Goal: Transaction & Acquisition: Purchase product/service

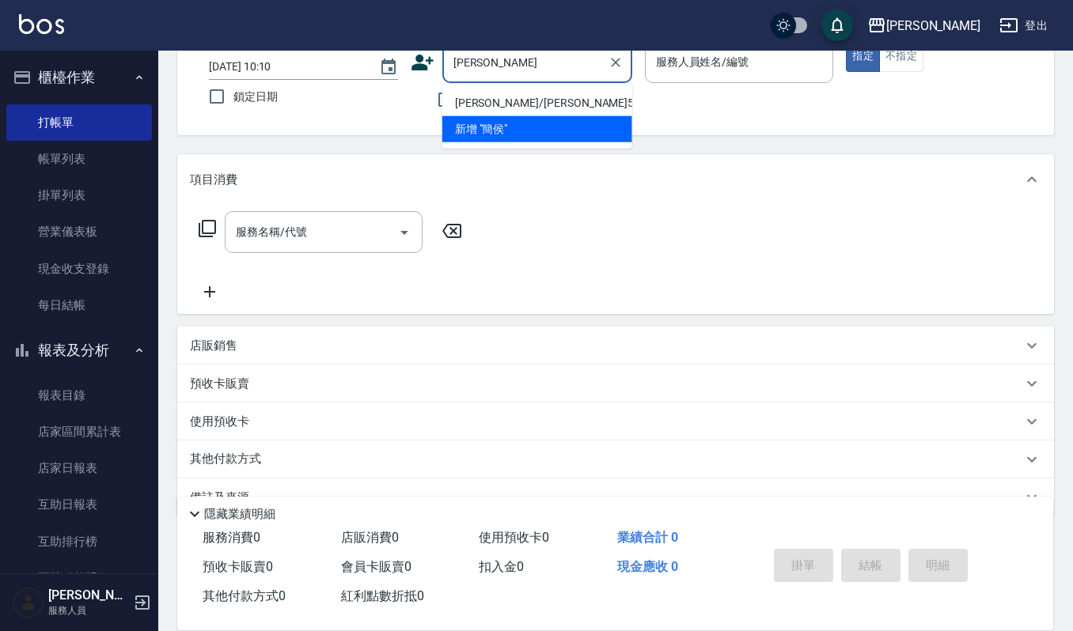
type input "[PERSON_NAME]/[PERSON_NAME]55876/55876"
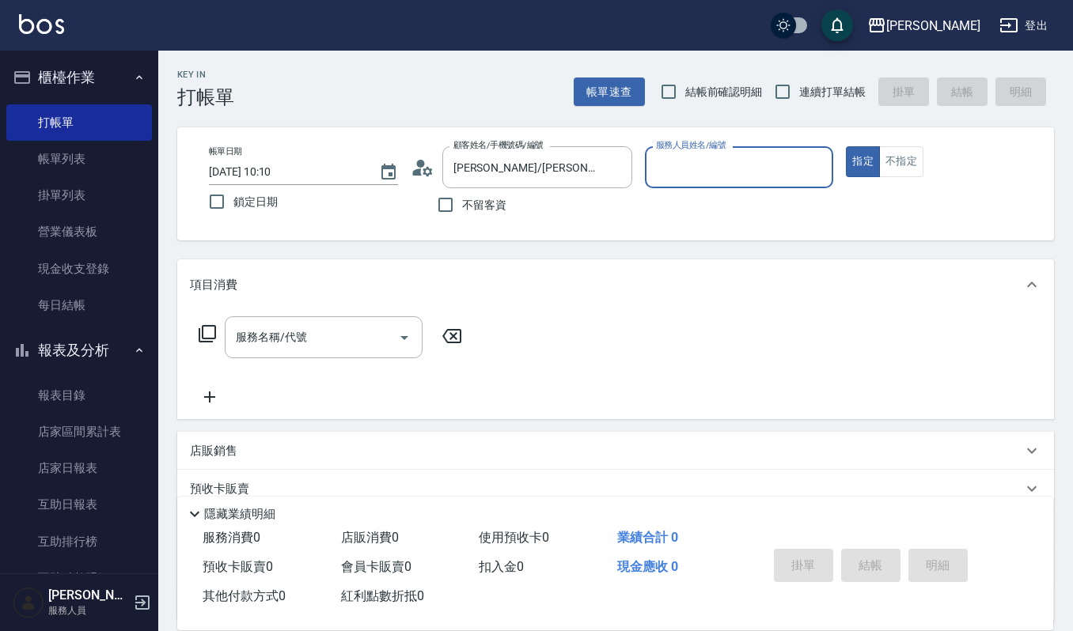
click at [699, 143] on label "服務人員姓名/編號" at bounding box center [691, 145] width 70 height 12
click at [699, 153] on input "服務人員姓名/編號" at bounding box center [739, 167] width 175 height 28
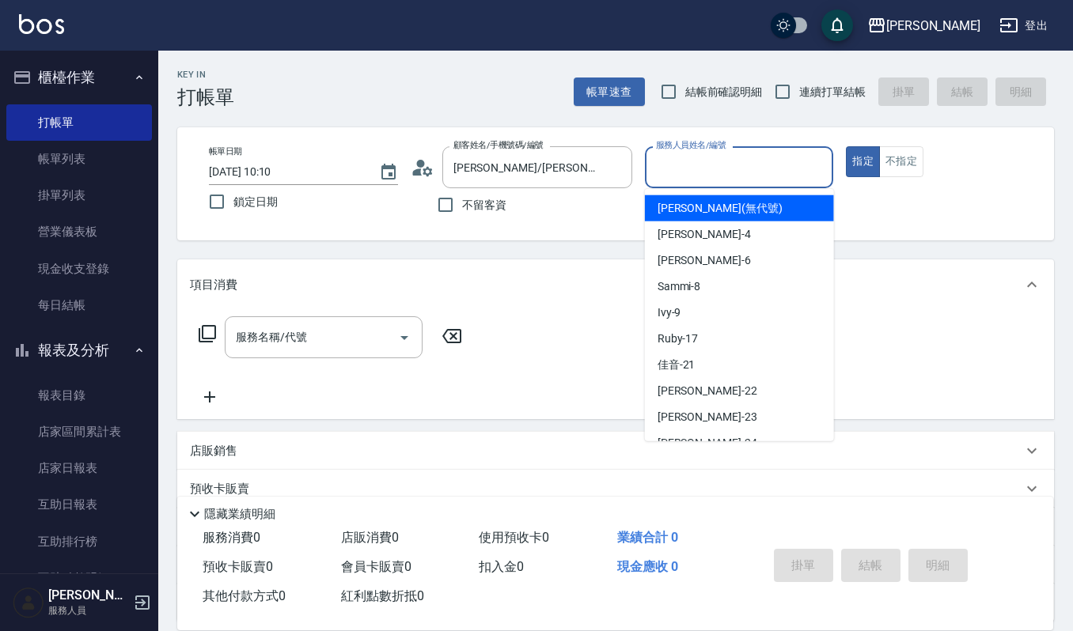
click at [706, 176] on input "服務人員姓名/編號" at bounding box center [739, 167] width 175 height 28
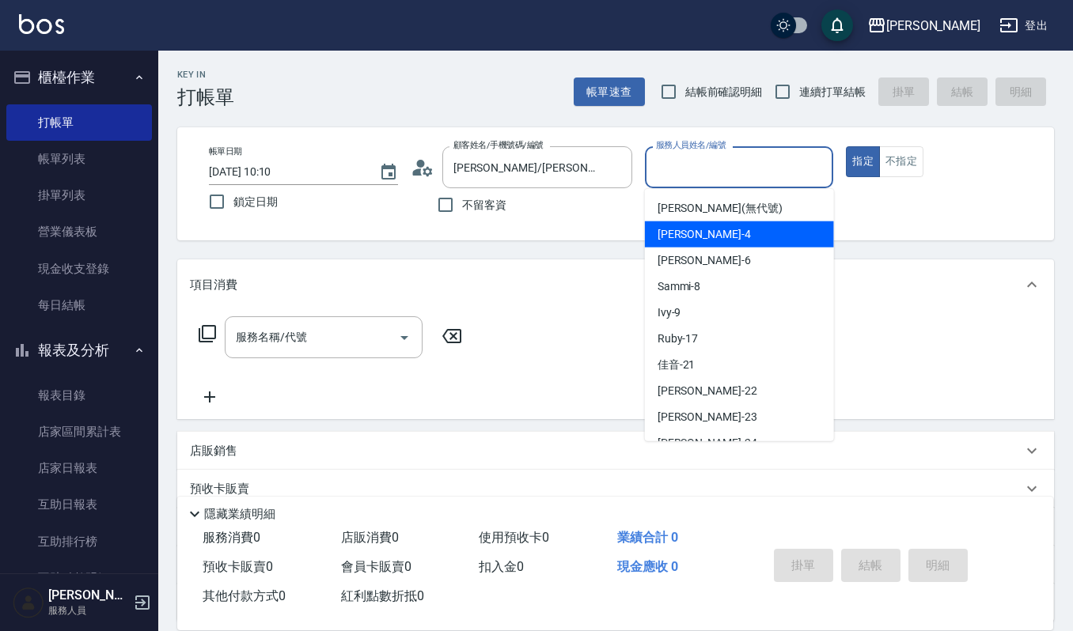
click at [712, 241] on div "[PERSON_NAME] -4" at bounding box center [739, 235] width 189 height 26
type input "[PERSON_NAME]-4"
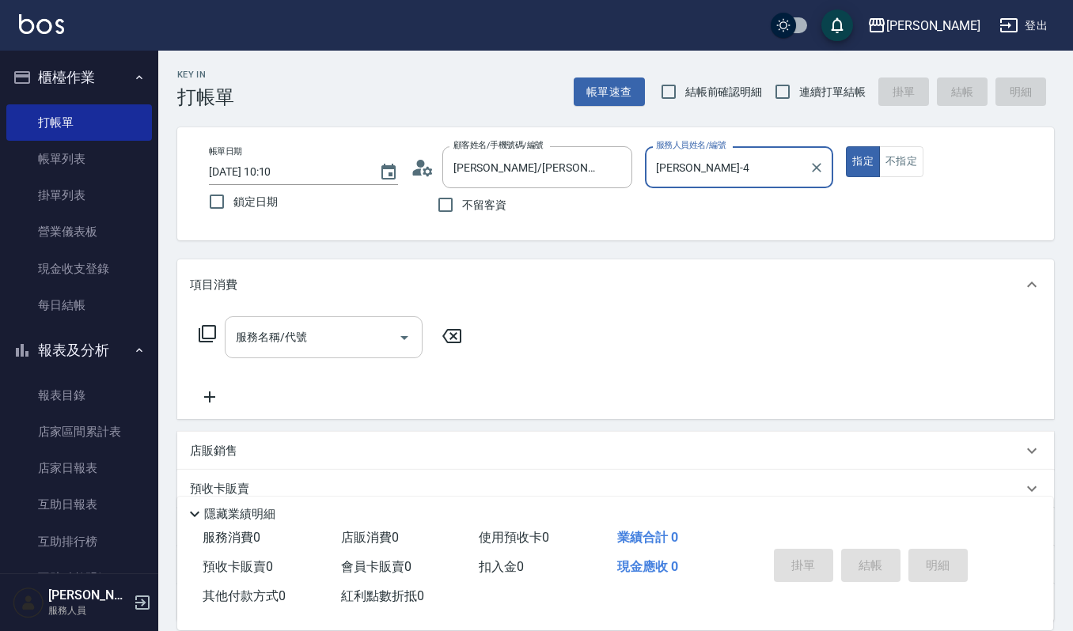
click at [346, 324] on input "服務名稱/代號" at bounding box center [312, 338] width 160 height 28
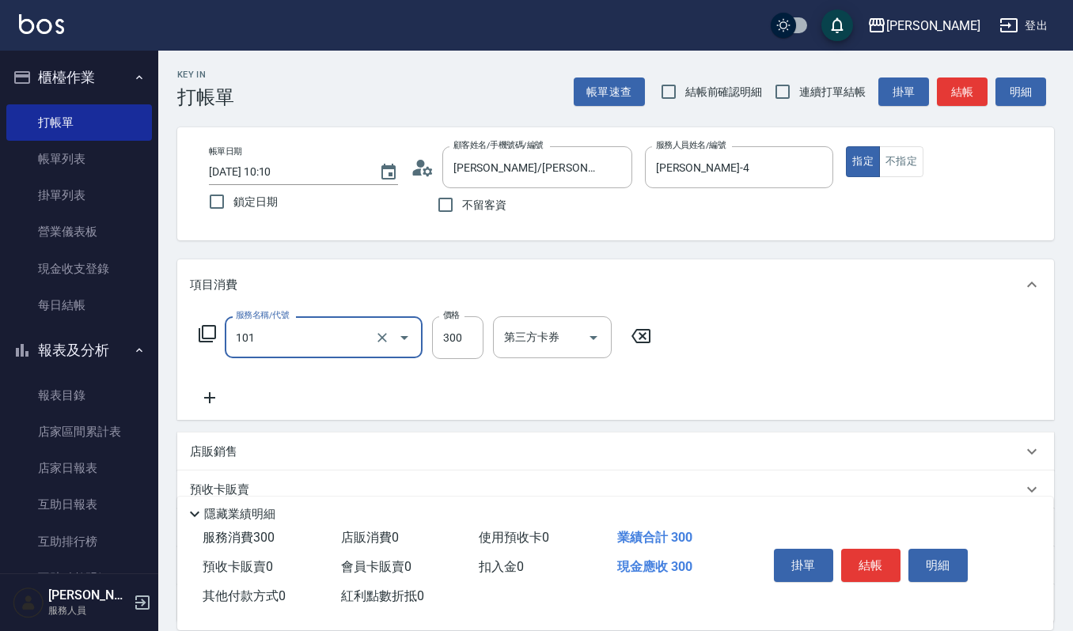
type input "一般洗髮(101)"
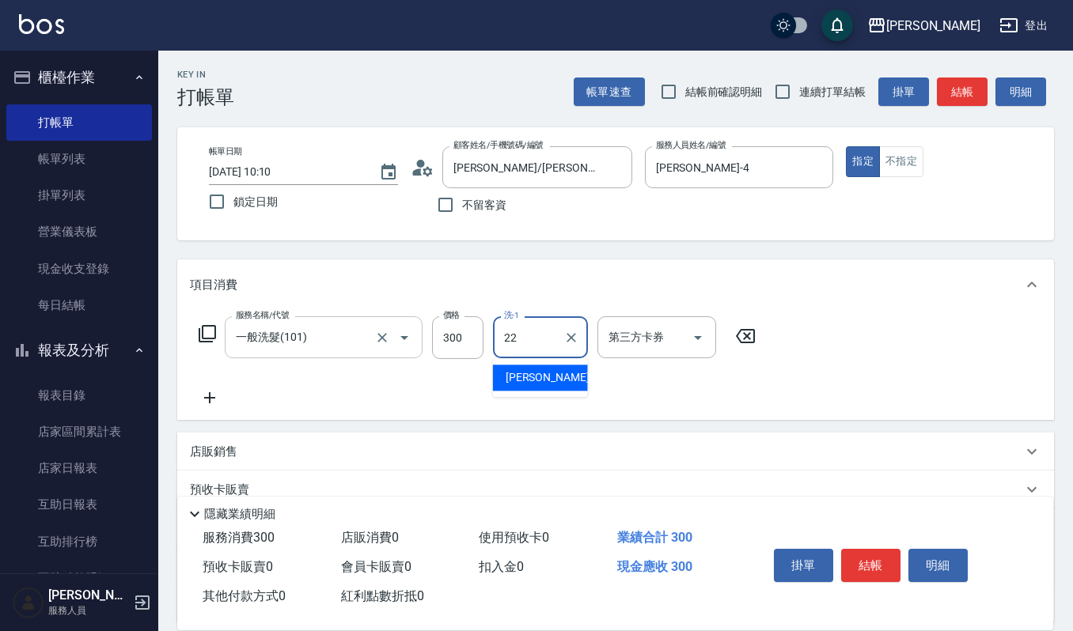
type input "宜芳-22"
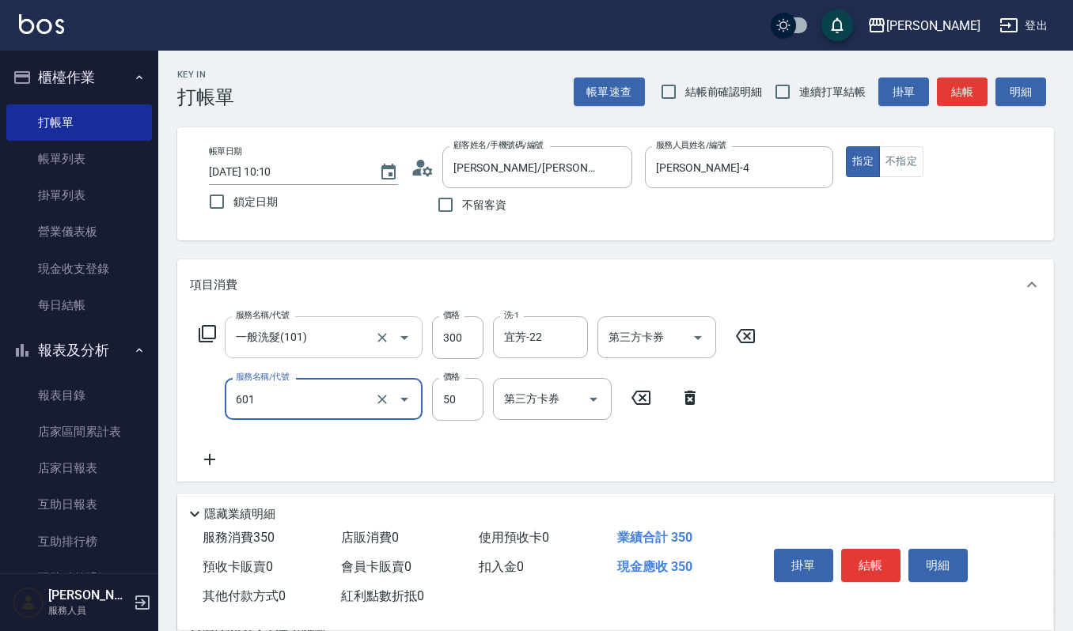
type input "上捲子(601)"
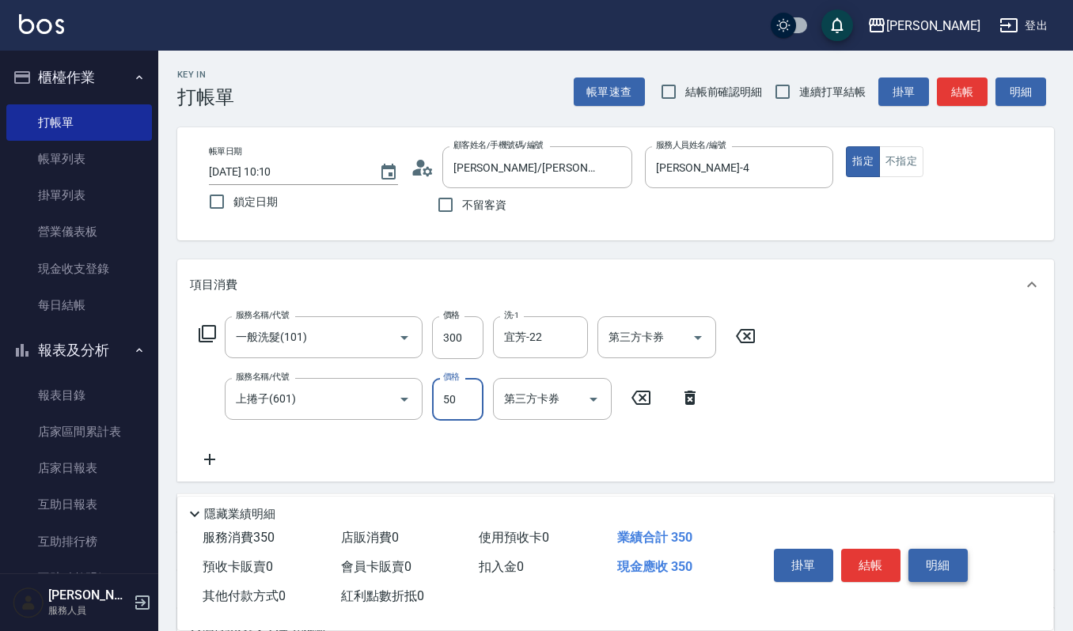
click at [945, 558] on button "明細" at bounding box center [937, 565] width 59 height 33
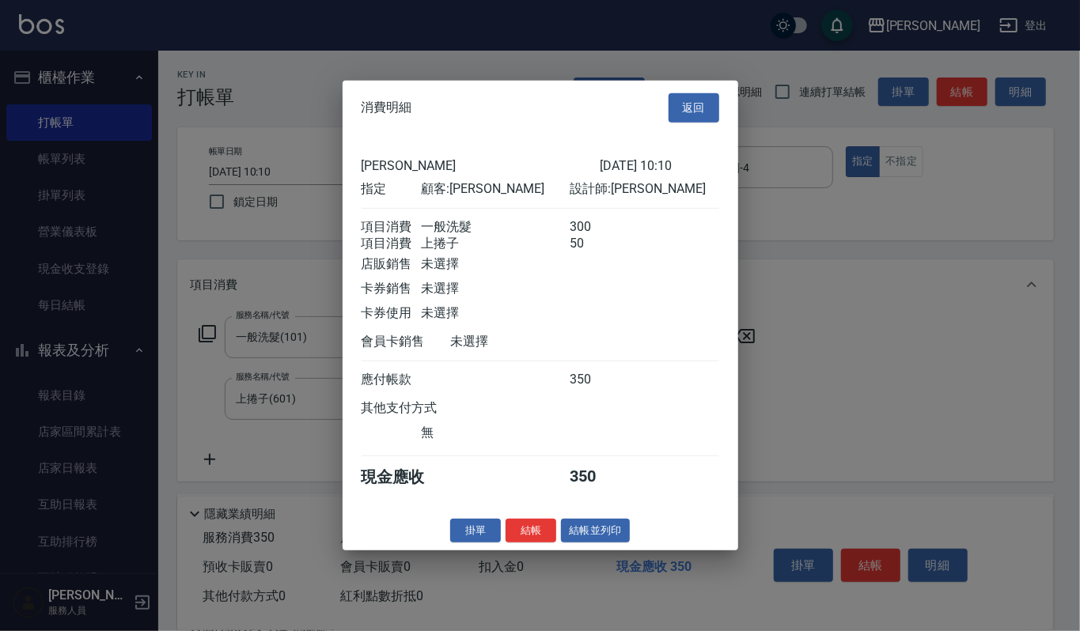
click at [608, 542] on button "結帳並列印" at bounding box center [595, 530] width 69 height 25
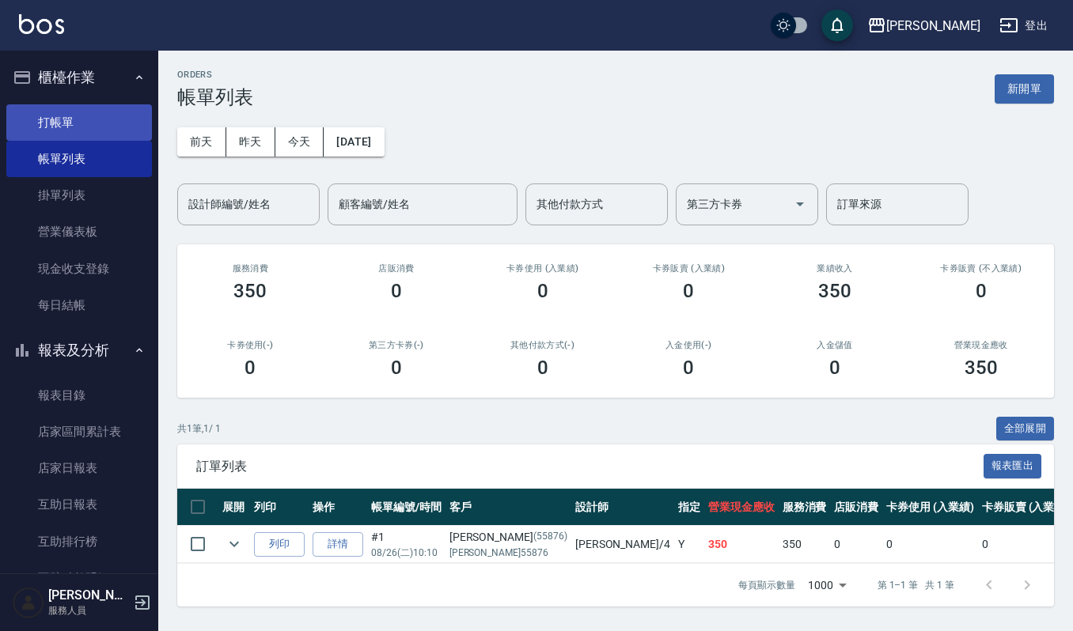
click at [80, 127] on link "打帳單" at bounding box center [79, 122] width 146 height 36
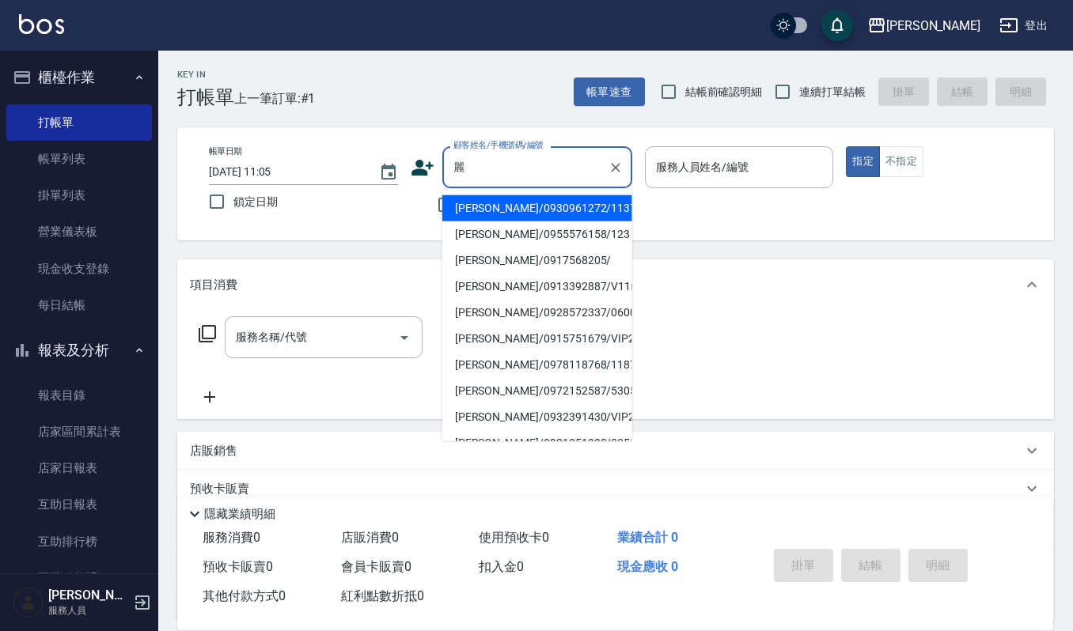
click at [498, 203] on li "[PERSON_NAME]/0930961272/1137" at bounding box center [537, 208] width 190 height 26
type input "[PERSON_NAME]/0930961272/1137"
type input "Sammi-8"
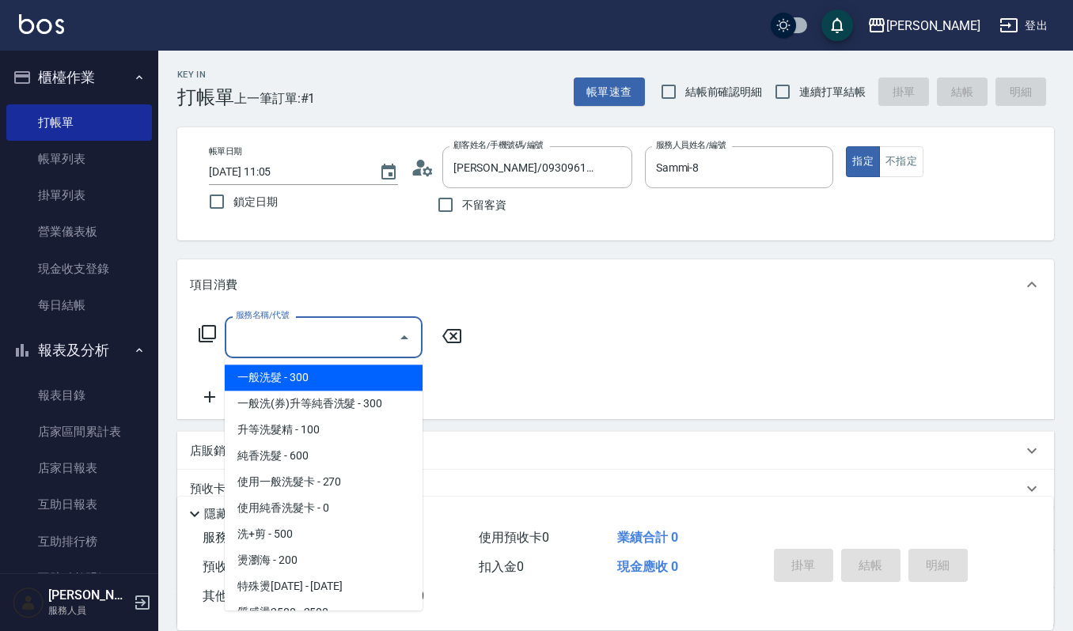
click at [345, 349] on input "服務名稱/代號" at bounding box center [312, 338] width 160 height 28
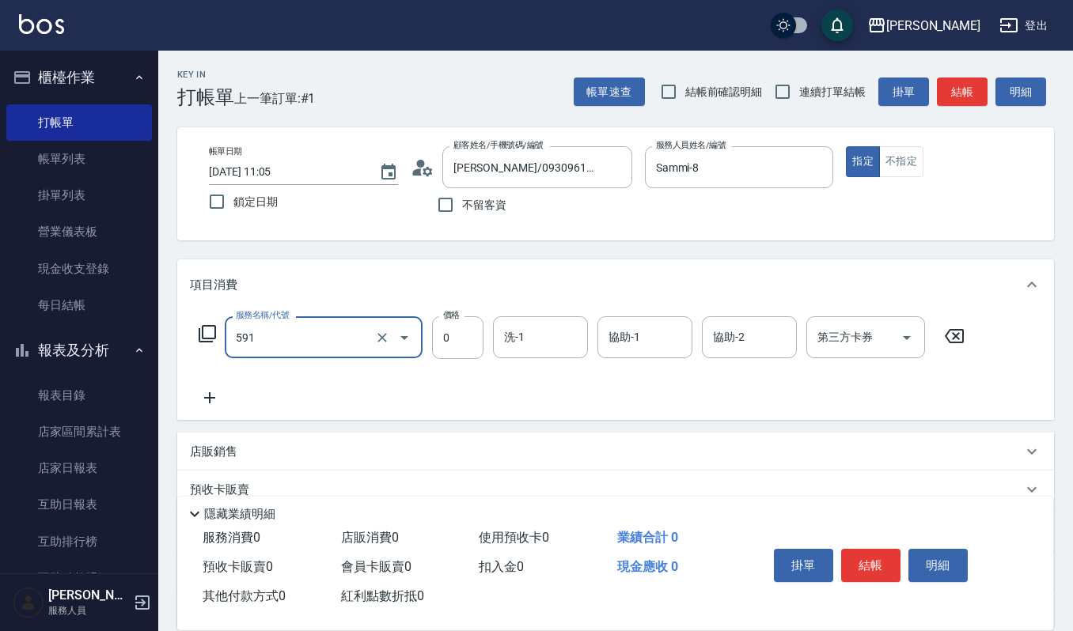
type input "使用2段結構卡卷0(591)"
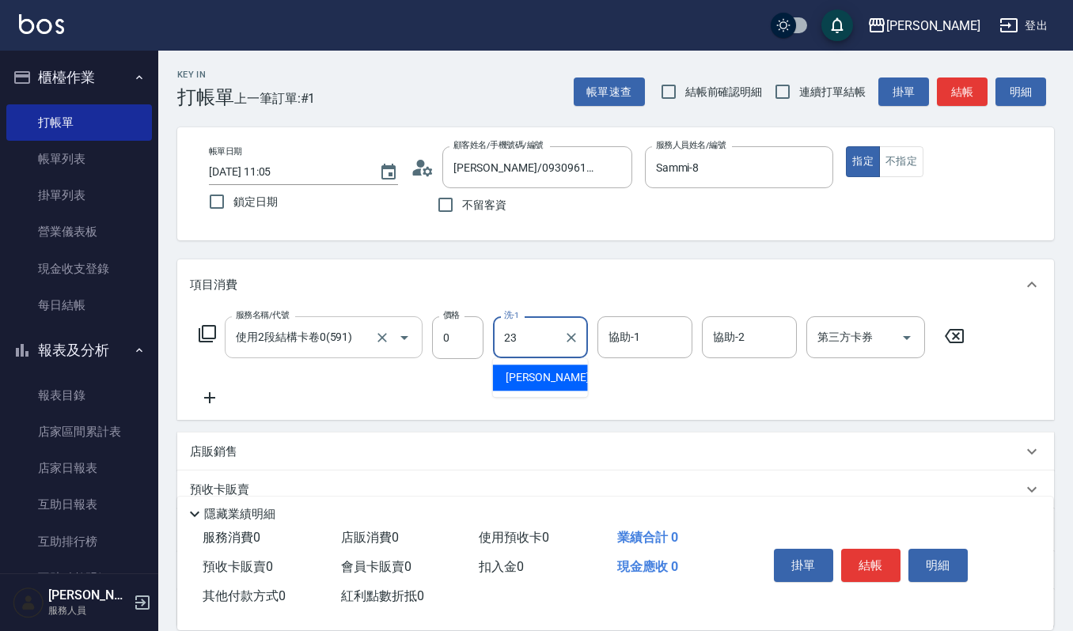
type input "[PERSON_NAME]-23"
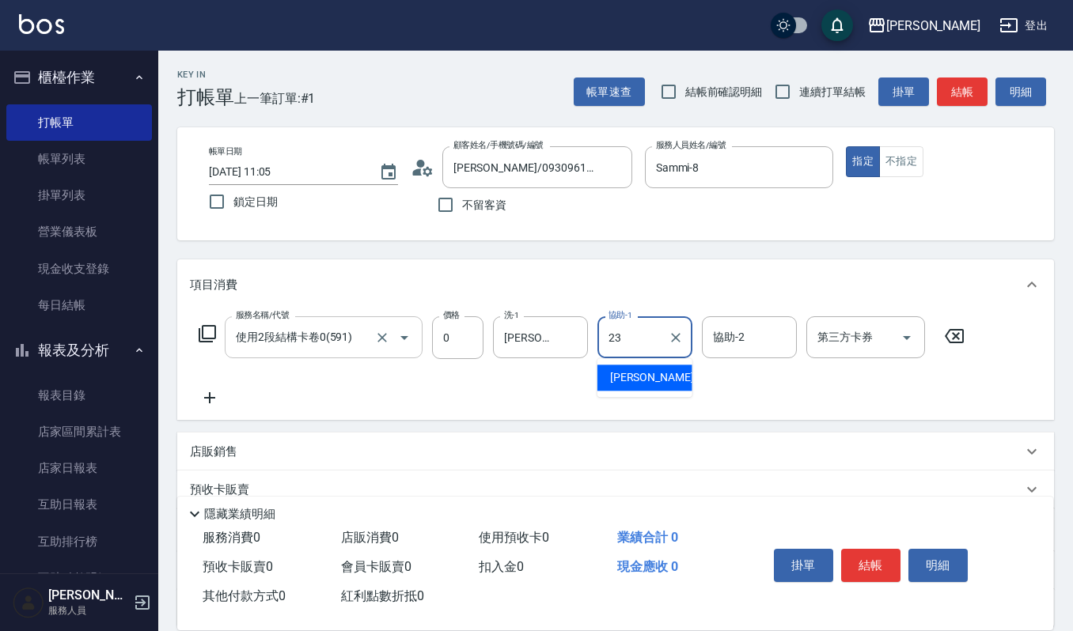
type input "[PERSON_NAME]-23"
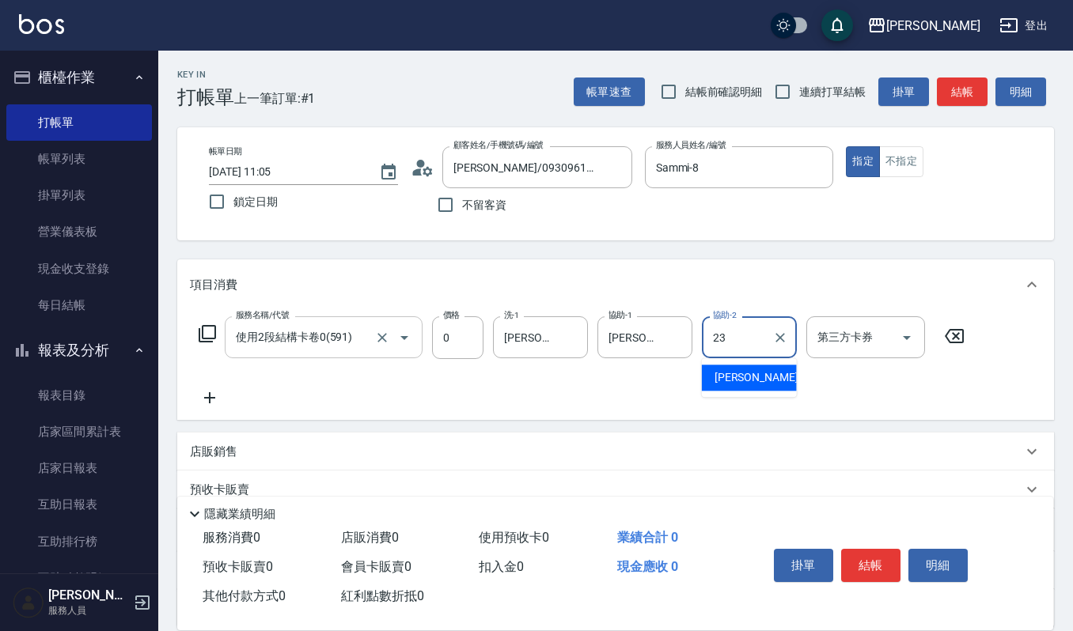
type input "[PERSON_NAME]-23"
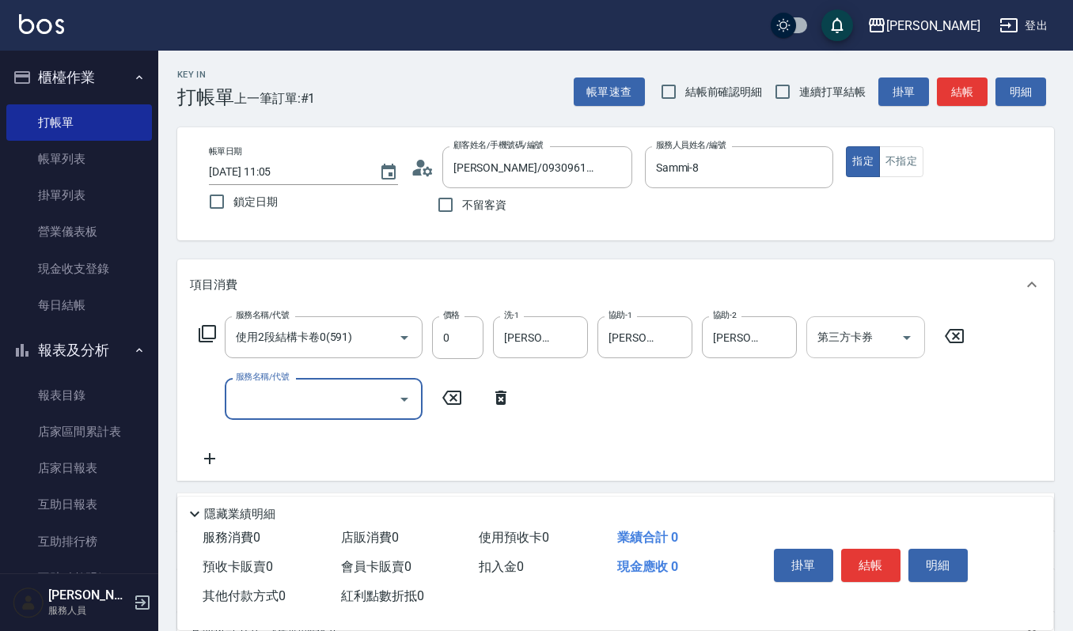
click at [814, 330] on input "第三方卡券" at bounding box center [853, 338] width 81 height 28
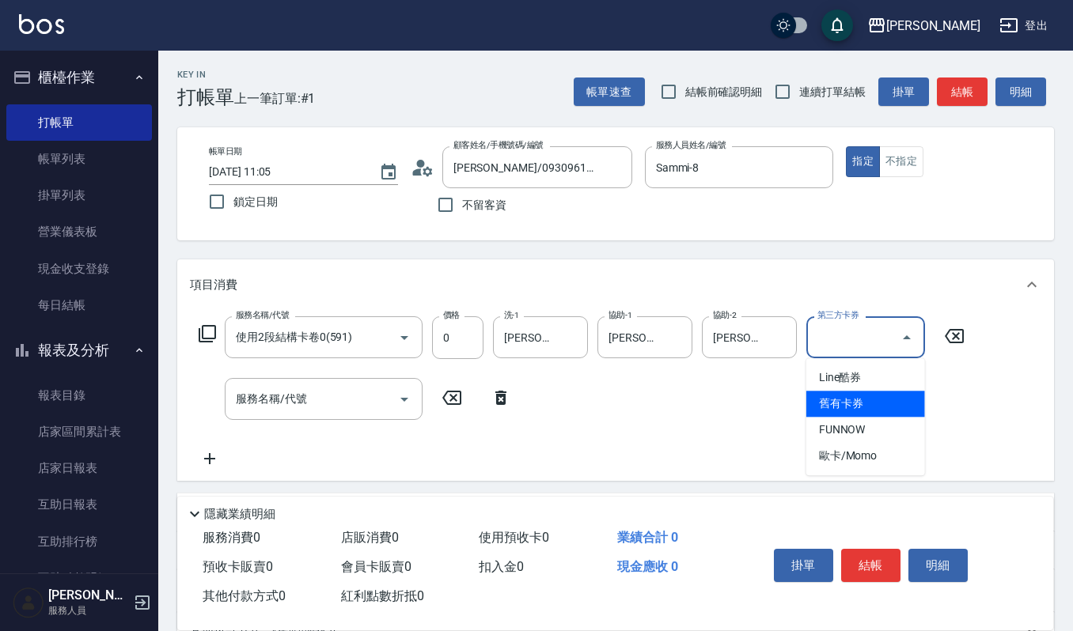
click at [807, 399] on span "舊有卡券" at bounding box center [865, 404] width 119 height 26
type input "舊有卡券"
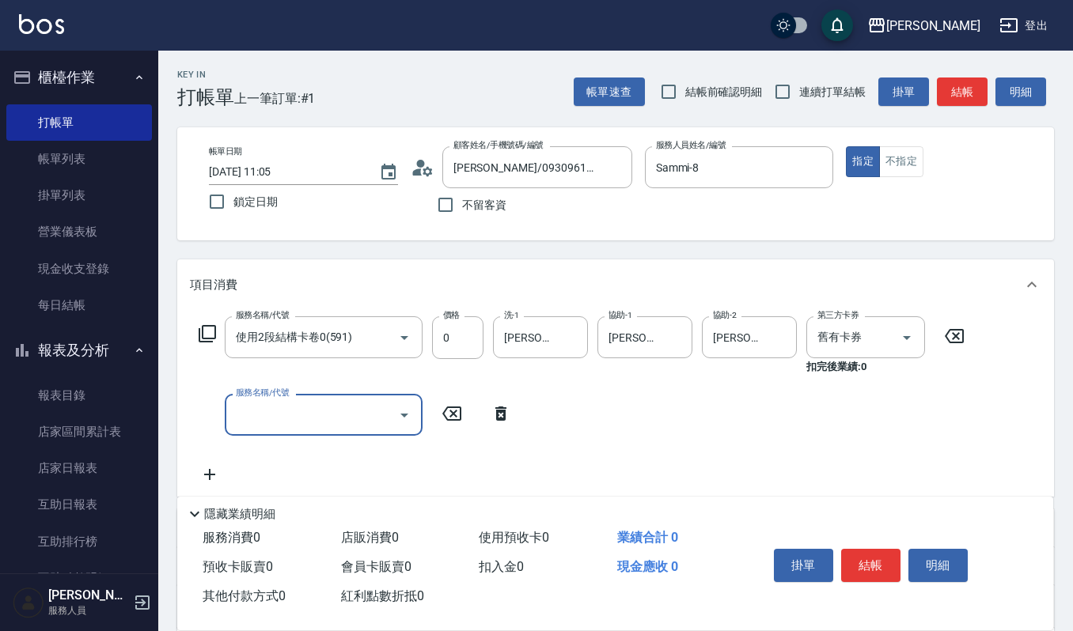
click at [289, 427] on input "服務名稱/代號" at bounding box center [312, 415] width 160 height 28
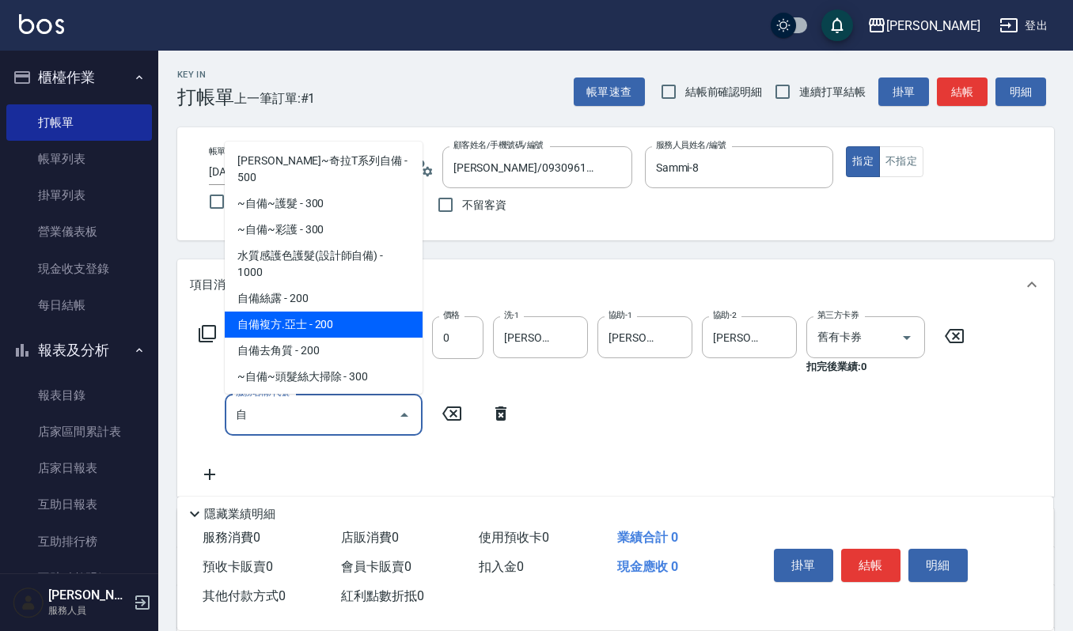
click at [315, 312] on span "自備複方.亞士 - 200" at bounding box center [324, 325] width 198 height 26
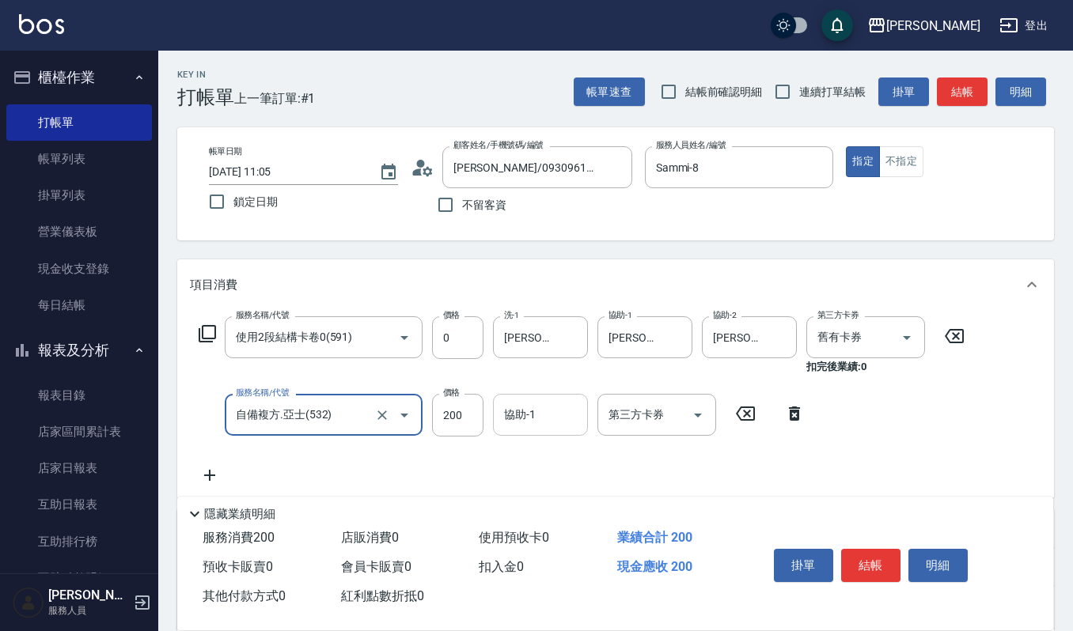
type input "自備複方.亞士(532)"
click at [517, 407] on input "協助-1" at bounding box center [540, 415] width 81 height 28
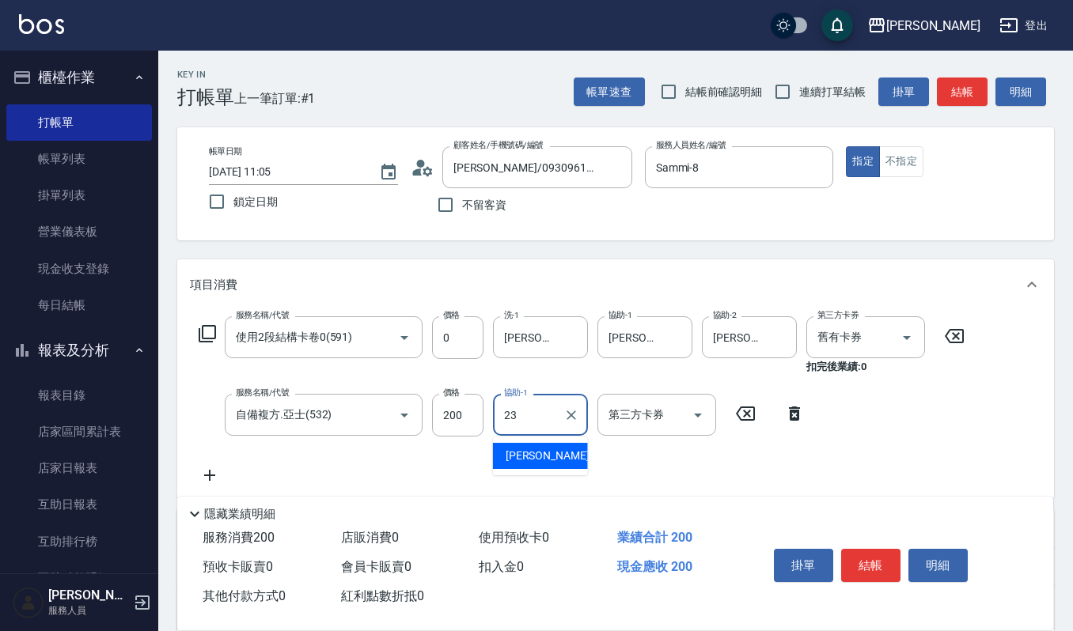
type input "[PERSON_NAME]-23"
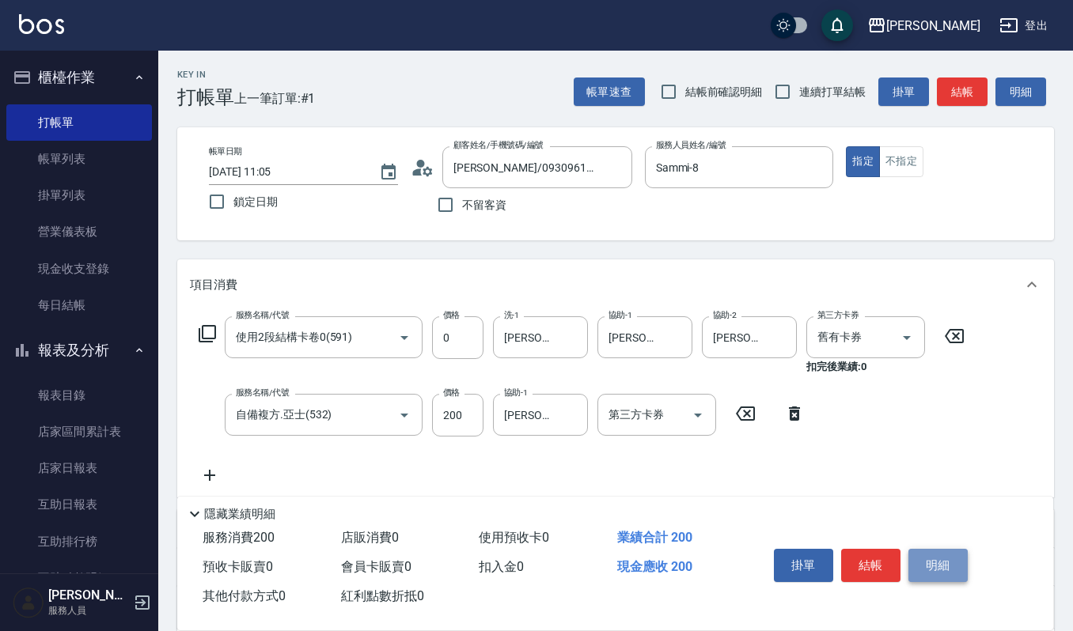
click at [935, 565] on button "明細" at bounding box center [937, 565] width 59 height 33
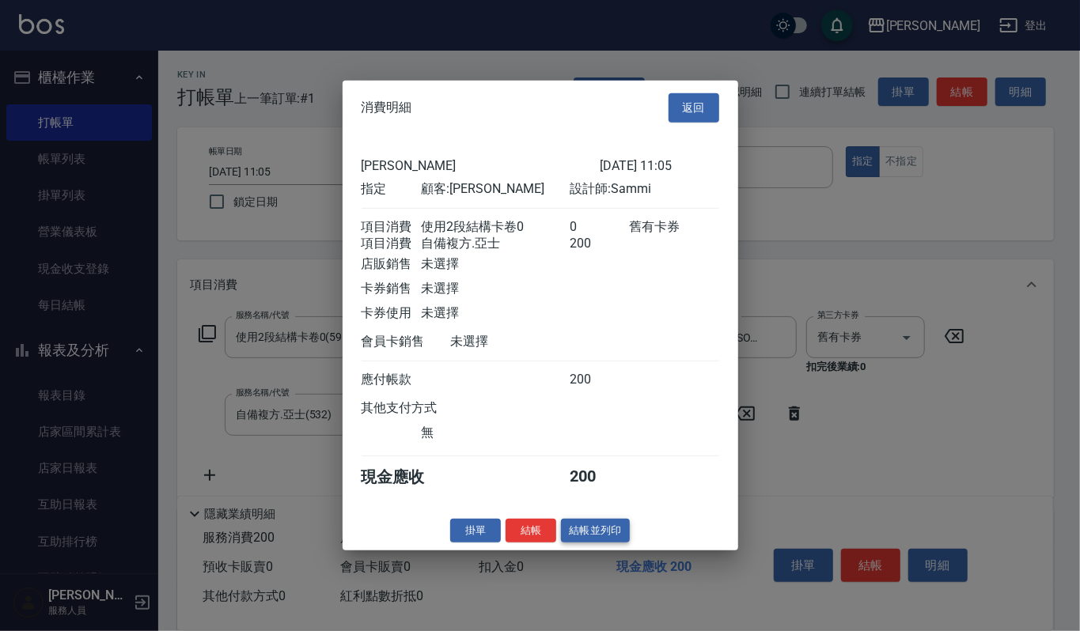
click at [595, 540] on button "結帳並列印" at bounding box center [595, 530] width 69 height 25
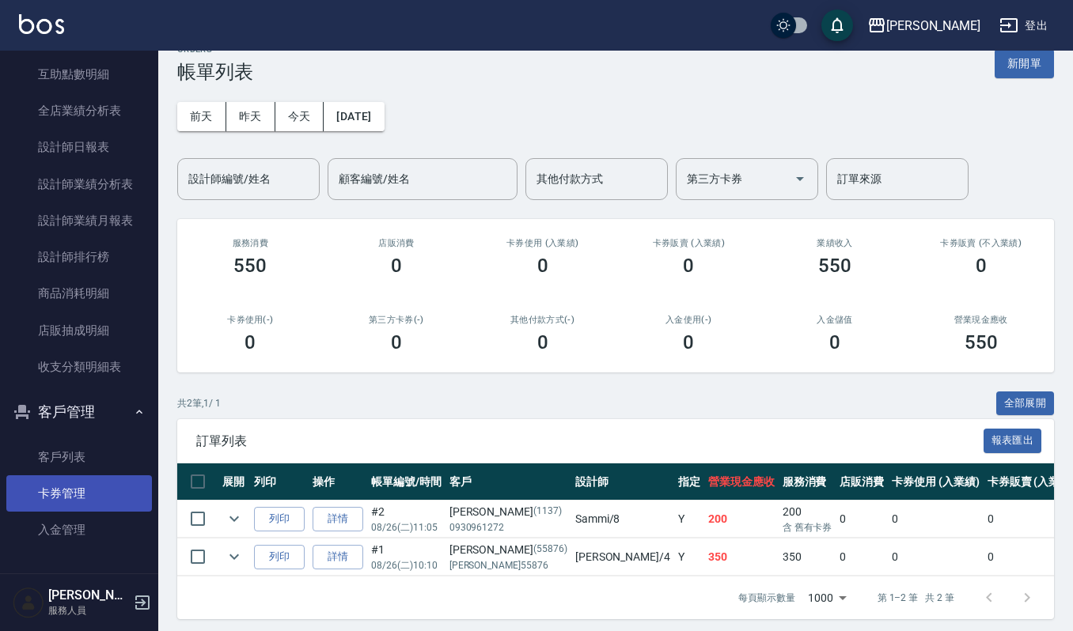
scroll to position [49, 0]
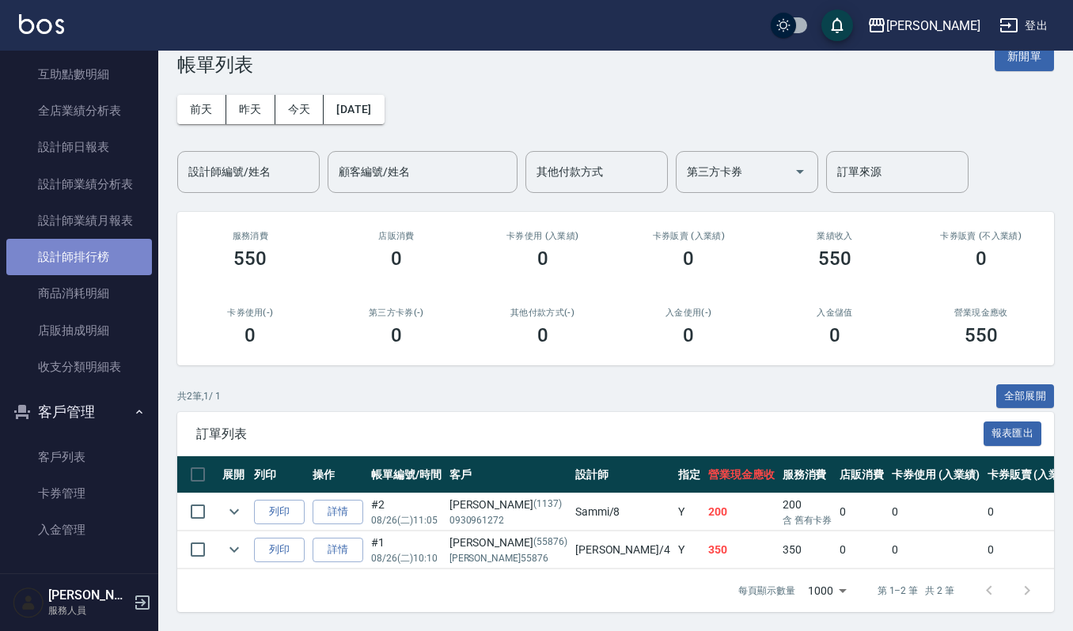
click at [101, 256] on link "設計師排行榜" at bounding box center [79, 257] width 146 height 36
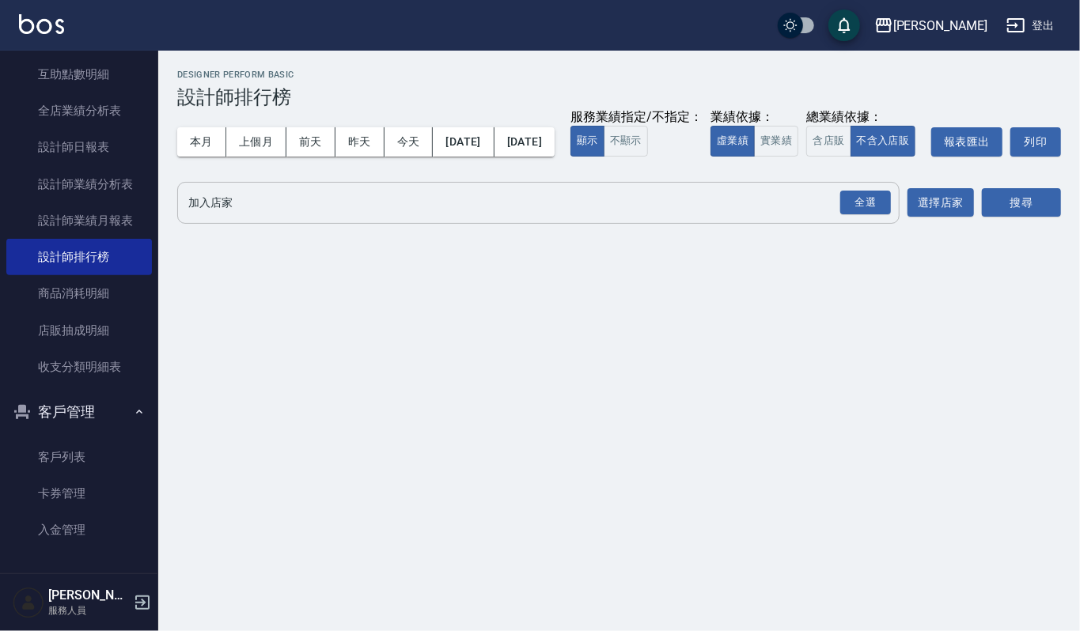
click at [229, 217] on input "加入店家" at bounding box center [526, 203] width 684 height 28
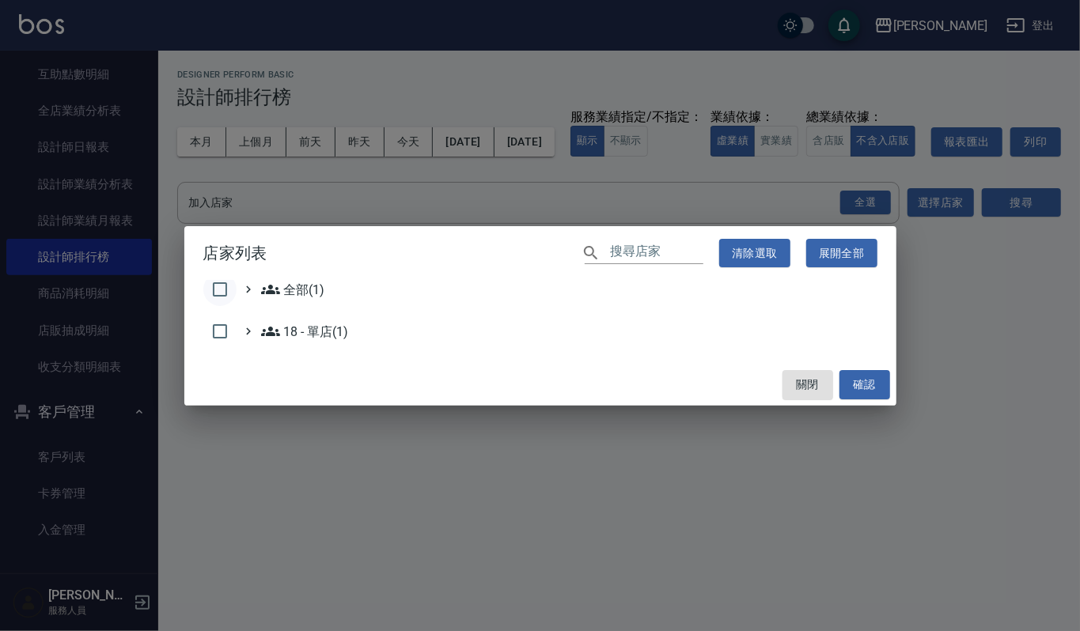
click at [218, 288] on input "checkbox" at bounding box center [219, 289] width 33 height 33
checkbox input "true"
click at [872, 381] on button "確認" at bounding box center [864, 384] width 51 height 29
checkbox input "false"
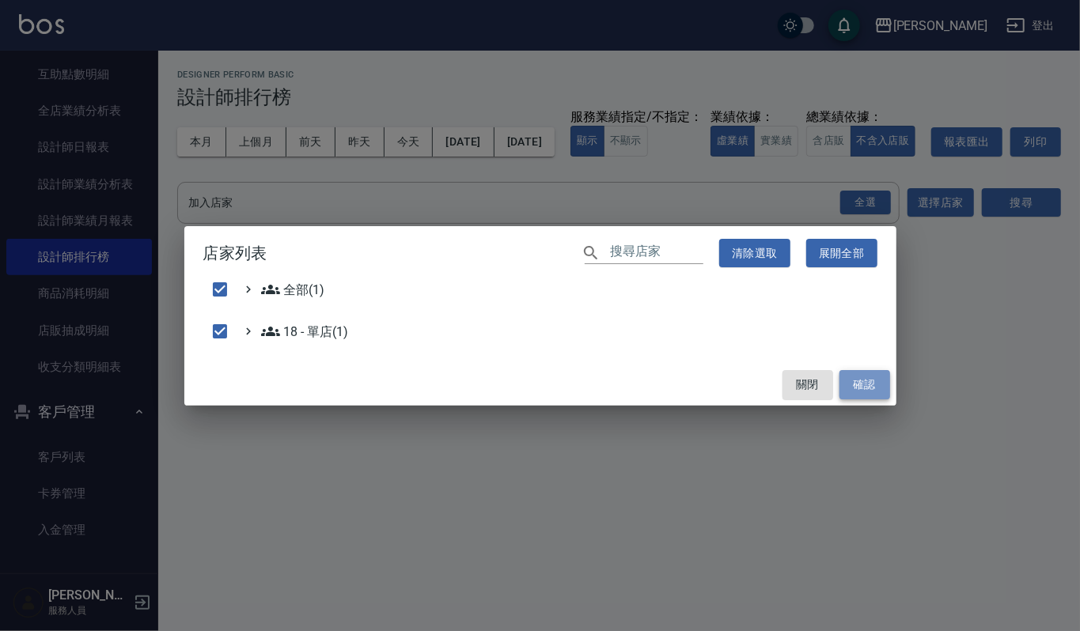
checkbox input "false"
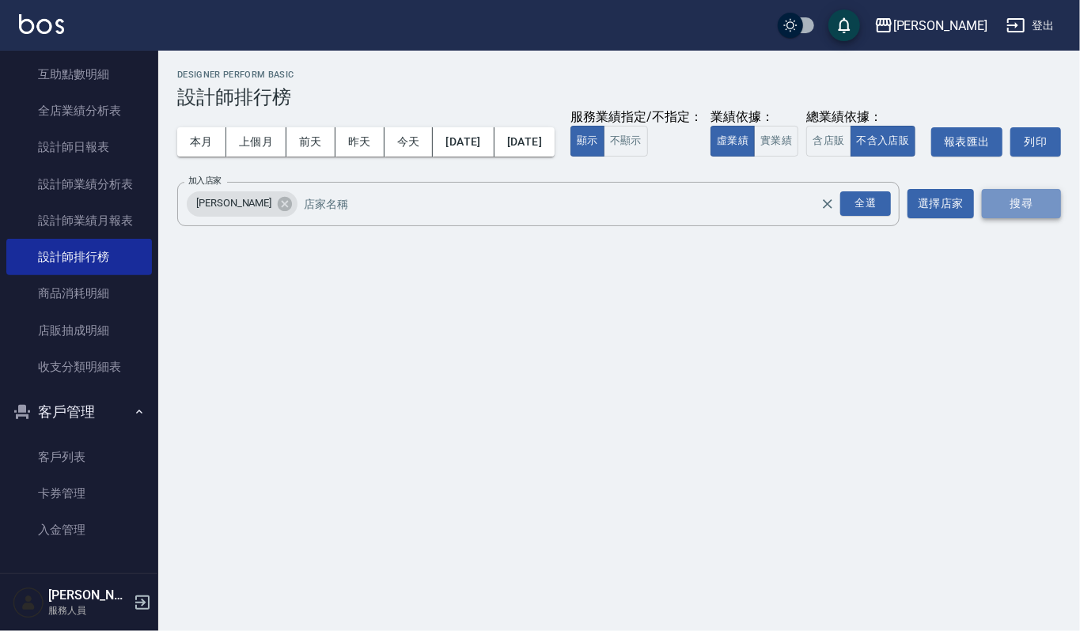
click at [1013, 218] on button "搜尋" at bounding box center [1021, 203] width 79 height 29
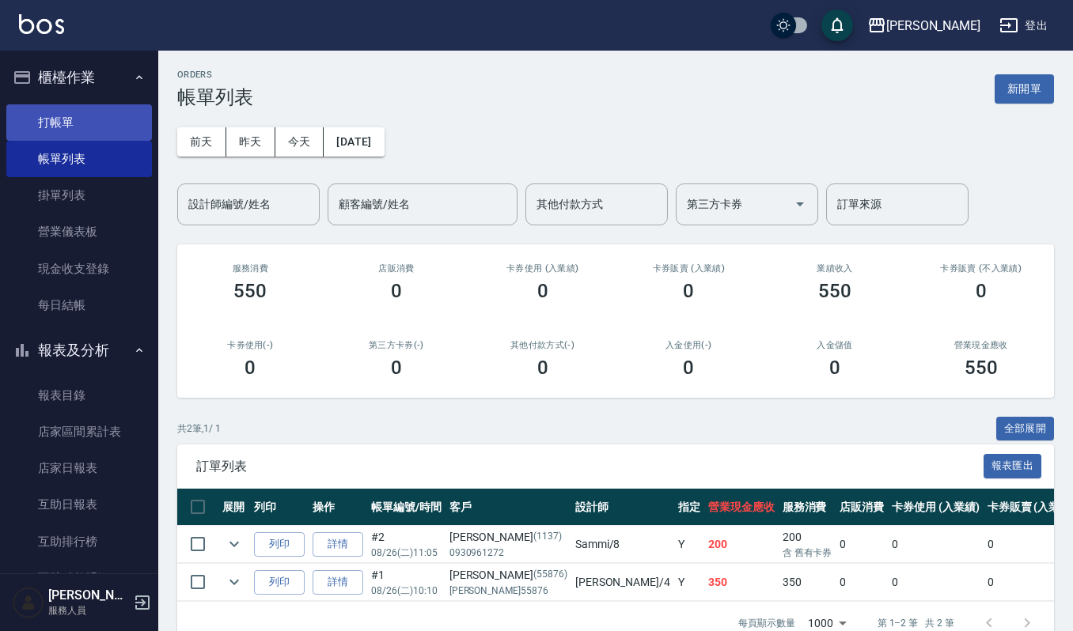
click at [60, 118] on link "打帳單" at bounding box center [79, 122] width 146 height 36
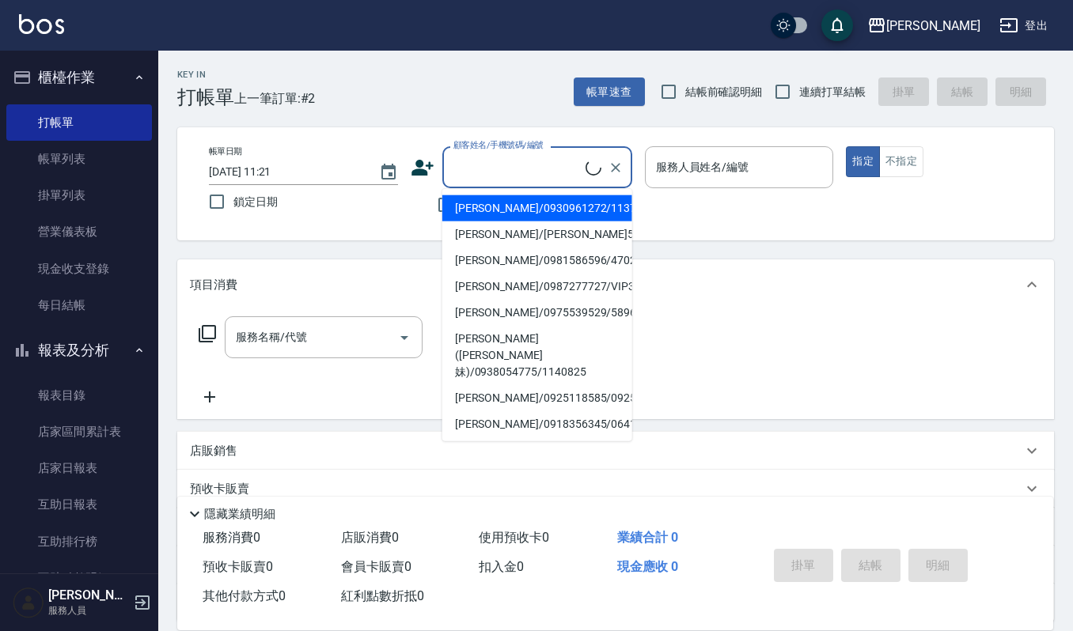
click at [489, 174] on input "顧客姓名/手機號碼/編號" at bounding box center [517, 167] width 136 height 28
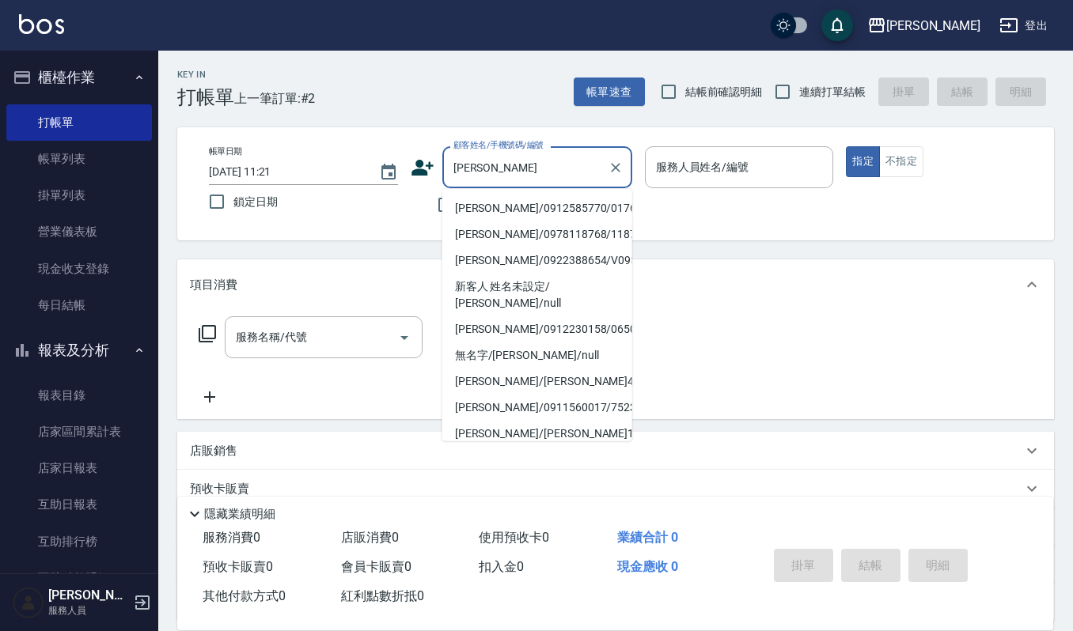
click at [484, 216] on li "[PERSON_NAME]/0912585770/01761" at bounding box center [537, 208] width 190 height 26
type input "[PERSON_NAME]/0912585770/01761"
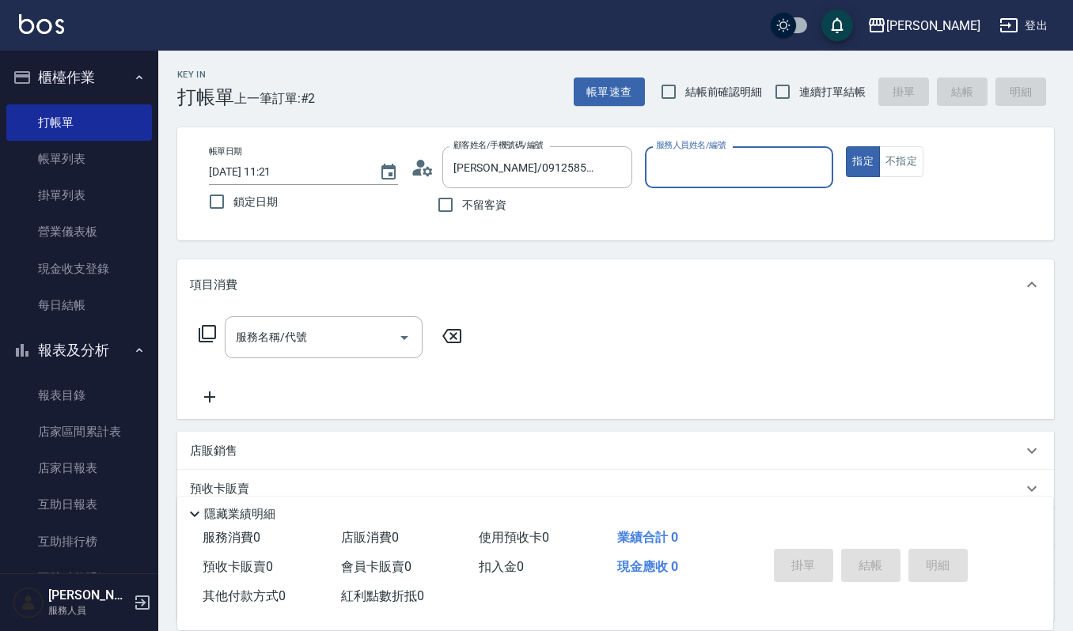
type input "[PERSON_NAME]-4"
click at [296, 356] on div "服務名稱/代號" at bounding box center [324, 337] width 198 height 42
drag, startPoint x: 564, startPoint y: 369, endPoint x: 423, endPoint y: 427, distance: 153.3
click at [548, 383] on div "服務名稱/代號 服務名稱/代號" at bounding box center [615, 364] width 877 height 109
click at [220, 451] on p "店販銷售" at bounding box center [213, 451] width 47 height 17
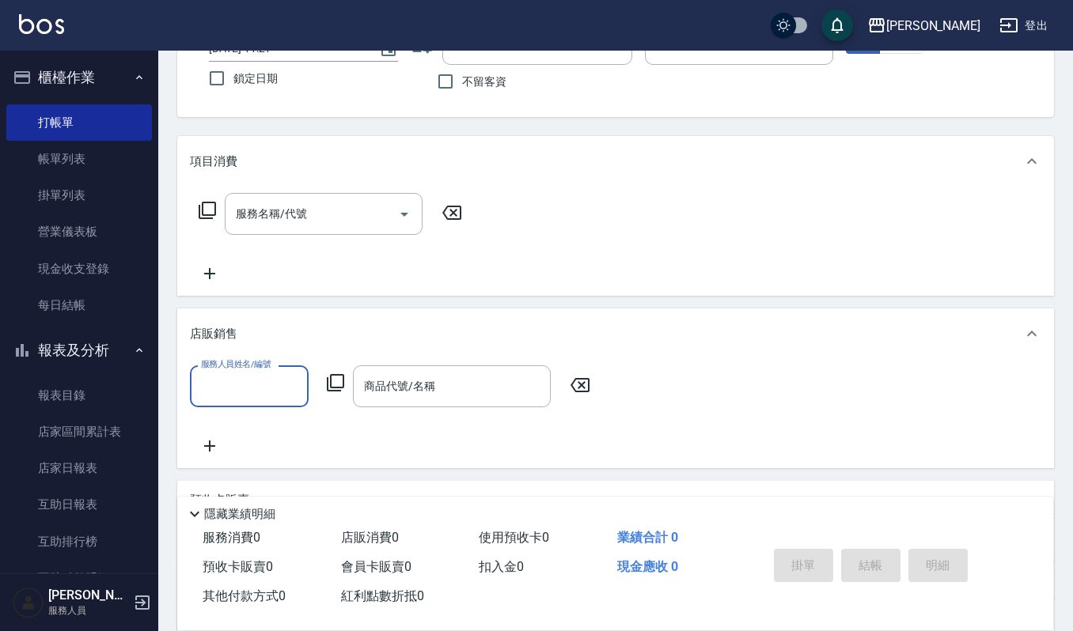
scroll to position [210, 0]
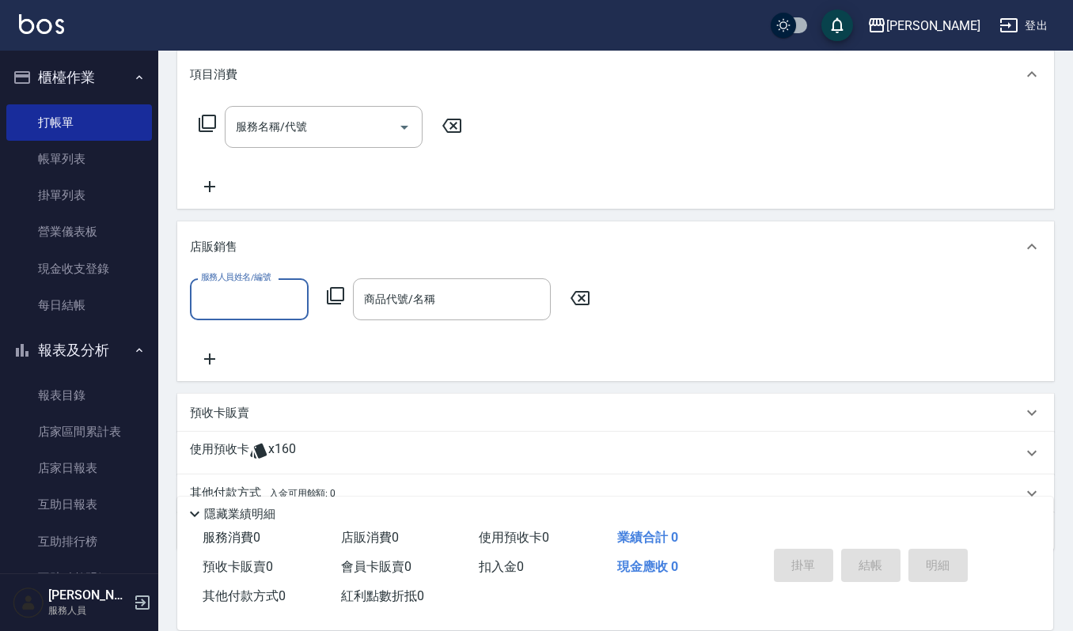
click at [253, 304] on input "服務人員姓名/編號" at bounding box center [249, 300] width 104 height 28
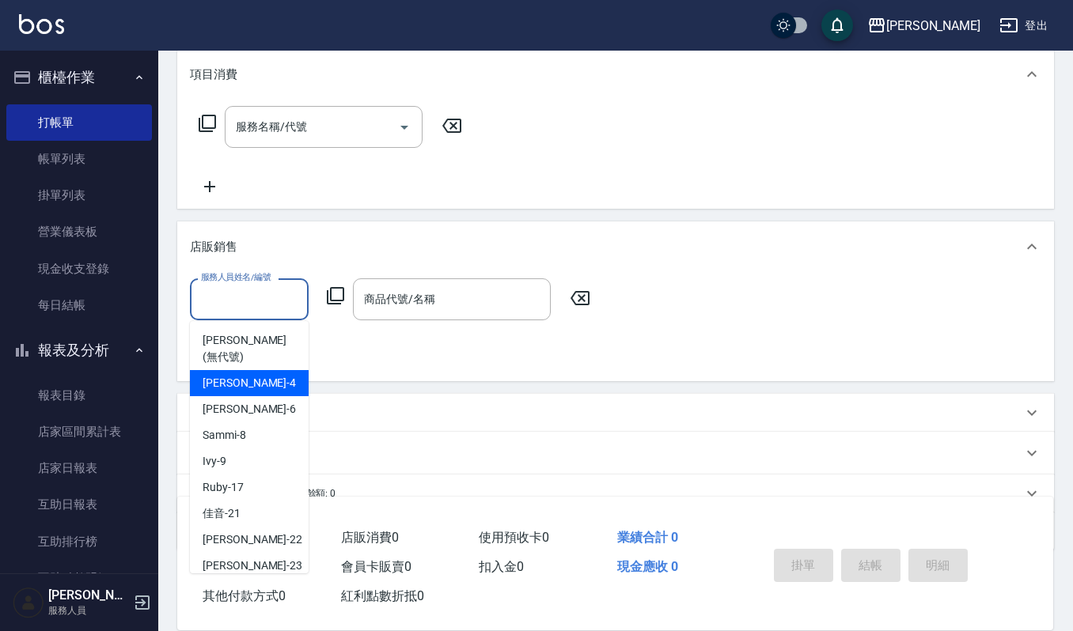
click at [251, 370] on div "[PERSON_NAME] -4" at bounding box center [249, 383] width 119 height 26
type input "[PERSON_NAME]-4"
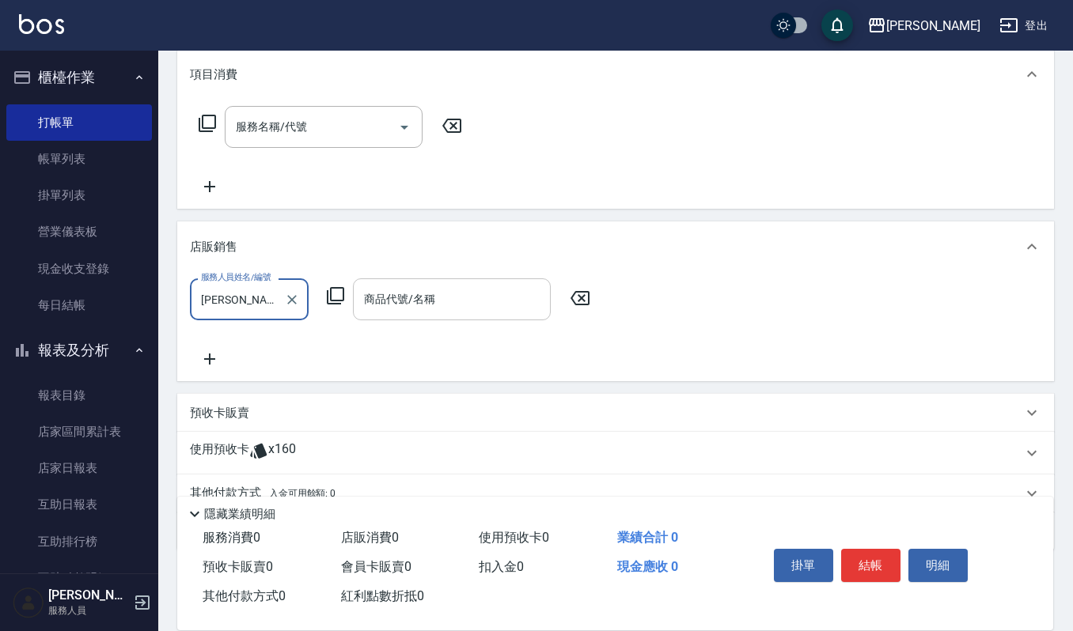
click at [404, 299] on div "商品代號/名稱 商品代號/名稱" at bounding box center [452, 300] width 198 height 42
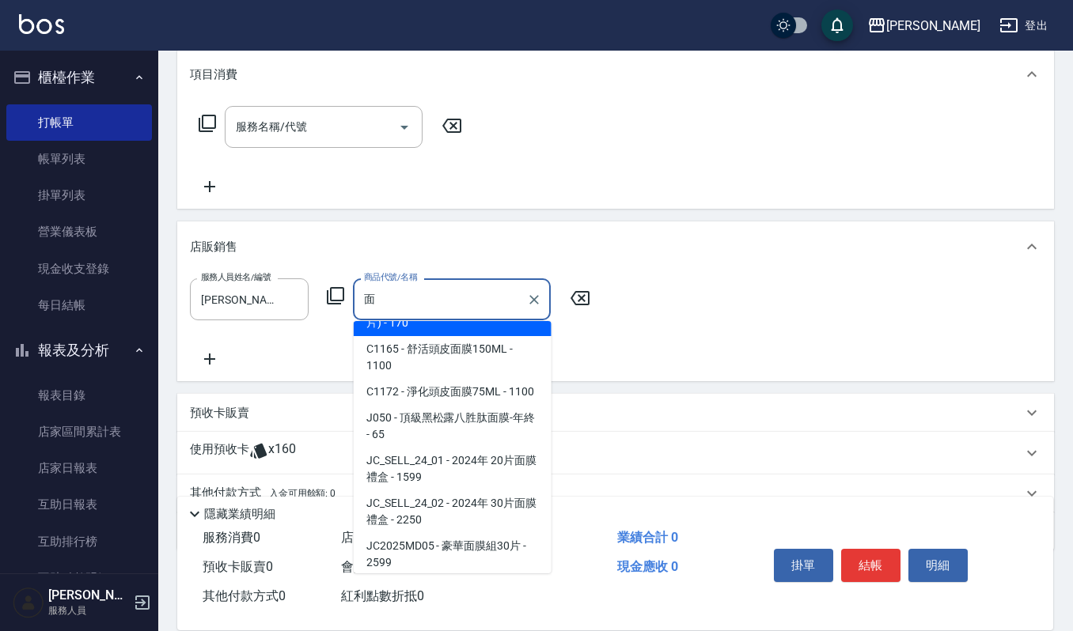
scroll to position [84, 0]
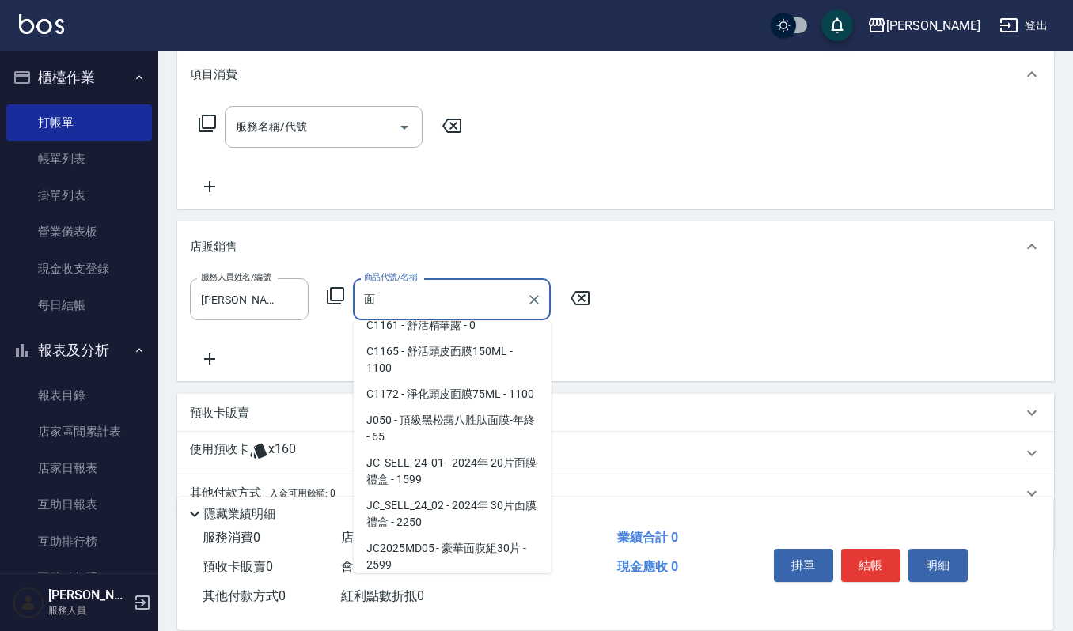
click at [405, 407] on span "C1172 - 淨化頭皮面膜75ML - 1100" at bounding box center [453, 394] width 198 height 26
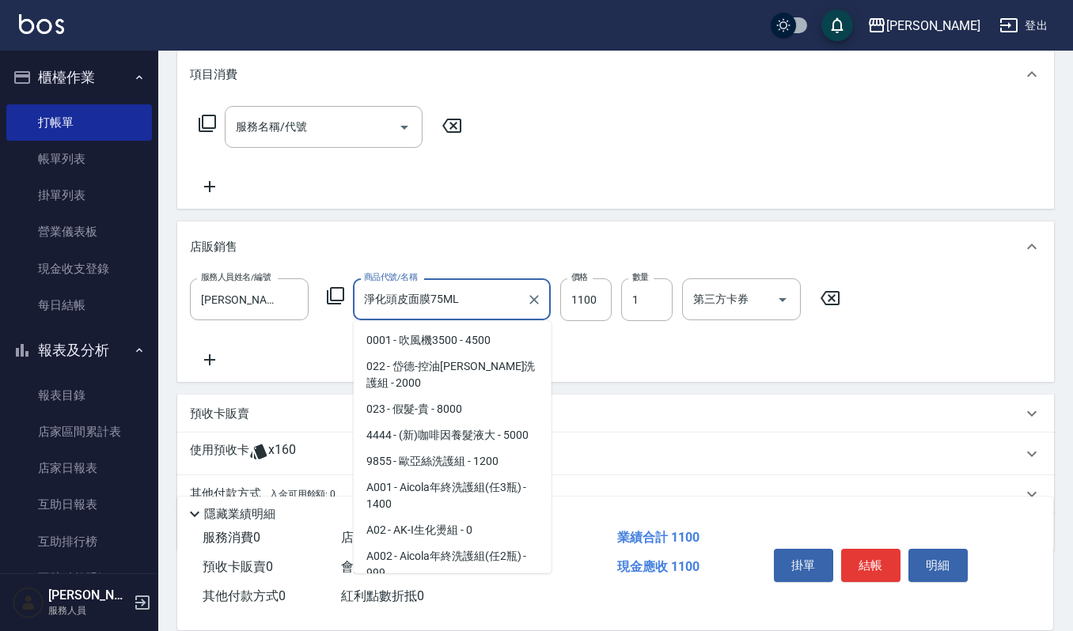
click at [497, 291] on input "淨化頭皮面膜75ML" at bounding box center [440, 300] width 160 height 28
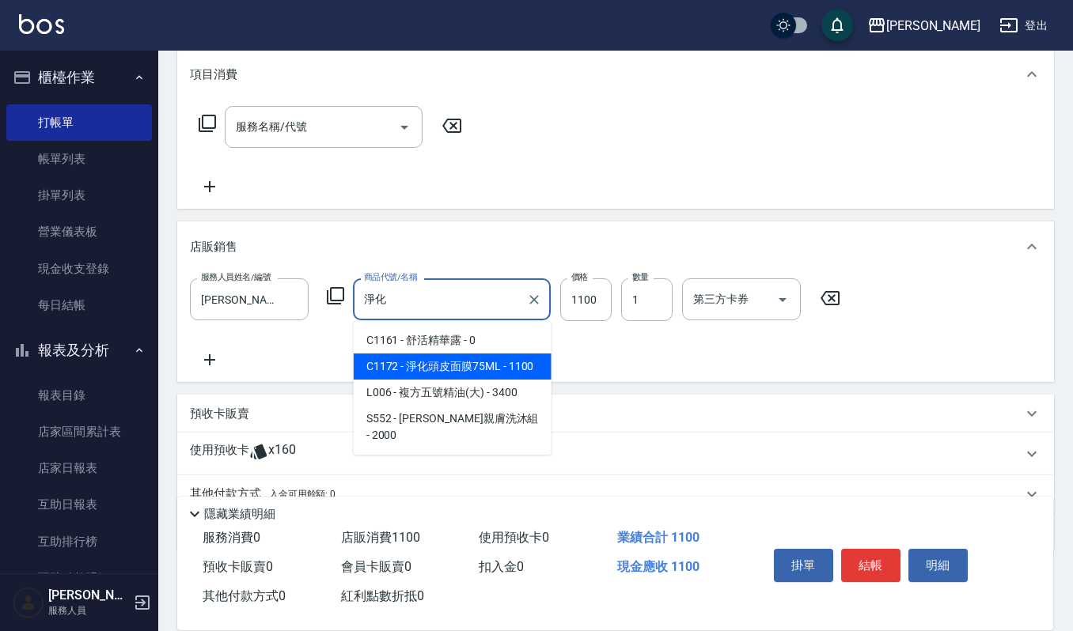
type input "淨"
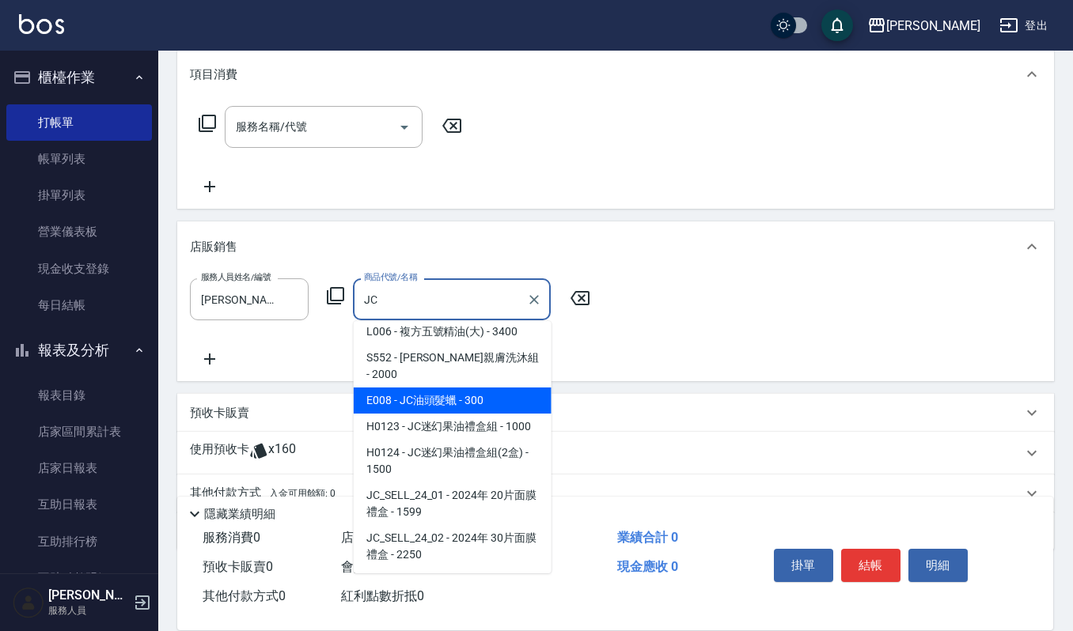
scroll to position [138, 0]
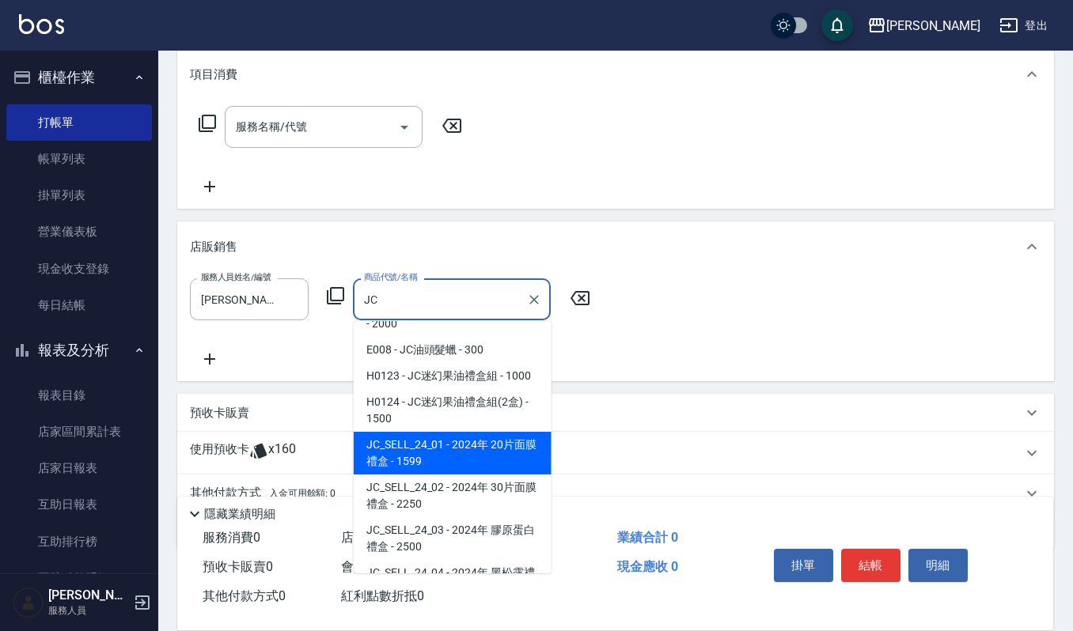
click at [464, 432] on span "JC_SELL_24_01 - 2024年 20片面膜禮盒 - 1599" at bounding box center [453, 453] width 198 height 43
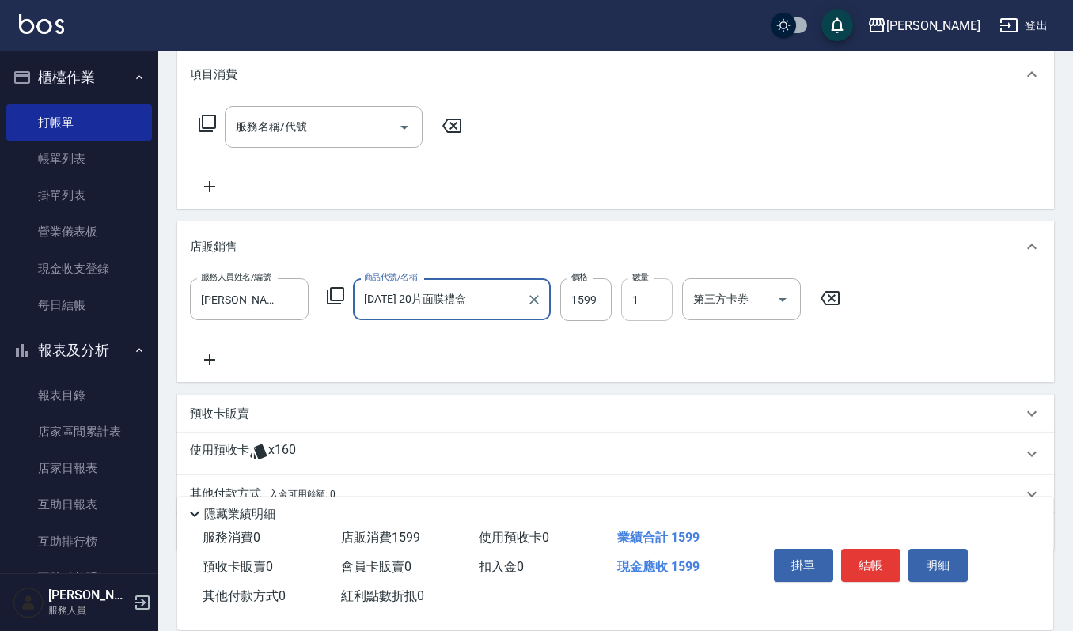
type input "[DATE] 20片面膜禮盒"
click at [643, 295] on input "1" at bounding box center [646, 300] width 51 height 43
type input "2"
click at [207, 362] on icon at bounding box center [210, 360] width 40 height 19
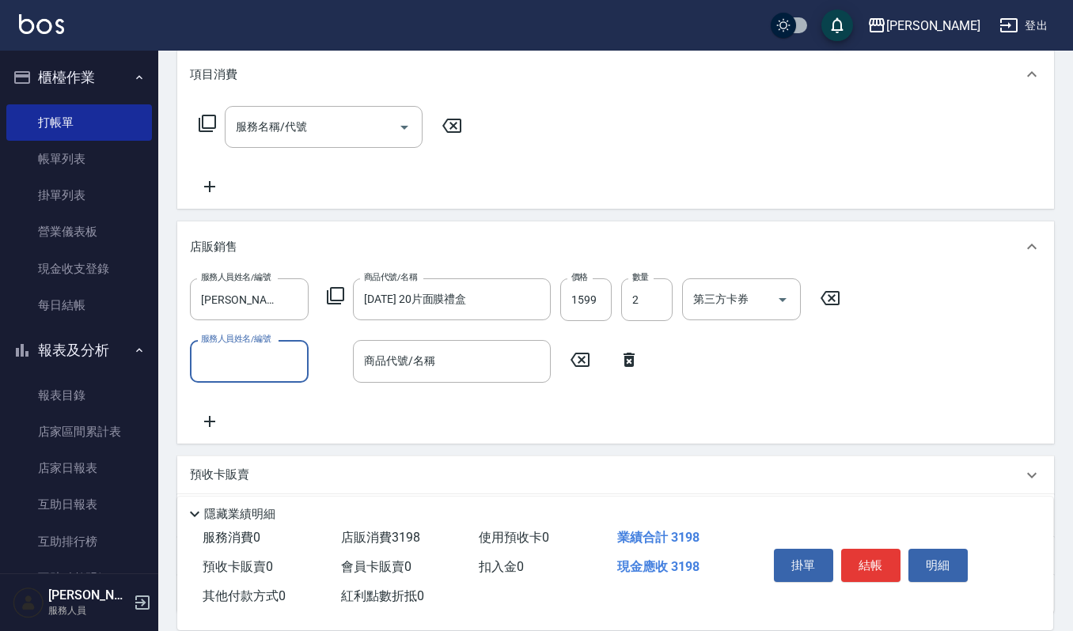
click at [252, 365] on input "服務人員姓名/編號" at bounding box center [249, 361] width 104 height 28
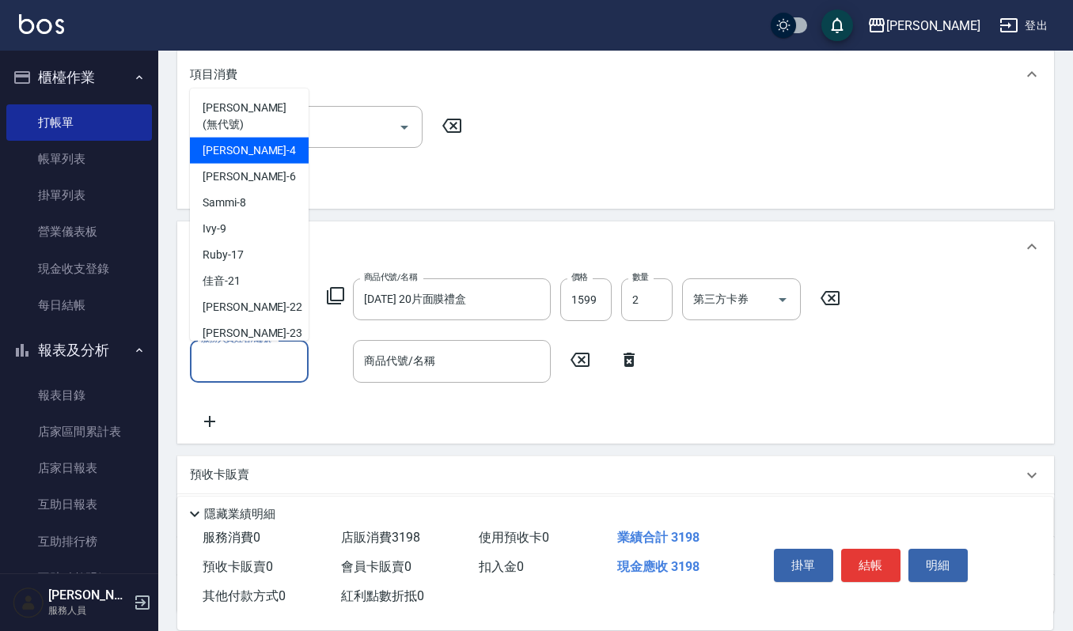
click at [223, 142] on span "[PERSON_NAME] -4" at bounding box center [249, 150] width 93 height 17
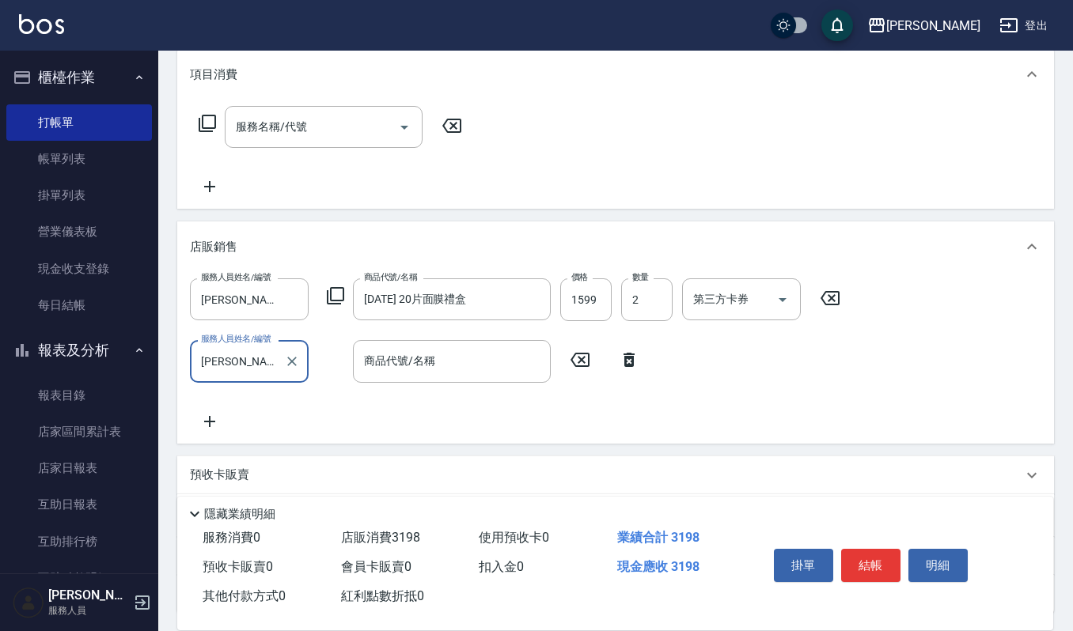
type input "[PERSON_NAME]-4"
click at [392, 355] on input "商品代號/名稱" at bounding box center [452, 361] width 184 height 28
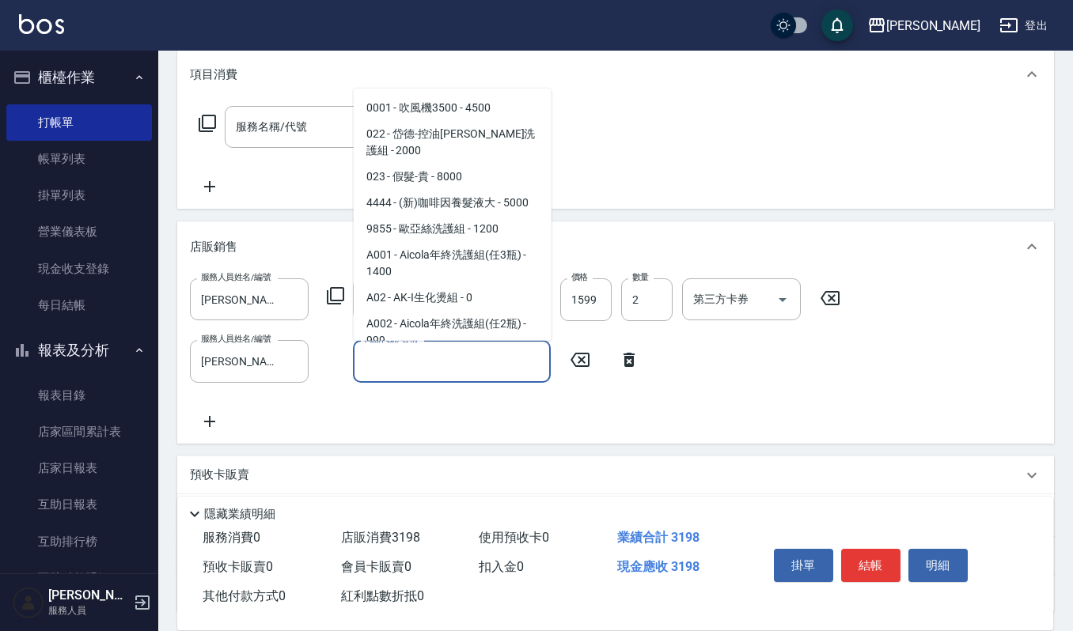
click at [388, 355] on input "商品代號/名稱" at bounding box center [452, 361] width 184 height 28
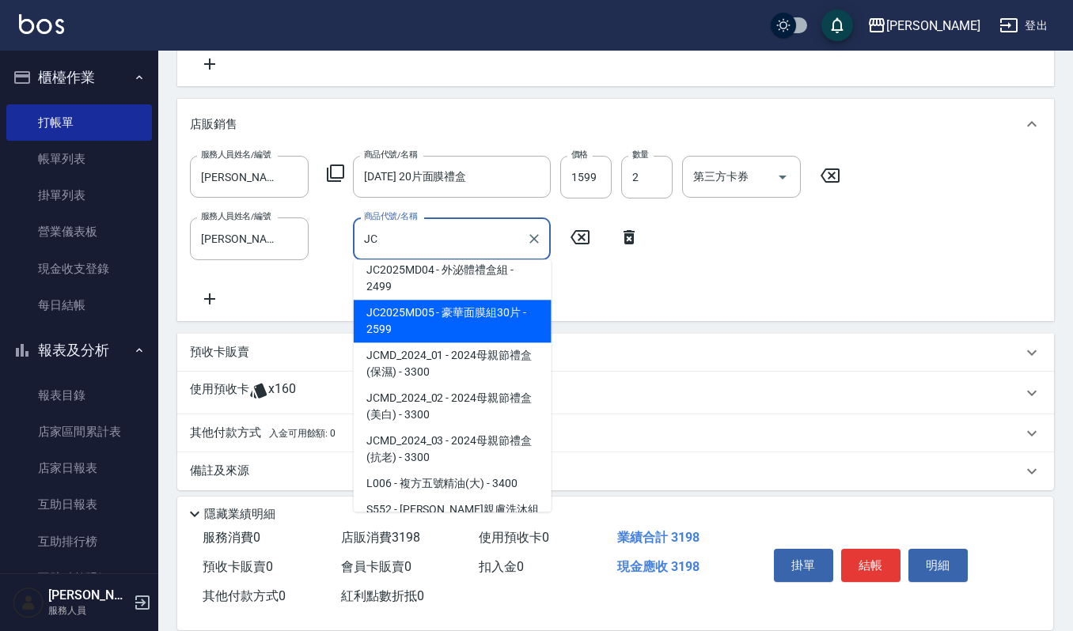
scroll to position [340, 0]
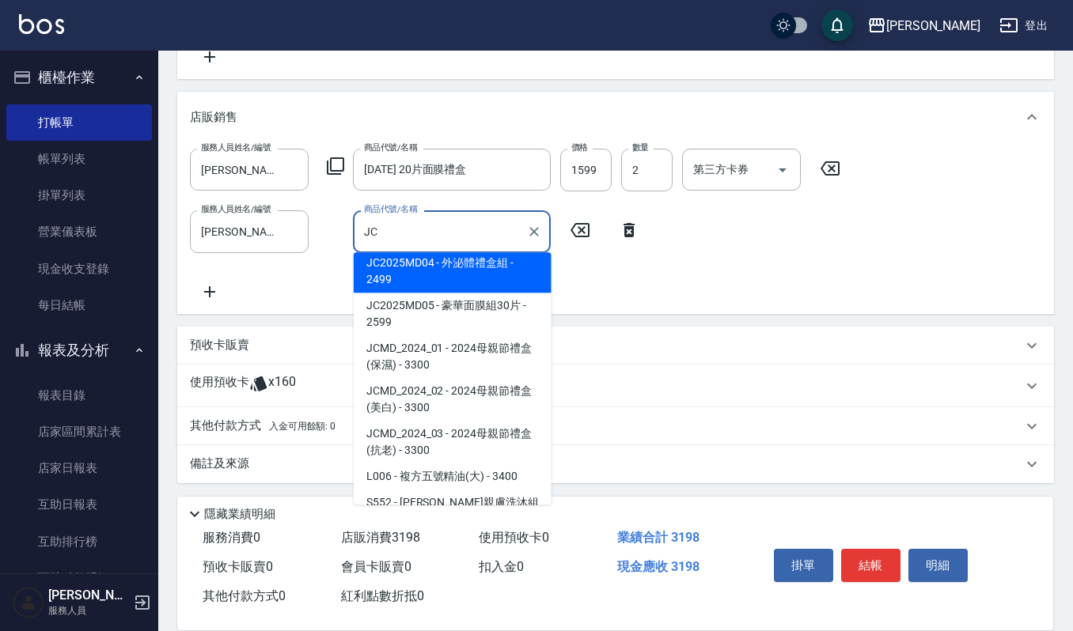
click at [415, 228] on input "JC" at bounding box center [440, 232] width 160 height 28
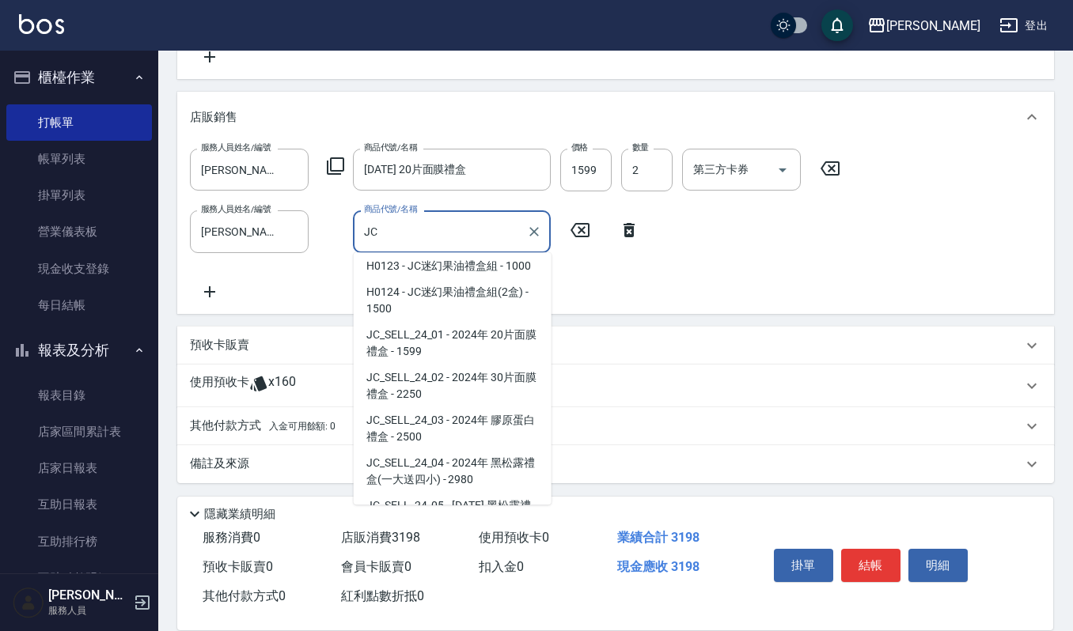
scroll to position [0, 0]
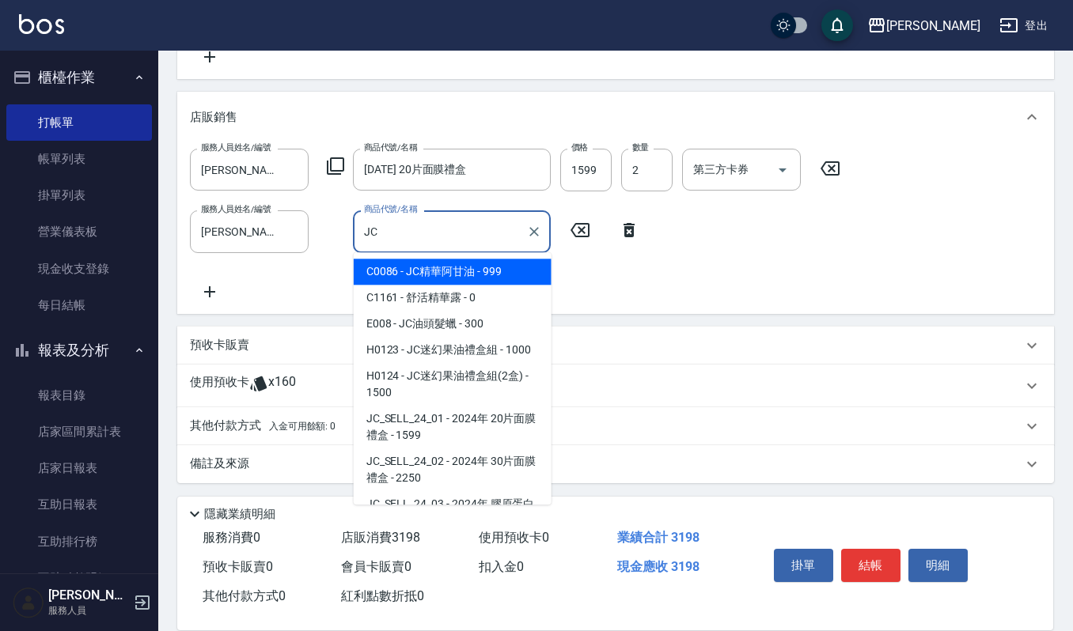
click at [489, 238] on input "JC" at bounding box center [440, 232] width 160 height 28
type input "J"
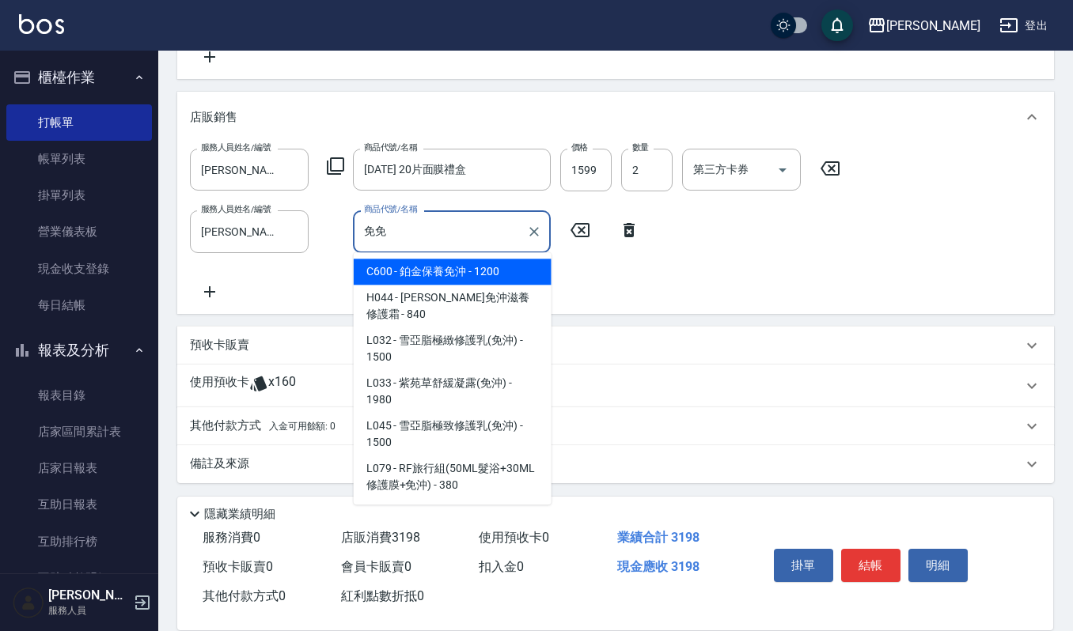
click at [422, 225] on input "免免" at bounding box center [440, 232] width 160 height 28
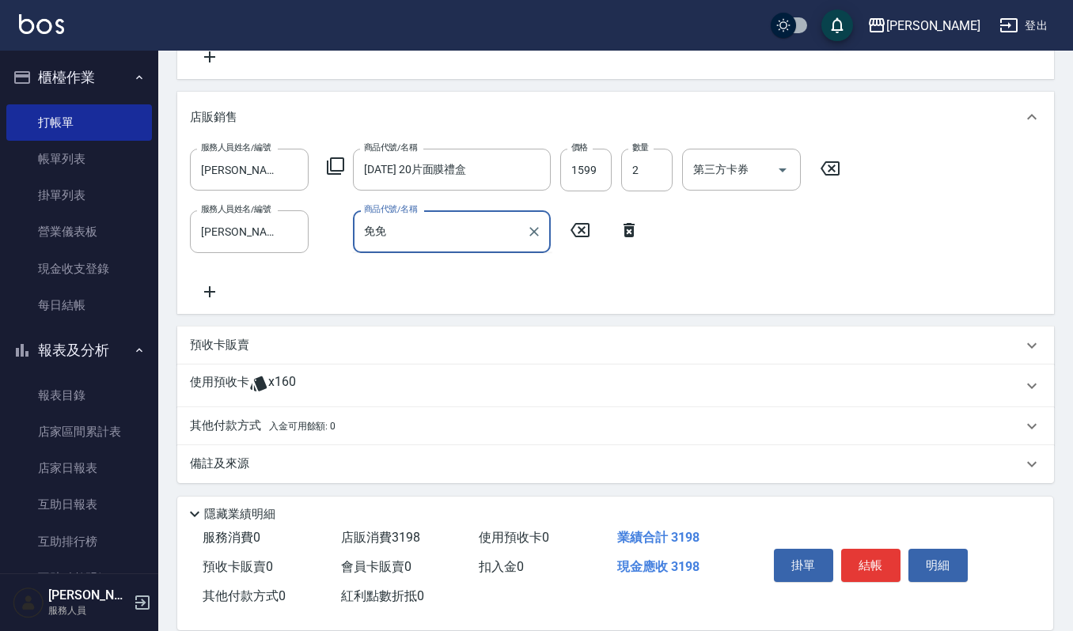
type input "免"
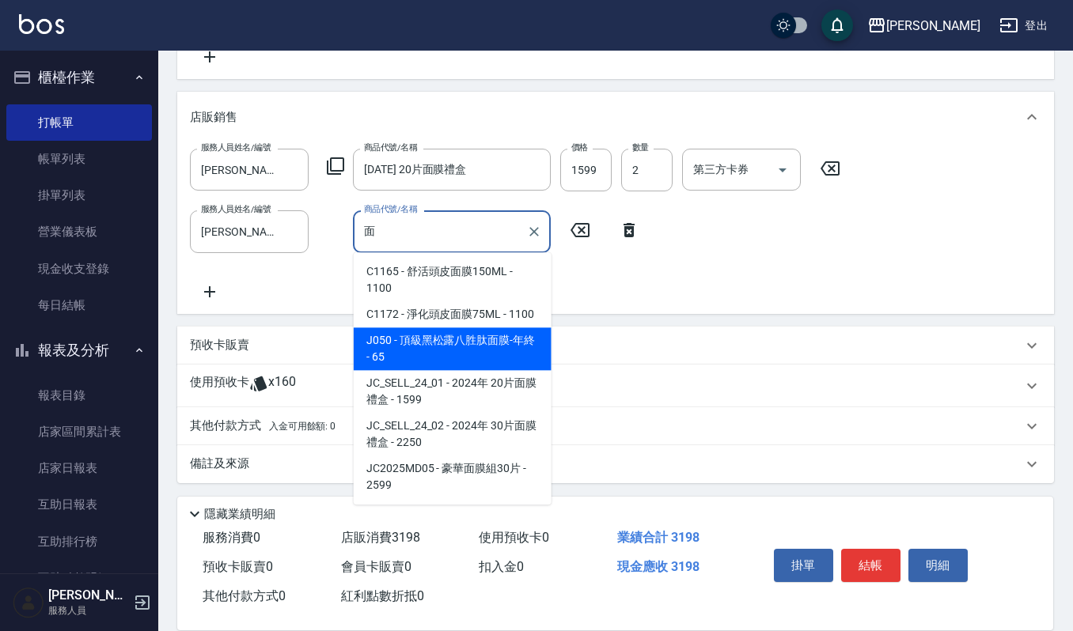
scroll to position [6, 0]
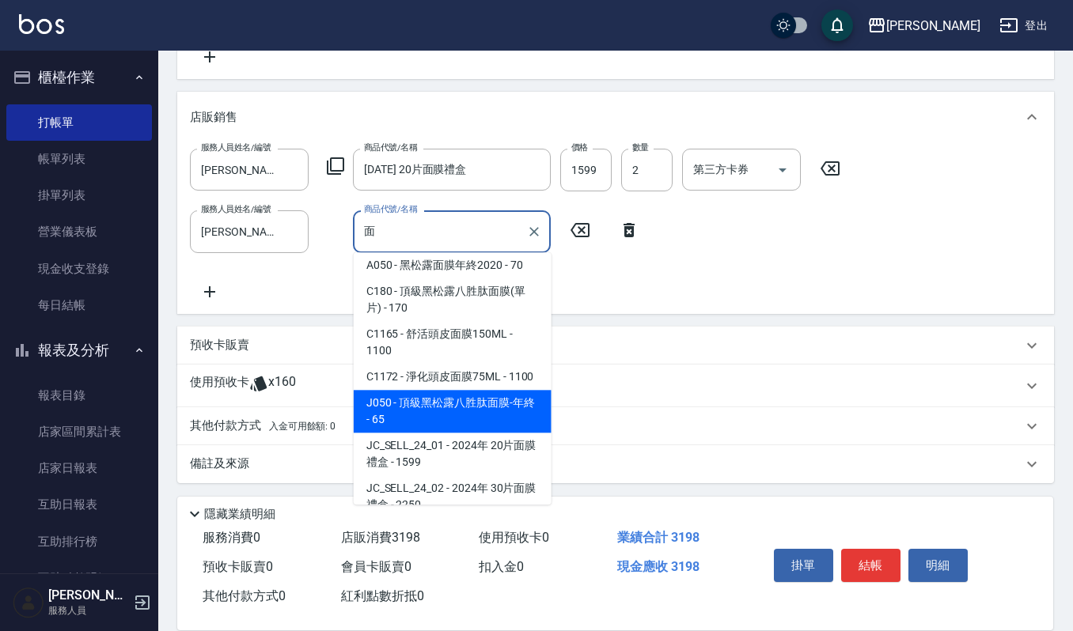
click at [422, 349] on span "C1165 - 舒活頭皮面膜150ML - 1100" at bounding box center [453, 342] width 198 height 43
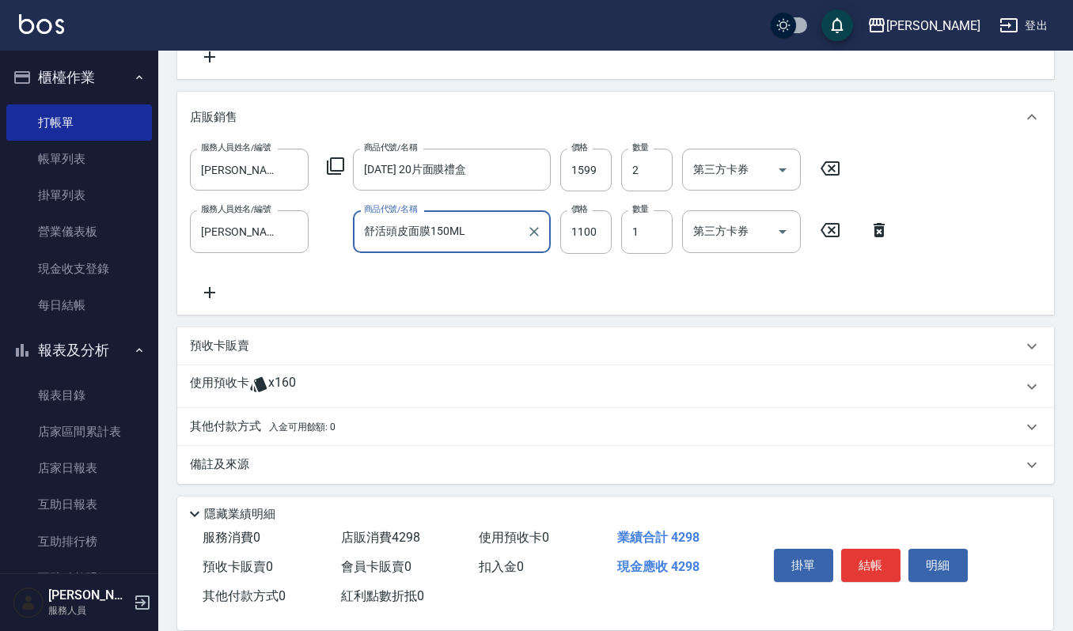
click at [460, 229] on input "舒活頭皮面膜150ML" at bounding box center [440, 232] width 160 height 28
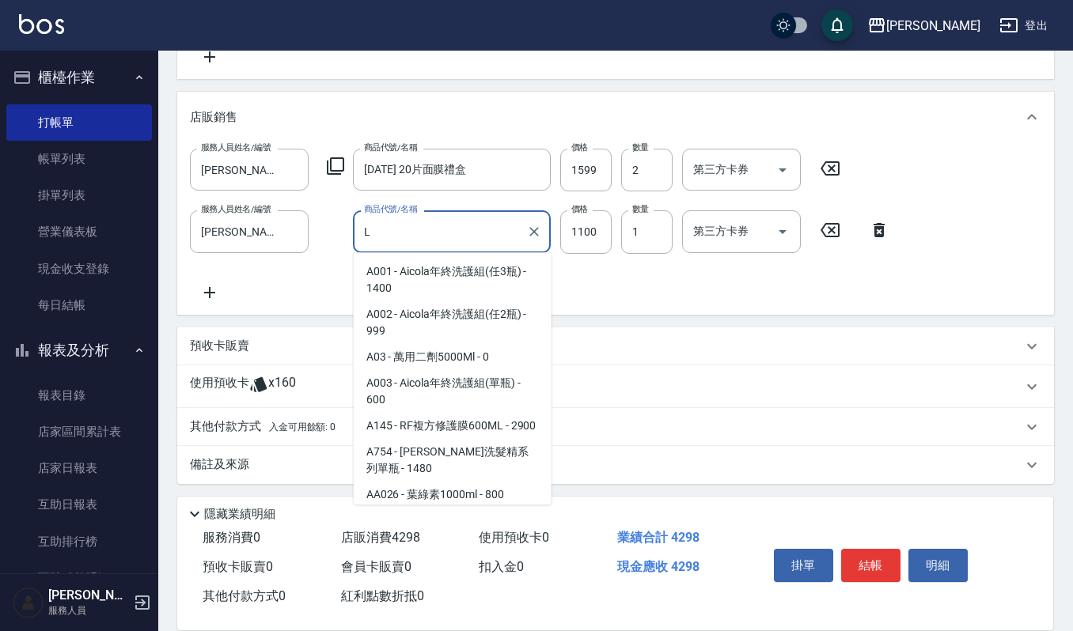
scroll to position [1264, 0]
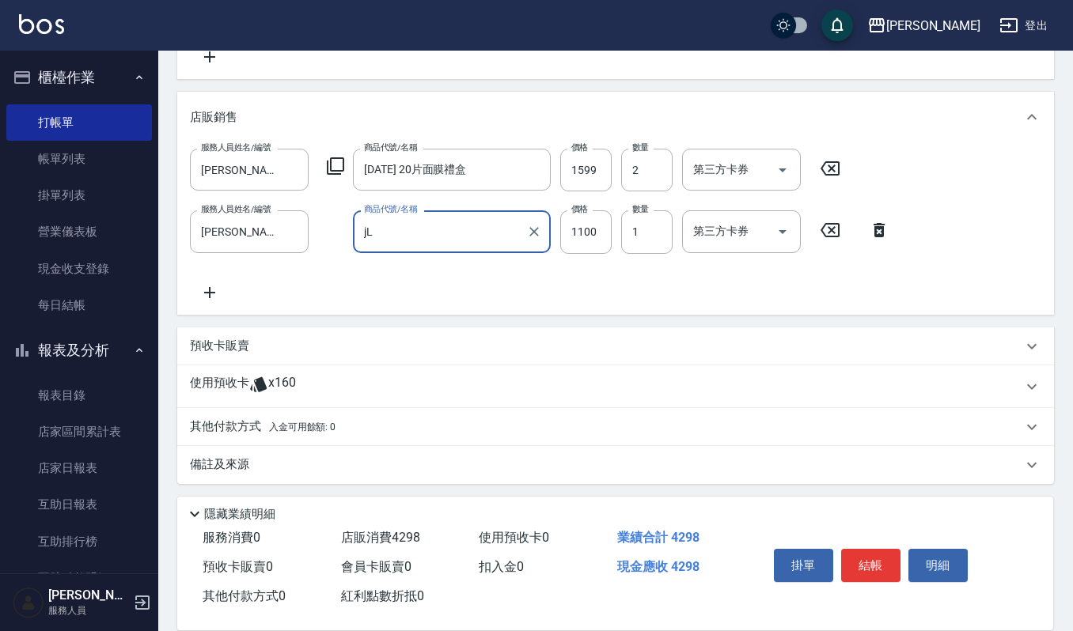
type input "L"
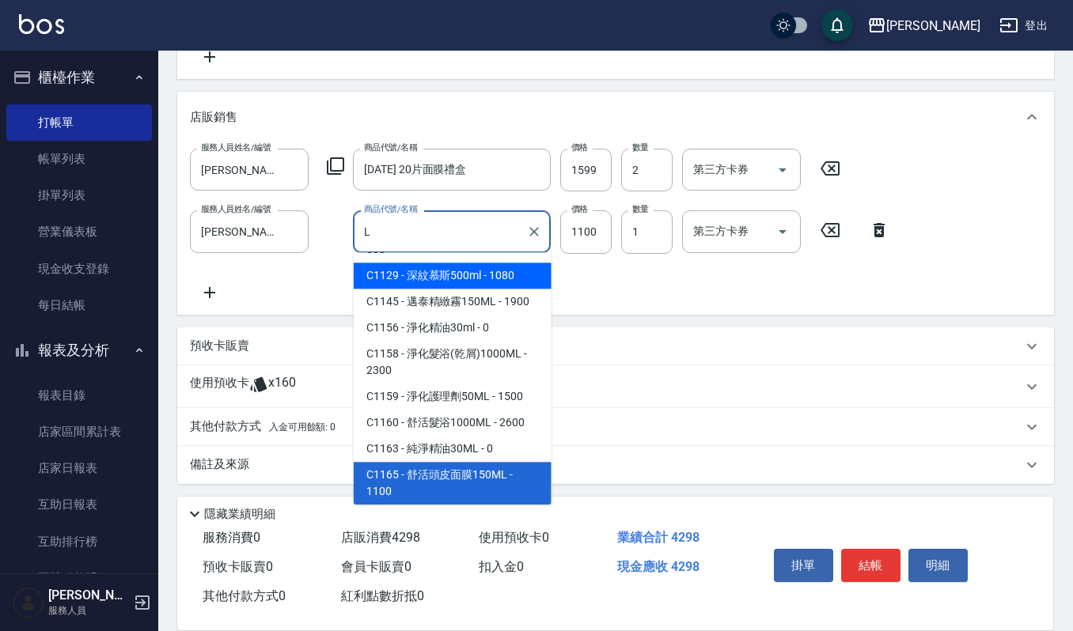
click at [453, 241] on input "L" at bounding box center [440, 232] width 160 height 28
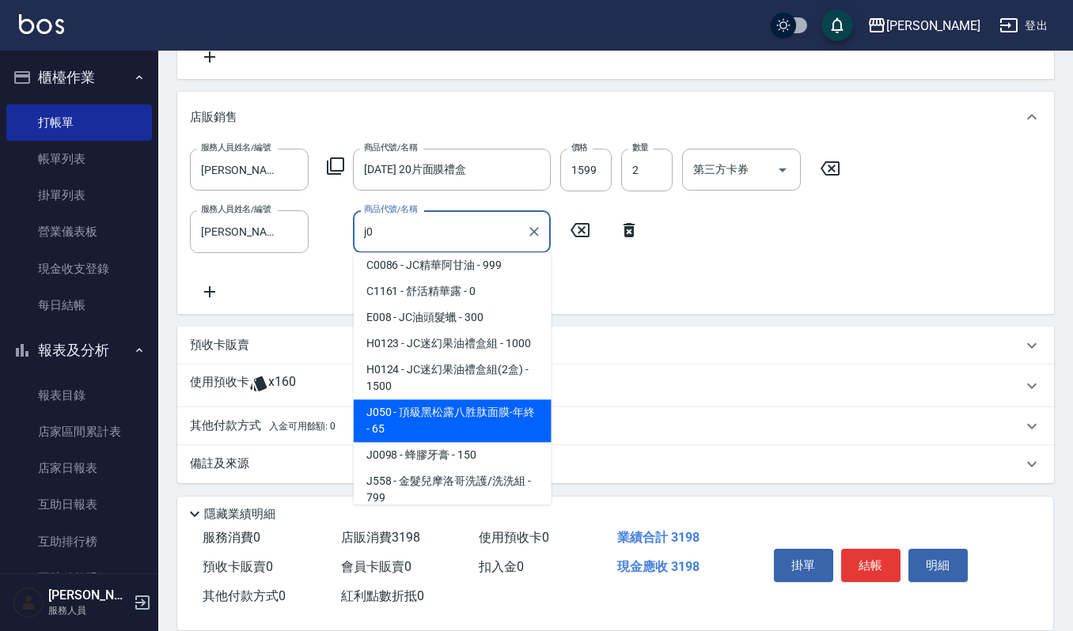
scroll to position [0, 0]
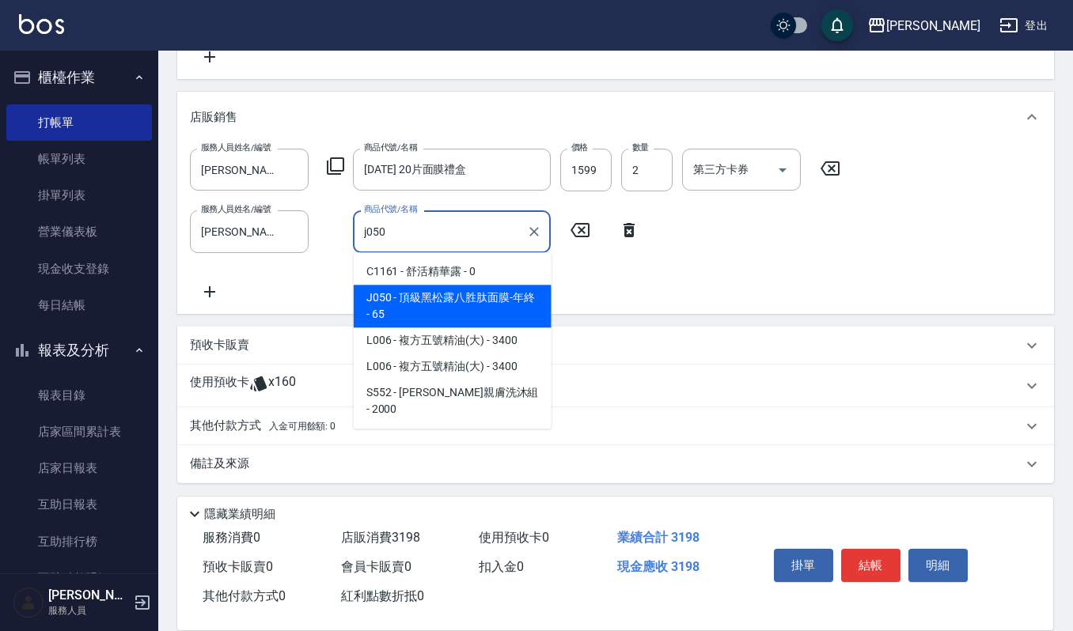
click at [457, 305] on span "J050 - 頂級黑松露八胜肽面膜-年終 - 65" at bounding box center [453, 306] width 198 height 43
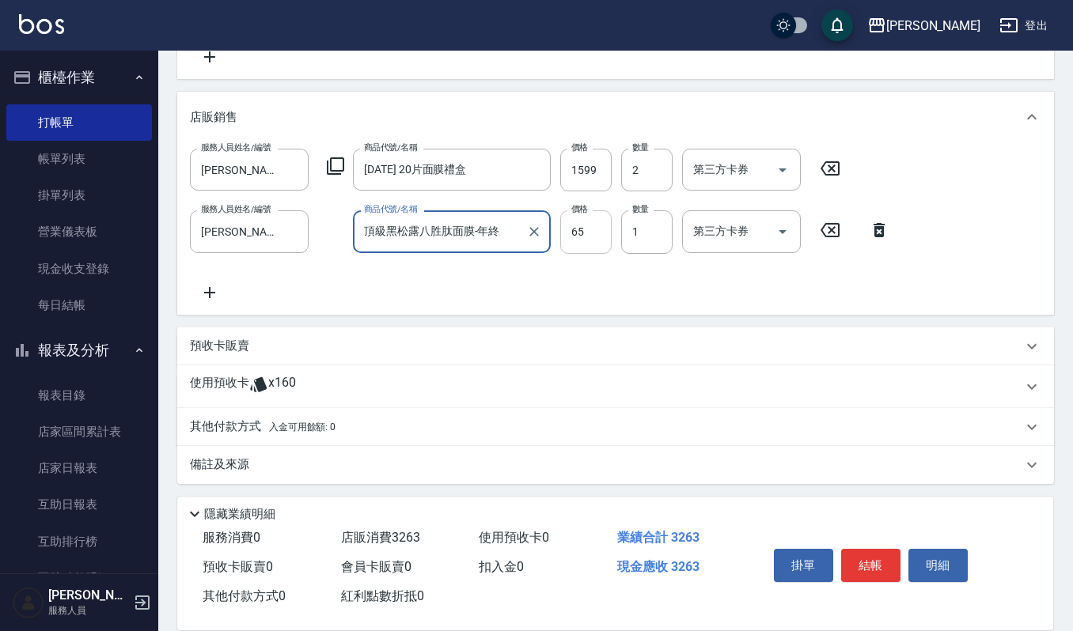
type input "頂級黑松露八胜肽面膜-年終"
click at [599, 216] on input "65" at bounding box center [585, 231] width 51 height 43
click at [584, 232] on input "65" at bounding box center [585, 231] width 51 height 43
click at [587, 232] on input "65" at bounding box center [585, 231] width 51 height 43
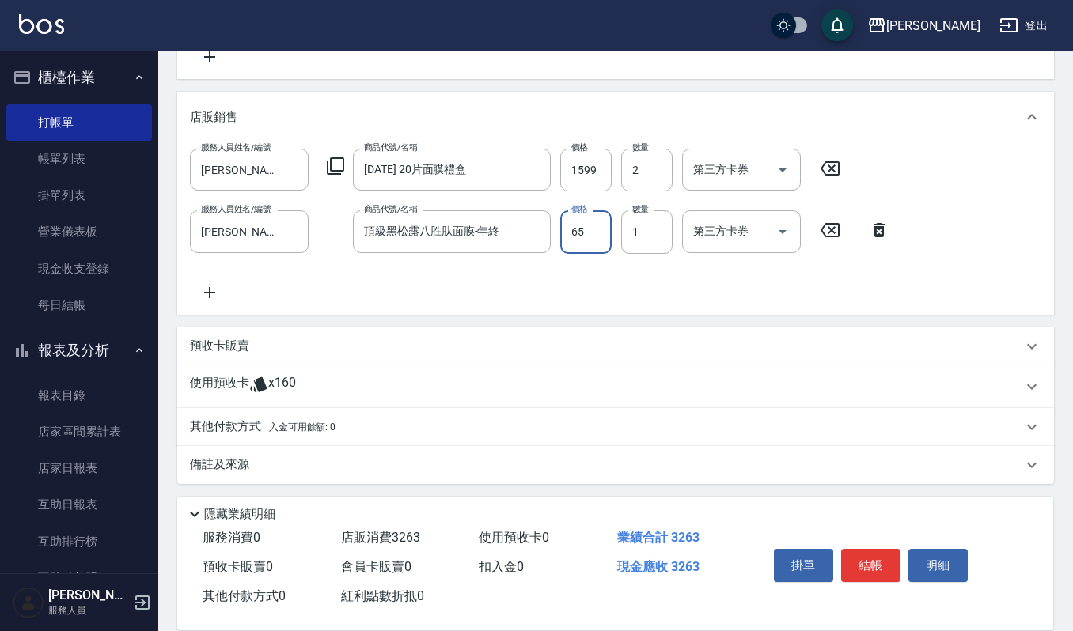
click at [596, 223] on input "65" at bounding box center [585, 231] width 51 height 43
type input "80"
click at [658, 229] on input "1" at bounding box center [646, 231] width 51 height 43
click at [644, 222] on input "0" at bounding box center [646, 231] width 51 height 43
type input "10"
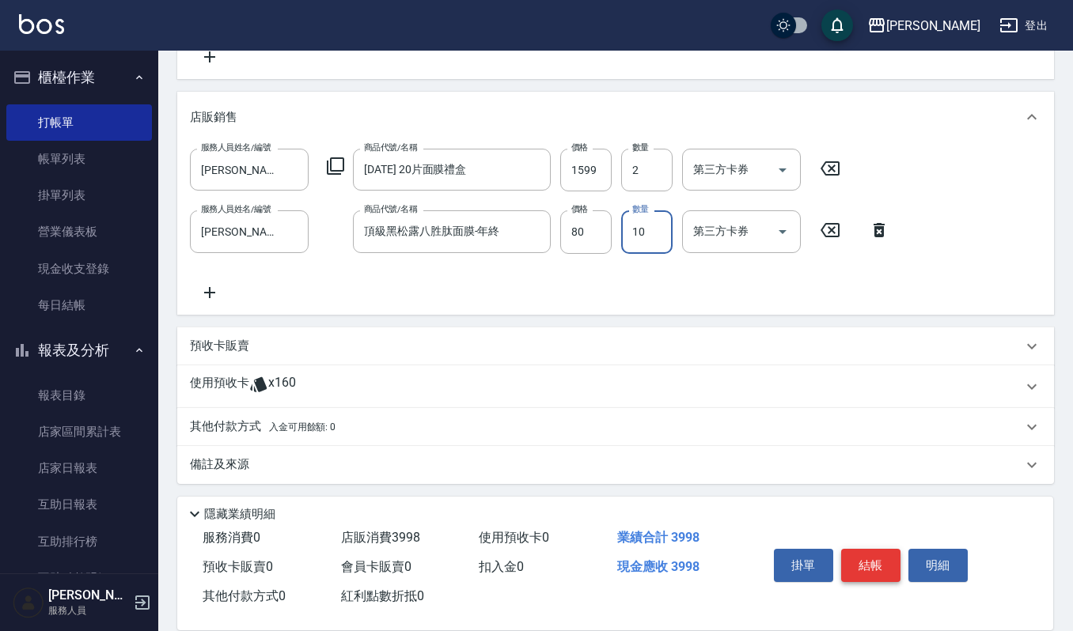
click at [870, 573] on button "結帳" at bounding box center [870, 565] width 59 height 33
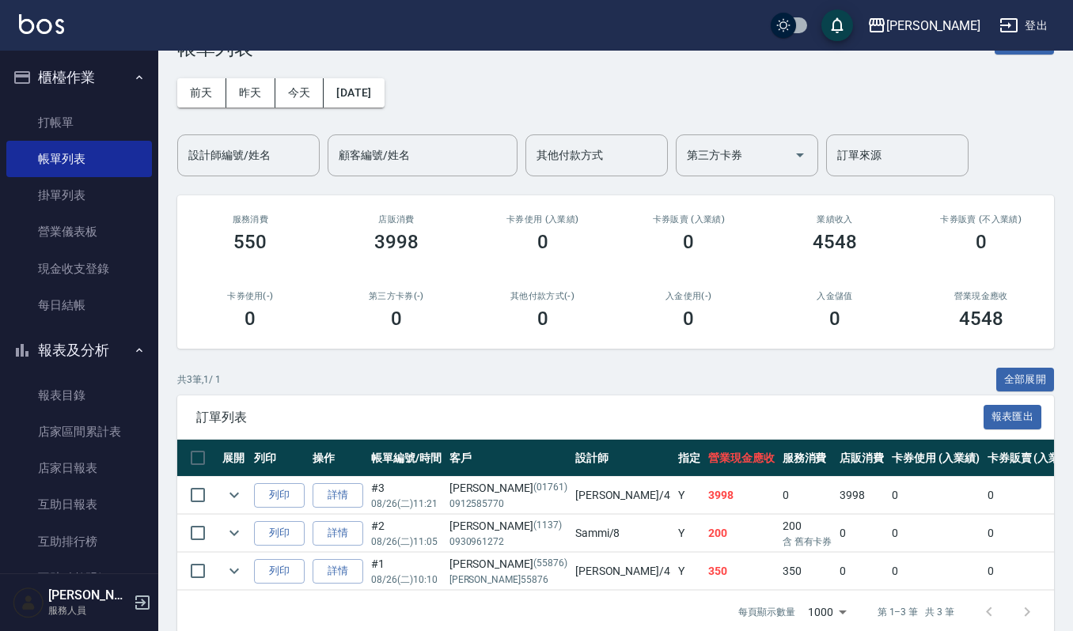
scroll to position [87, 0]
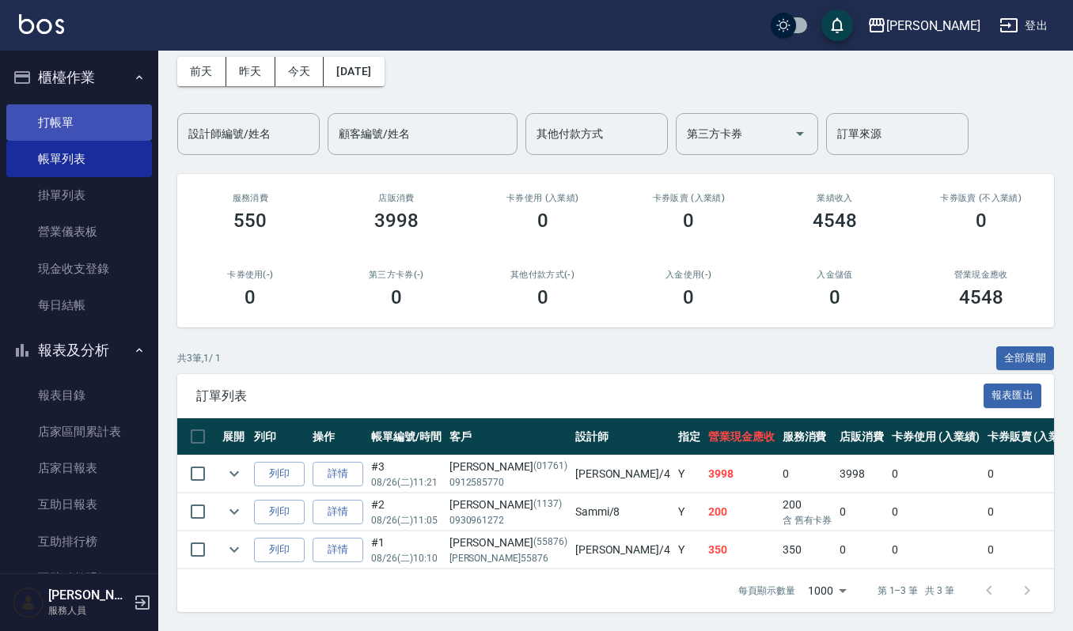
click at [59, 119] on link "打帳單" at bounding box center [79, 122] width 146 height 36
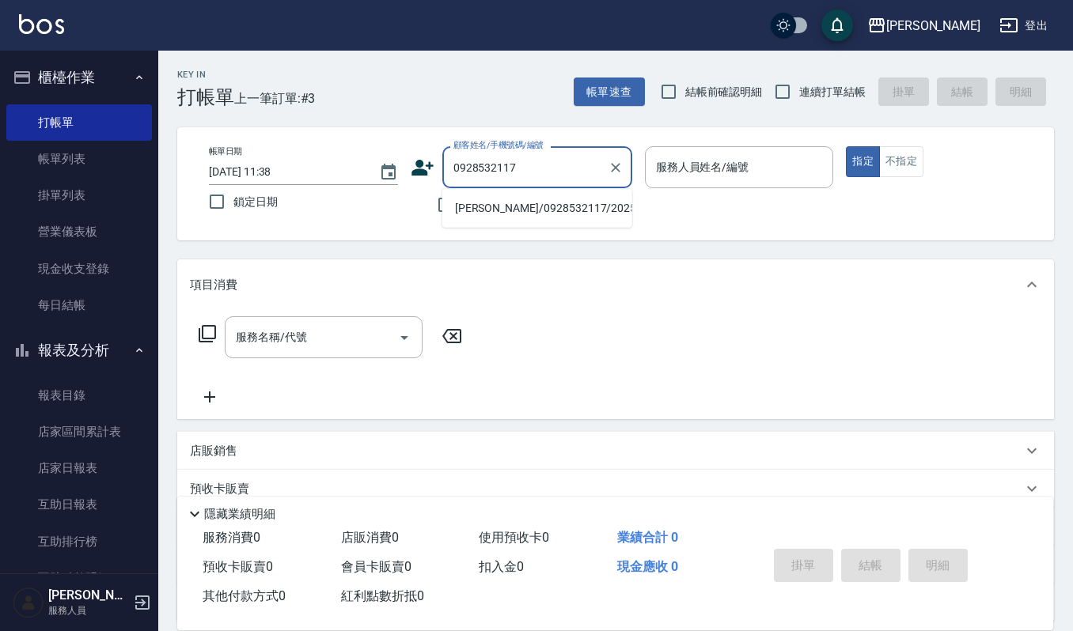
click at [542, 203] on li "[PERSON_NAME]/0928532117/20250605" at bounding box center [537, 208] width 190 height 26
type input "[PERSON_NAME]/0928532117/20250605"
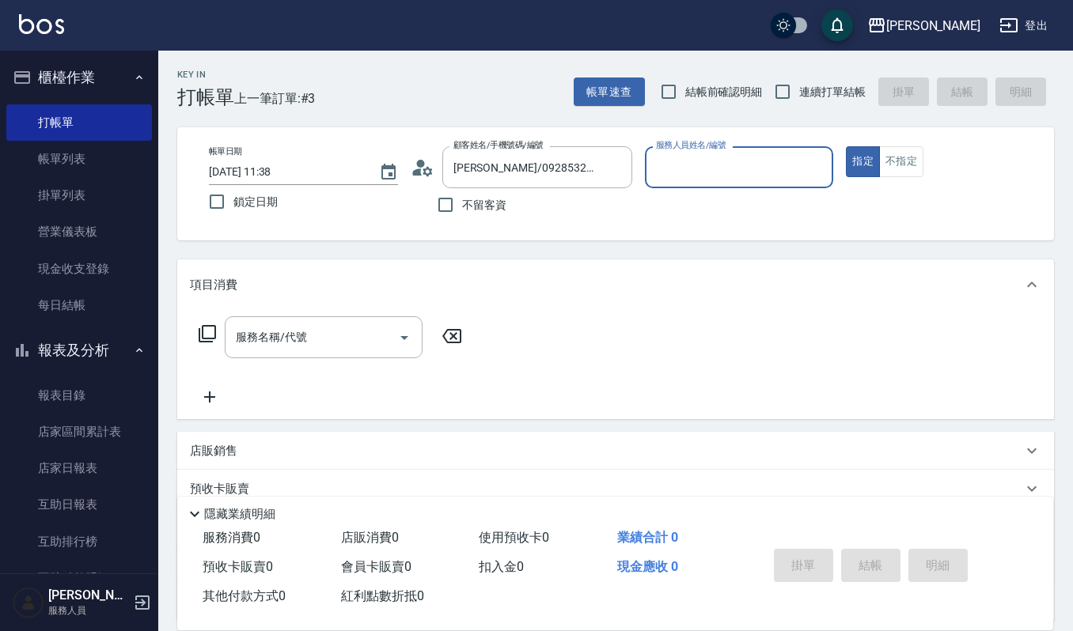
click at [711, 163] on input "服務人員姓名/編號" at bounding box center [739, 167] width 175 height 28
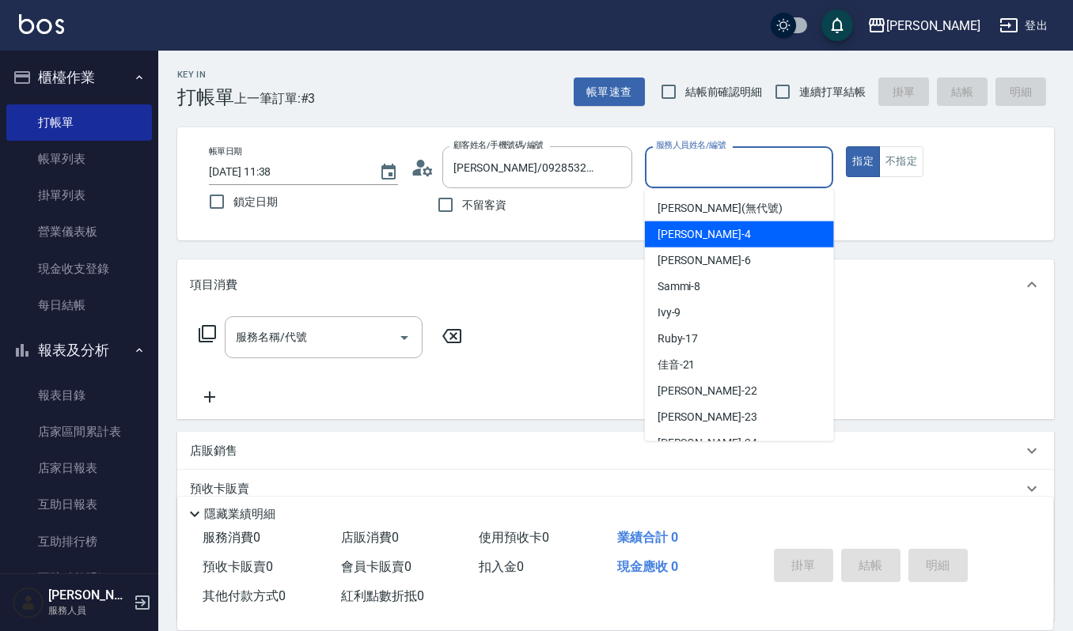
click at [720, 238] on div "[PERSON_NAME] -4" at bounding box center [739, 235] width 189 height 26
type input "[PERSON_NAME]-4"
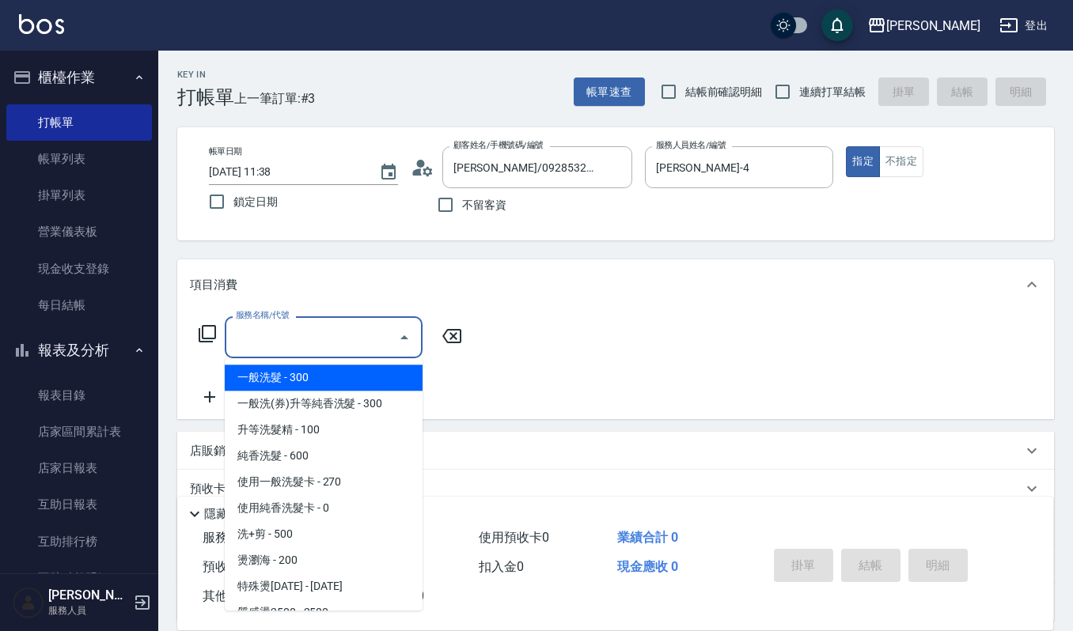
click at [356, 343] on input "服務名稱/代號" at bounding box center [312, 338] width 160 height 28
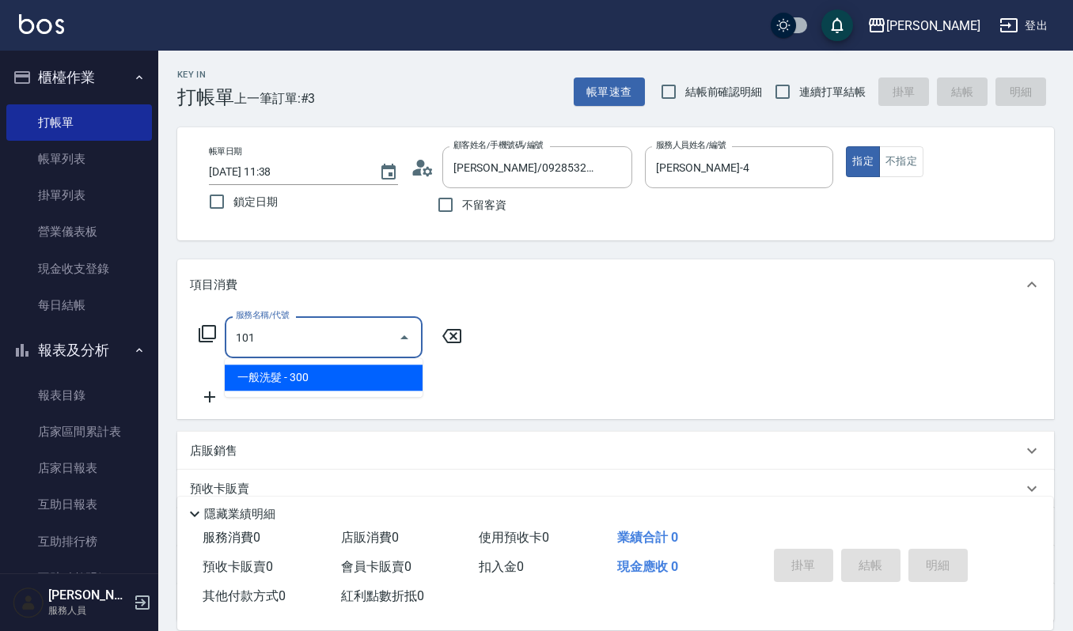
type input "一般洗髮(101)"
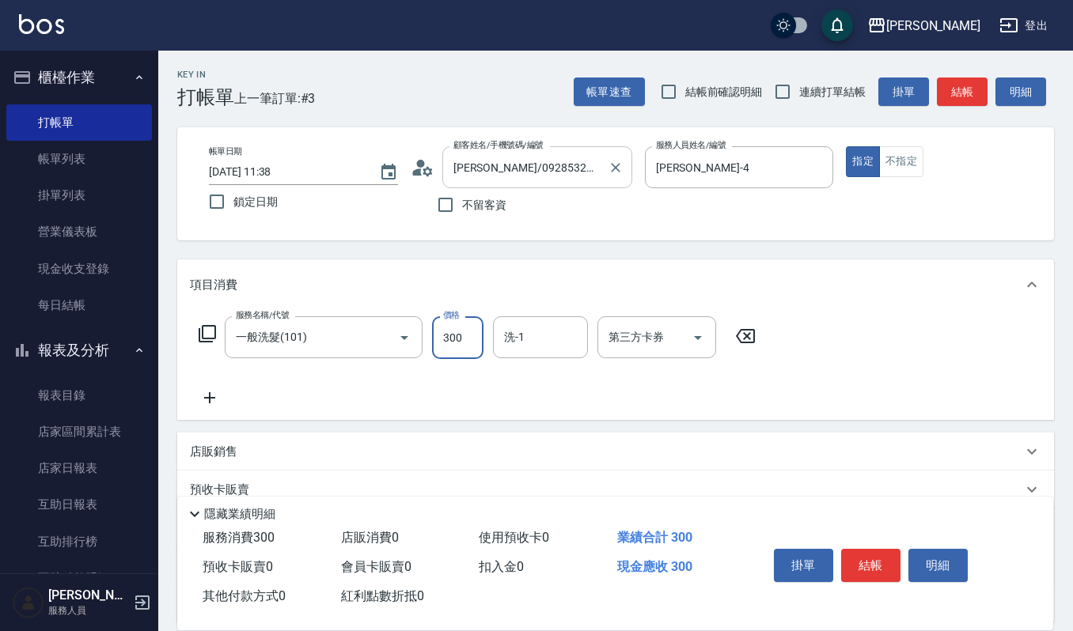
click at [589, 159] on input "[PERSON_NAME]/0928532117/20250605" at bounding box center [525, 167] width 152 height 28
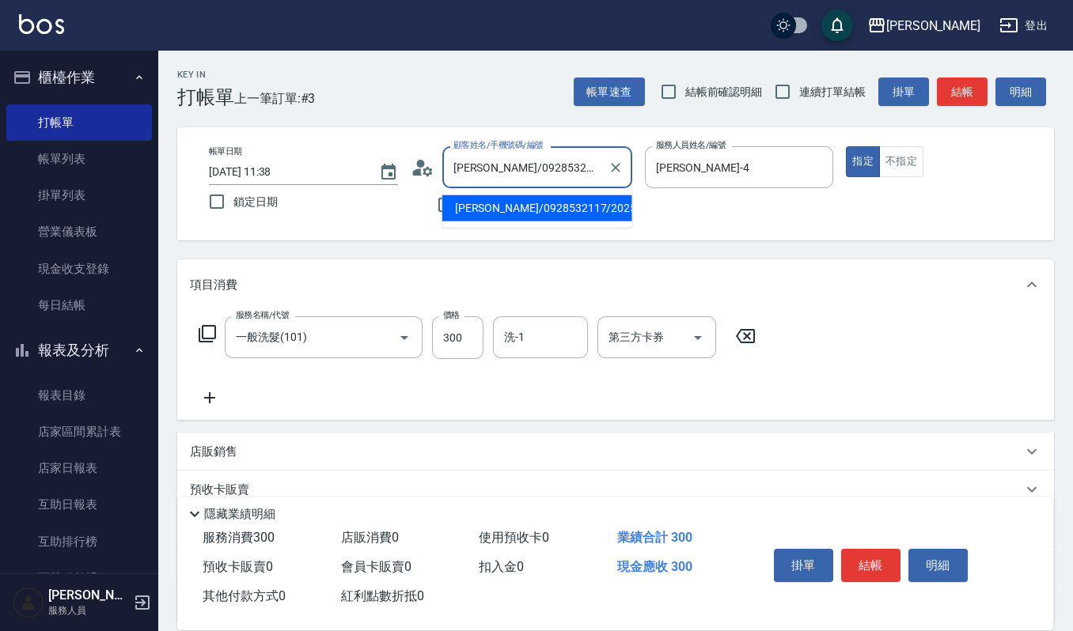
click at [596, 168] on input "[PERSON_NAME]/0928532117/20250605" at bounding box center [525, 167] width 152 height 28
click at [548, 347] on input "洗-1" at bounding box center [540, 338] width 81 height 28
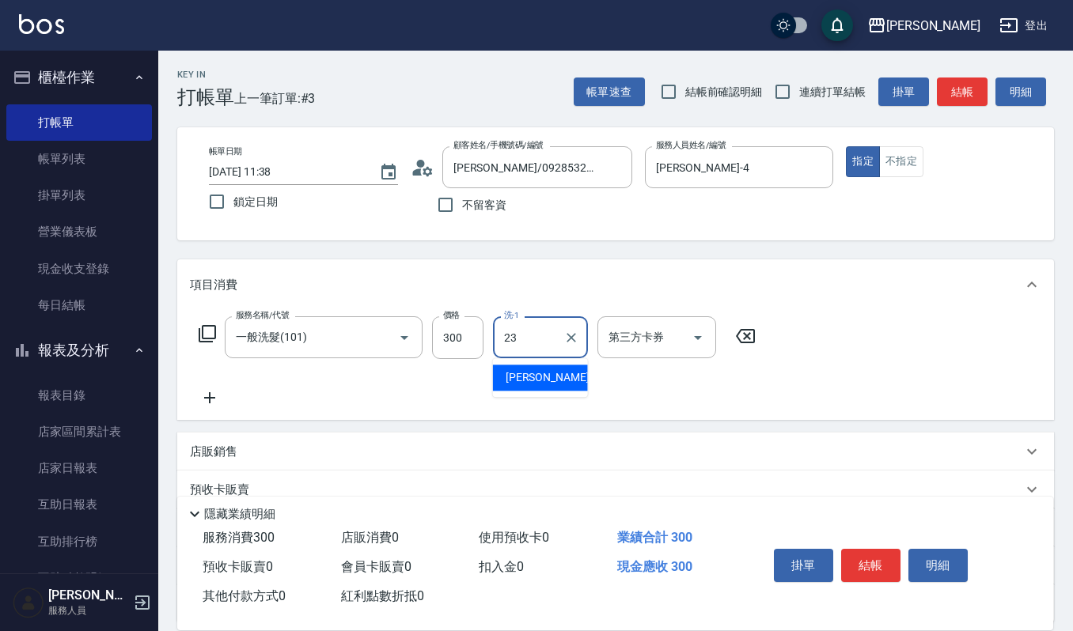
type input "[PERSON_NAME]-23"
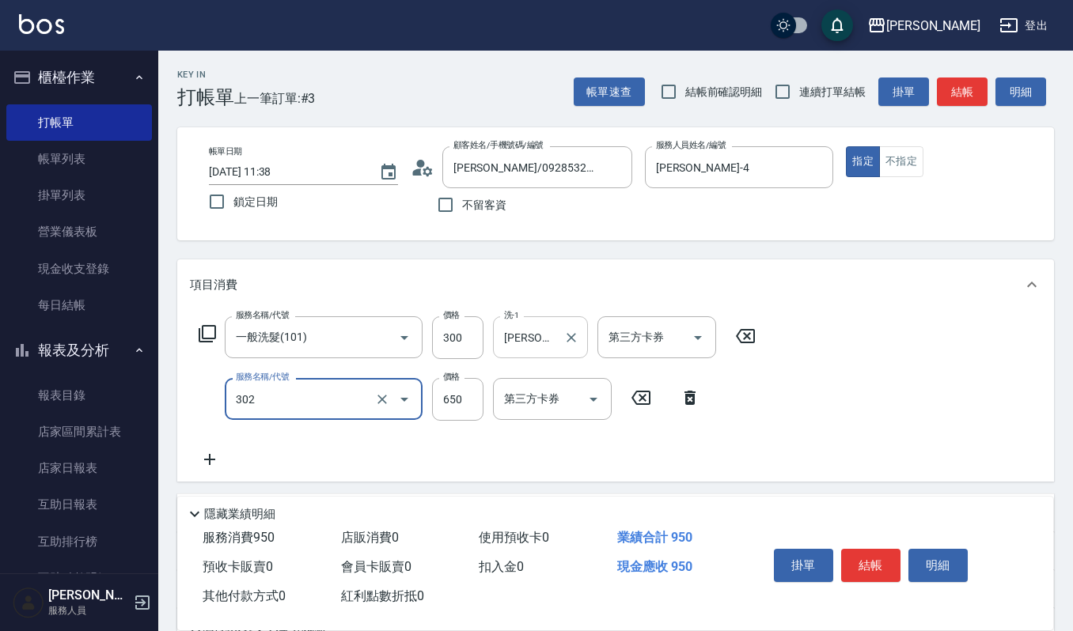
type input "經典剪髮-Gill(302)"
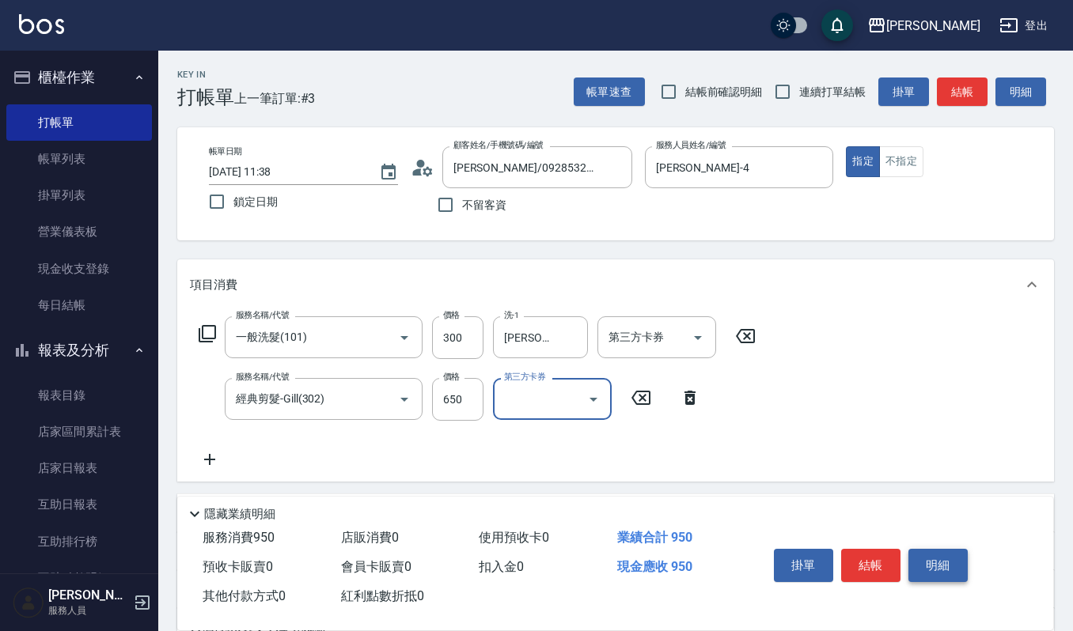
click at [911, 555] on button "明細" at bounding box center [937, 565] width 59 height 33
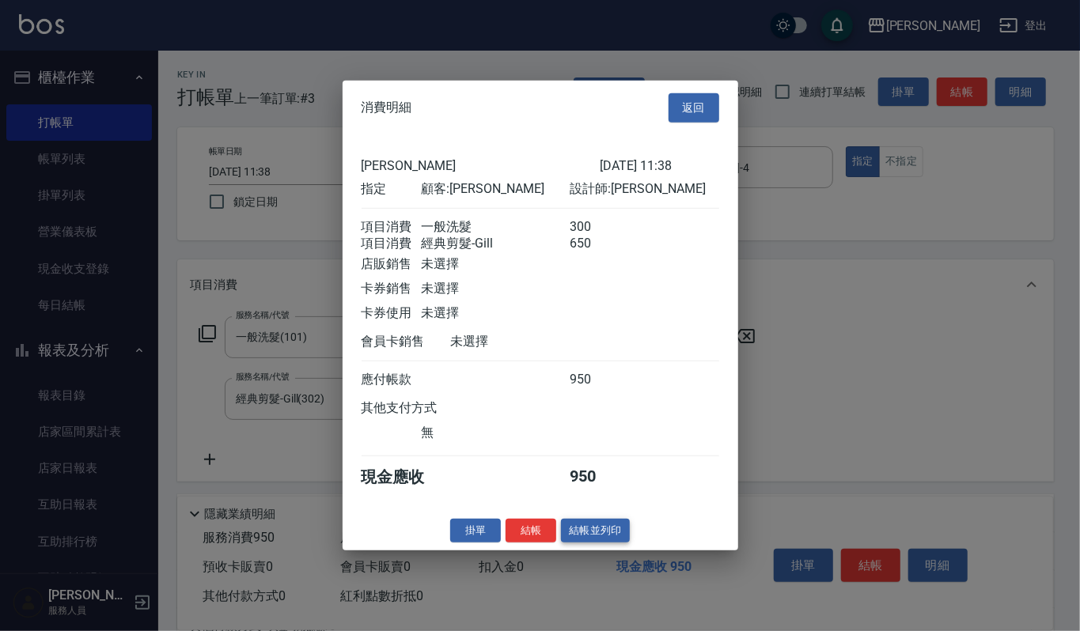
click at [615, 536] on button "結帳並列印" at bounding box center [595, 530] width 69 height 25
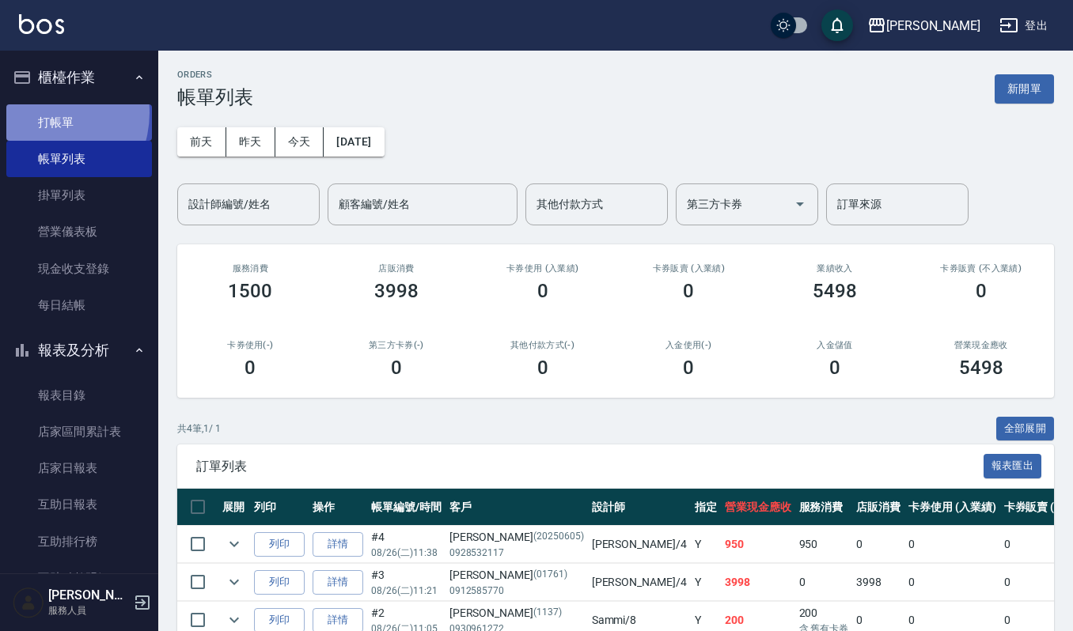
click at [39, 112] on link "打帳單" at bounding box center [79, 122] width 146 height 36
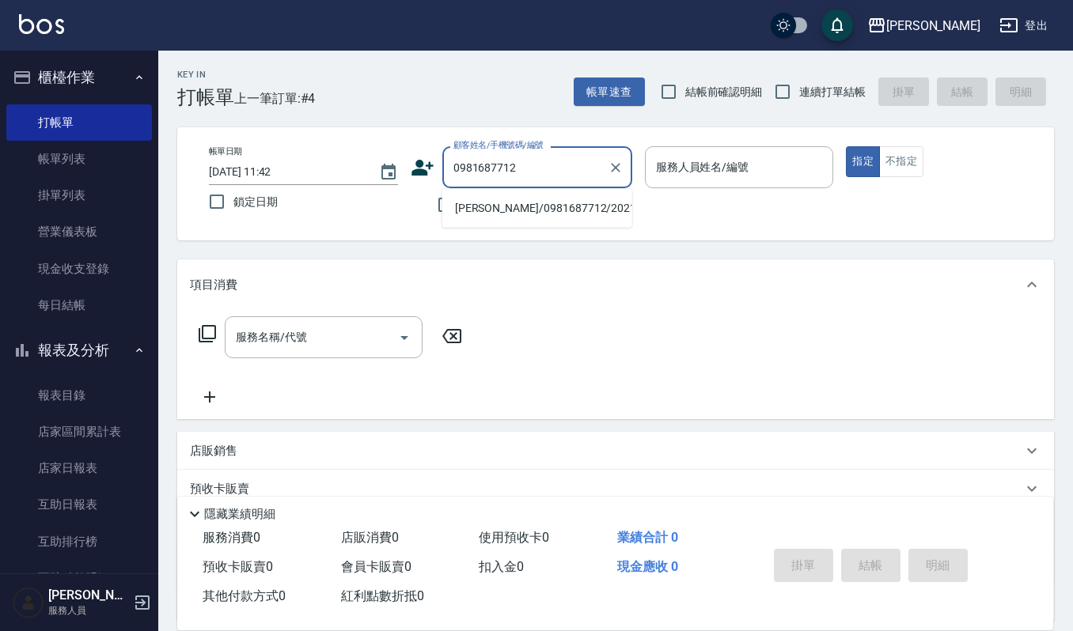
click at [538, 207] on li "[PERSON_NAME]/0981687712/20210420" at bounding box center [537, 208] width 190 height 26
type input "[PERSON_NAME]/0981687712/20210420"
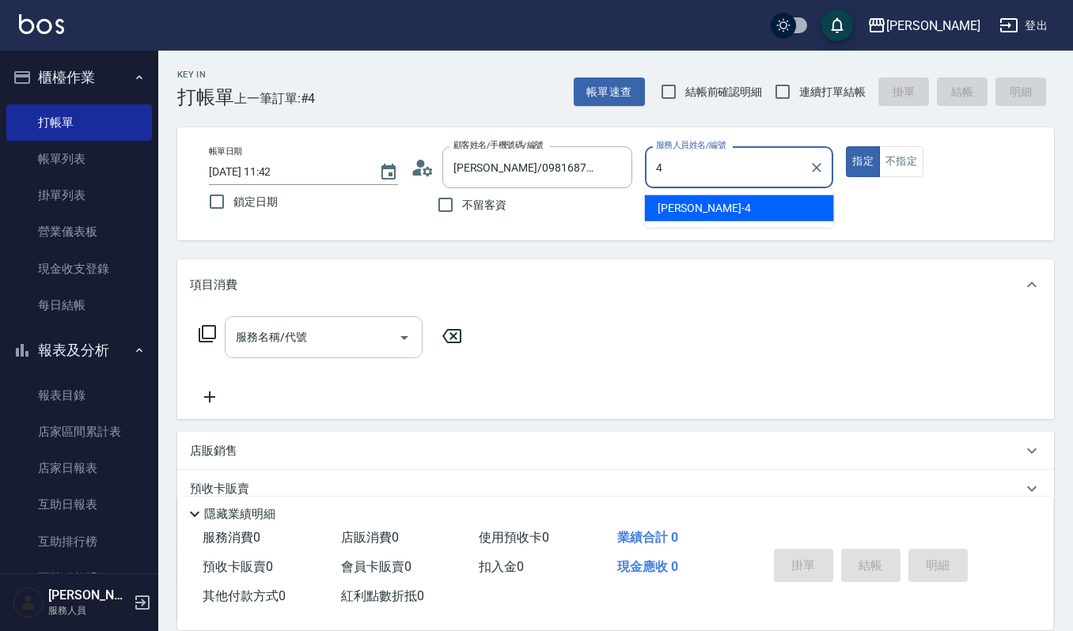
type input "[PERSON_NAME]-4"
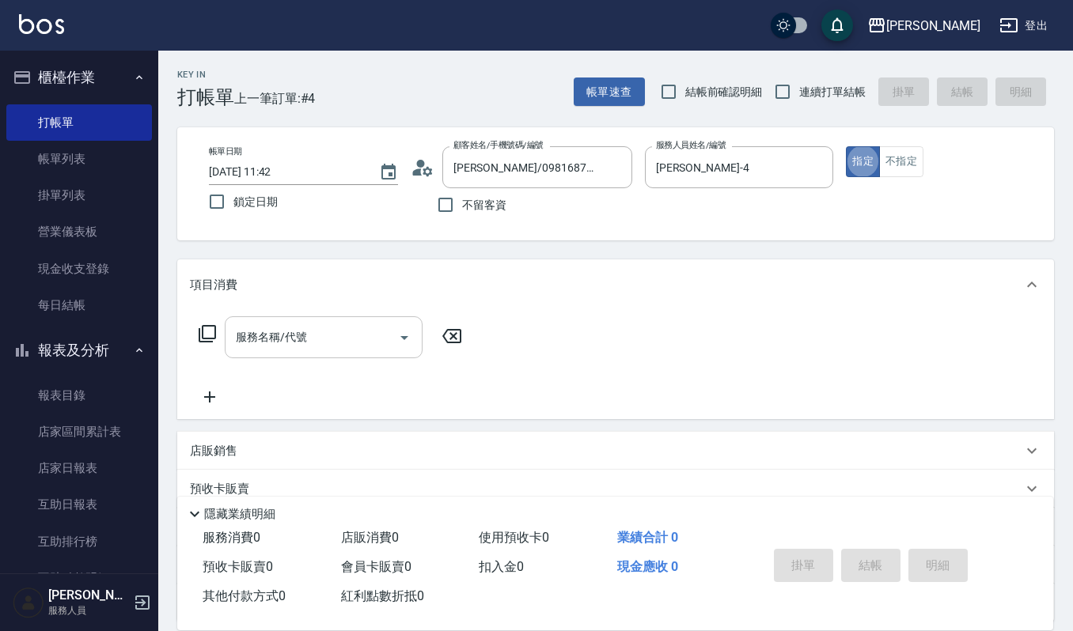
type button "true"
click at [317, 346] on input "服務名稱/代號" at bounding box center [312, 338] width 160 height 28
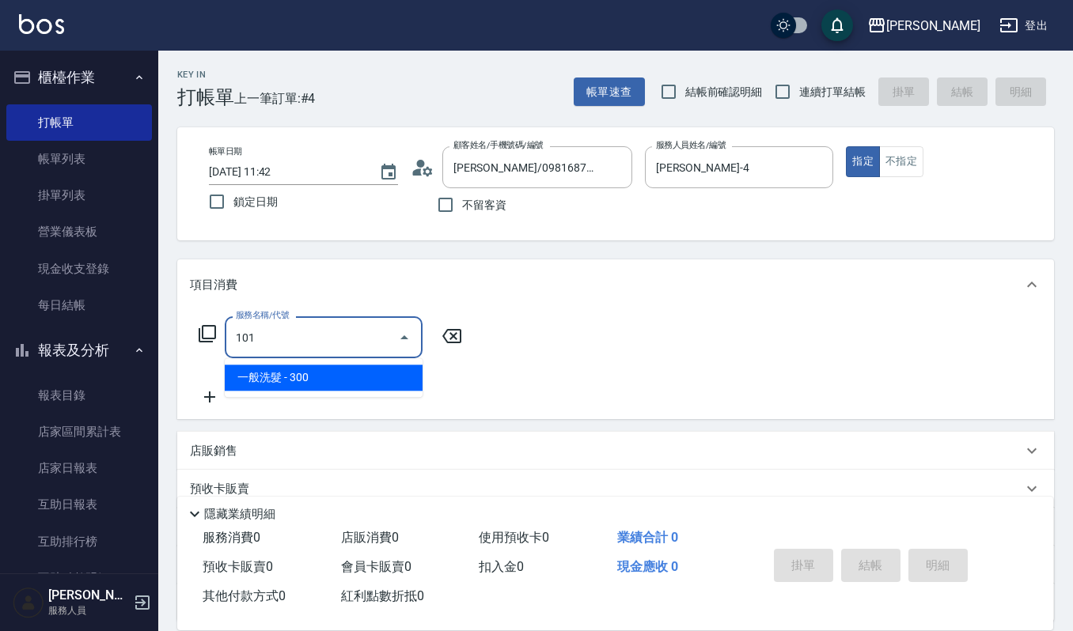
type input "一般洗髮(101)"
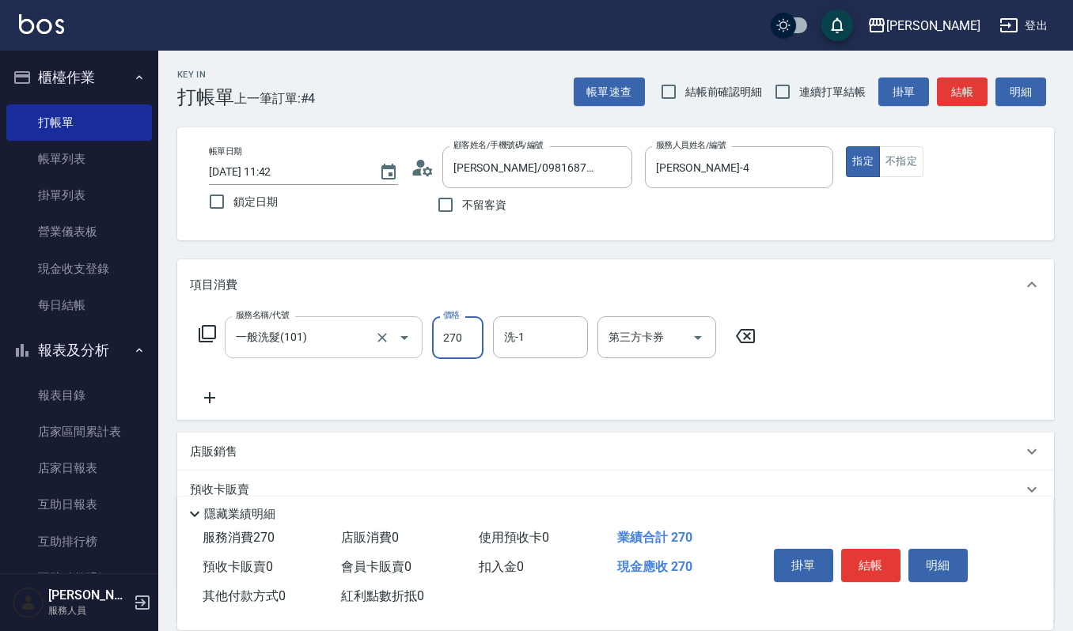
type input "270"
type input "31"
click at [521, 348] on input "洗-1" at bounding box center [540, 338] width 81 height 28
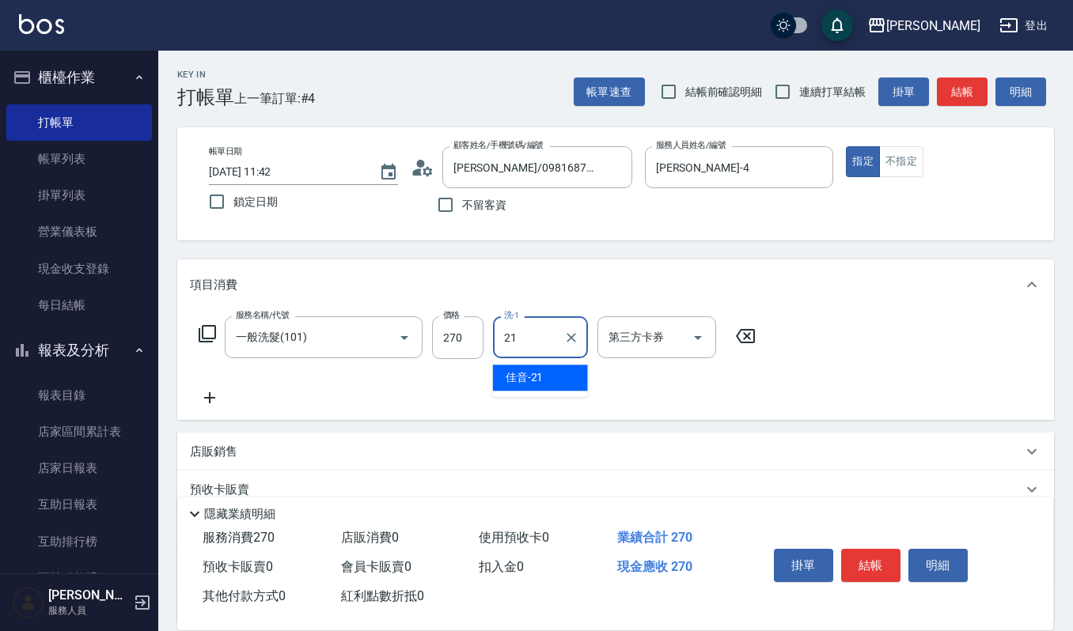
type input "佳音-21"
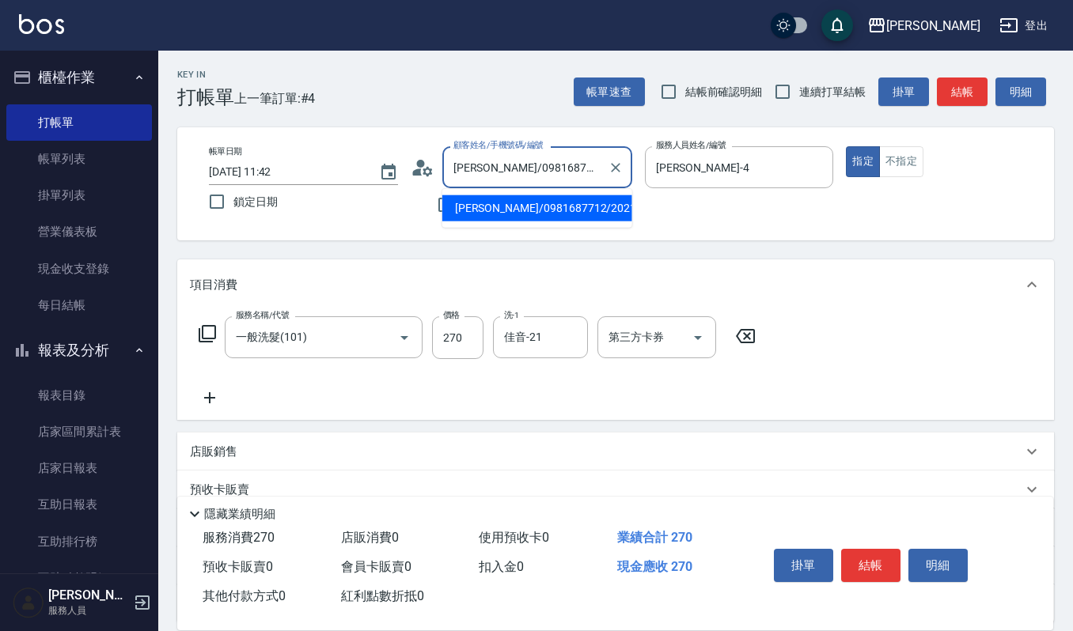
click at [586, 172] on input "[PERSON_NAME]/0981687712/20210420" at bounding box center [525, 167] width 152 height 28
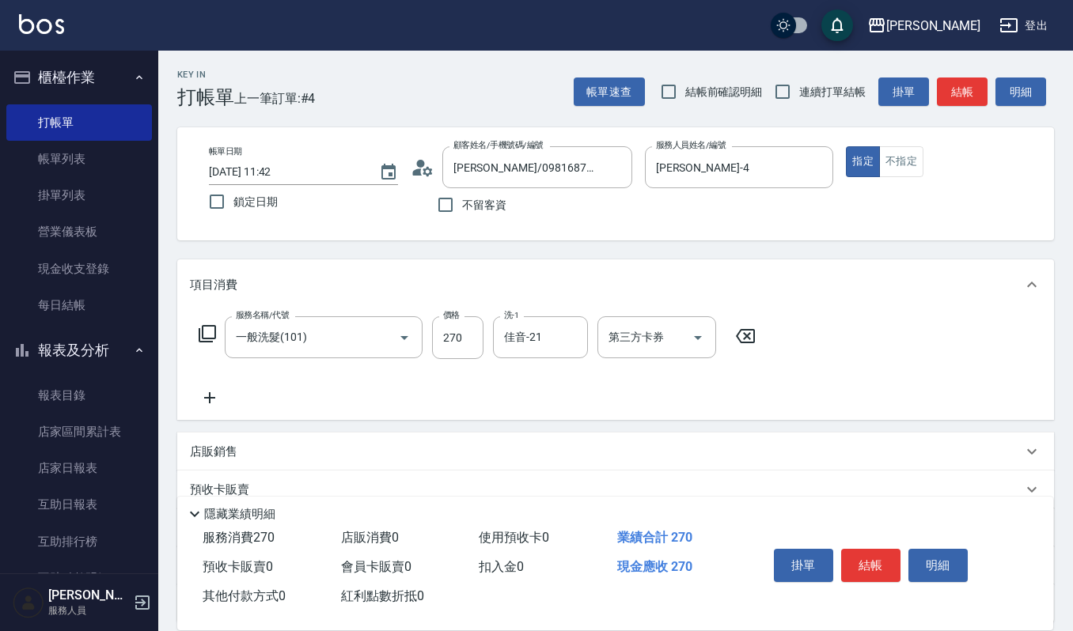
click at [215, 390] on icon at bounding box center [210, 397] width 40 height 19
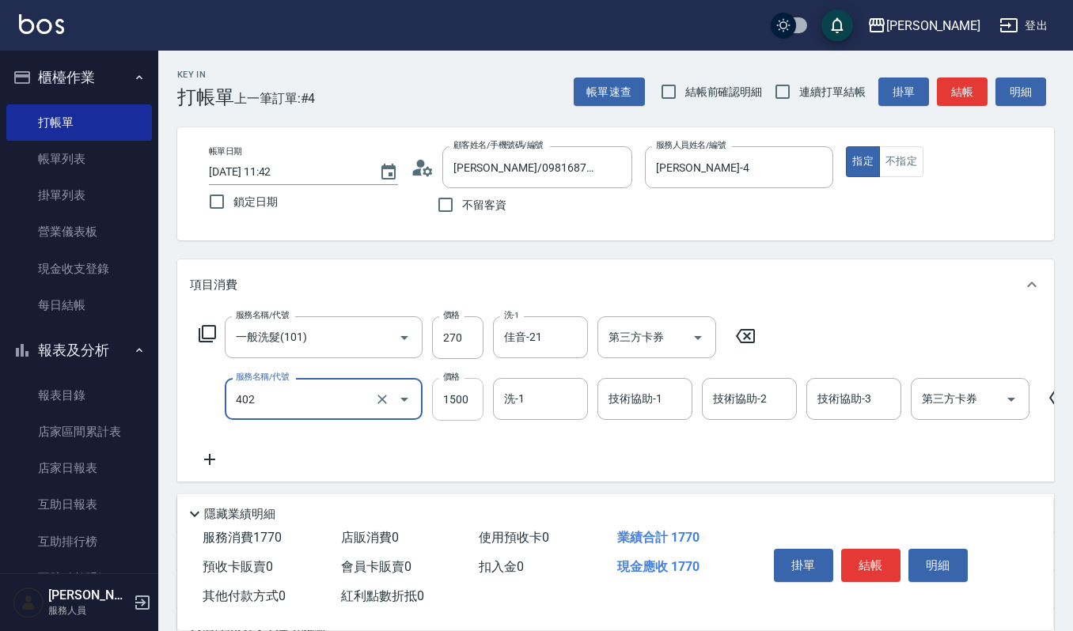
type input "打底染髮(402)"
click at [448, 411] on input "1500" at bounding box center [457, 399] width 51 height 43
click at [551, 397] on input "洗-1" at bounding box center [540, 399] width 81 height 28
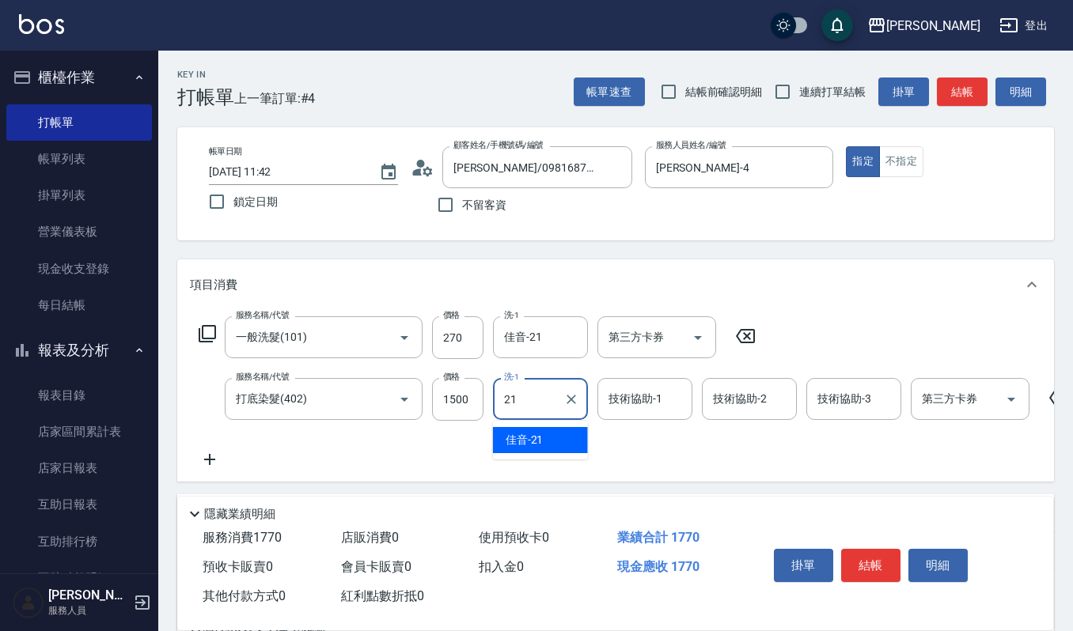
type input "佳音-21"
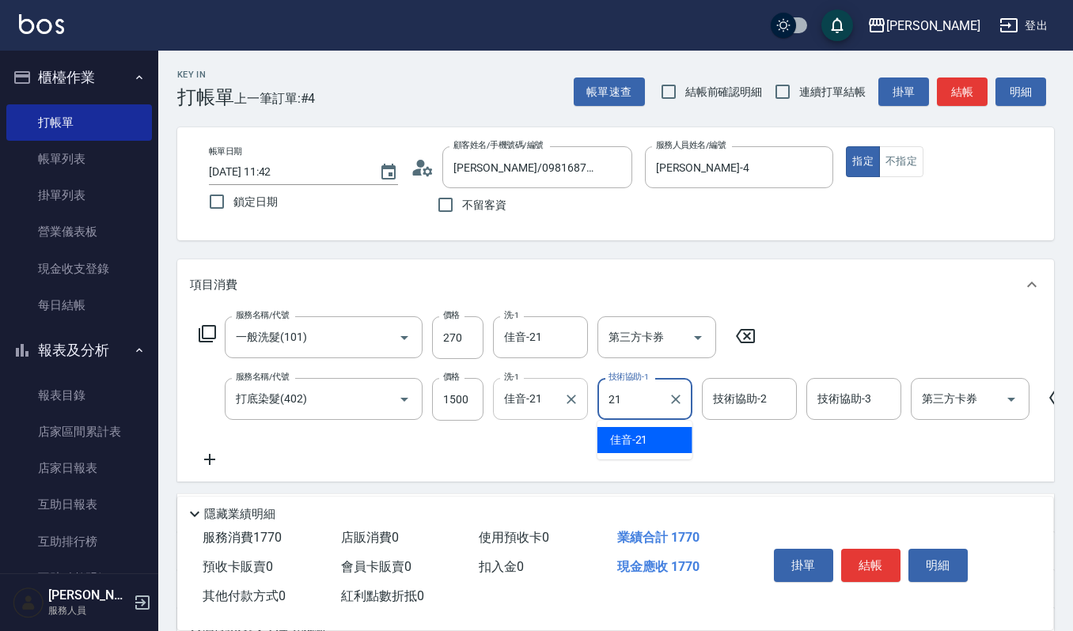
type input "佳音-21"
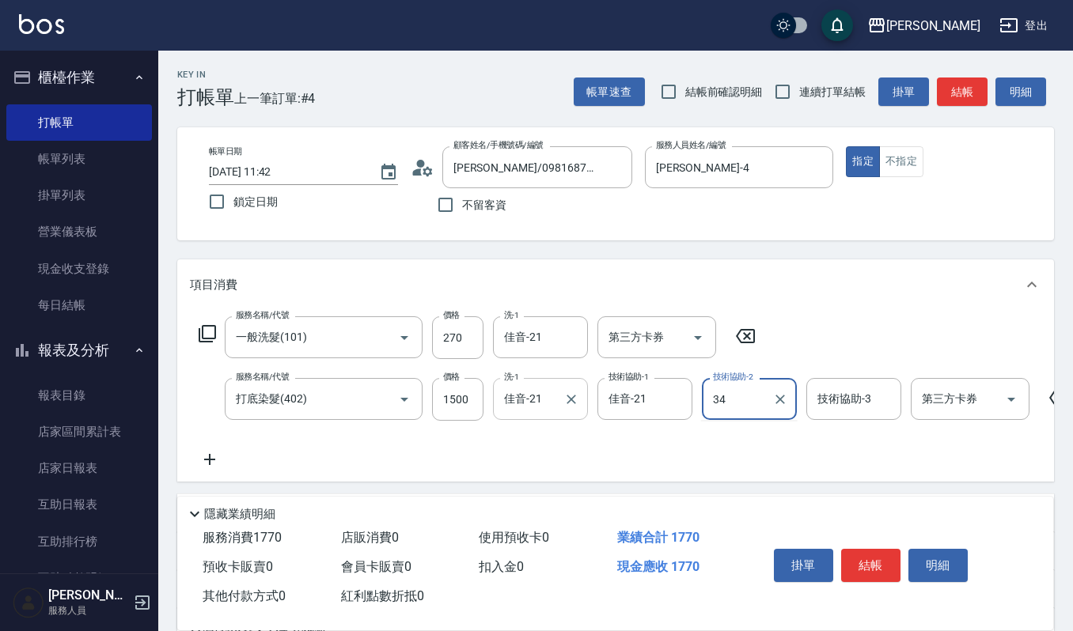
type input "3"
type input "[PERSON_NAME]-4"
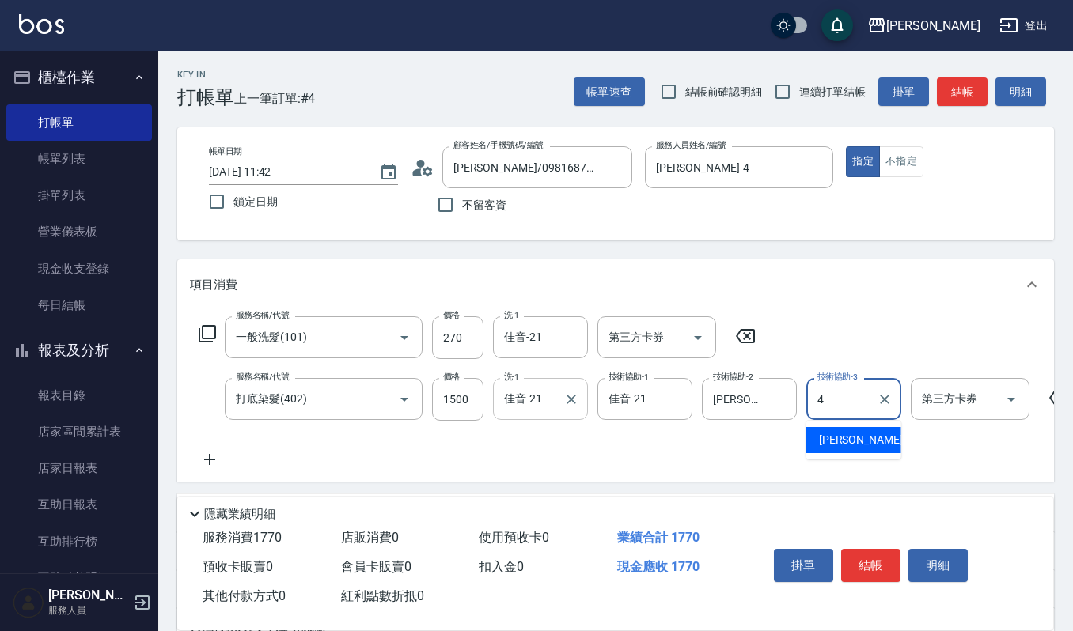
type input "[PERSON_NAME]-4"
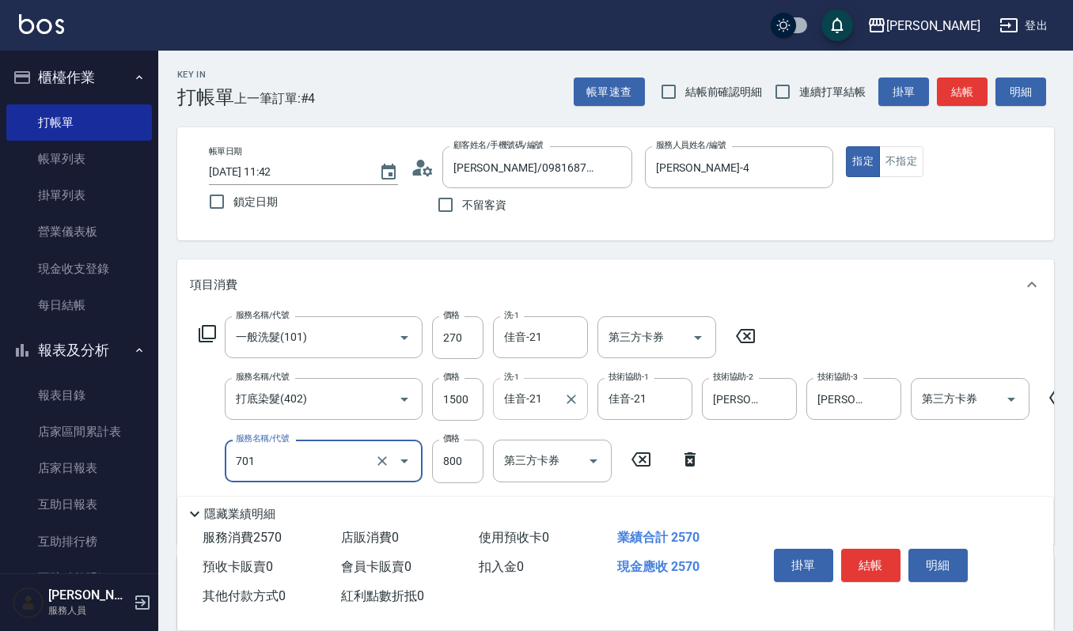
type input "CMC加購護(701)"
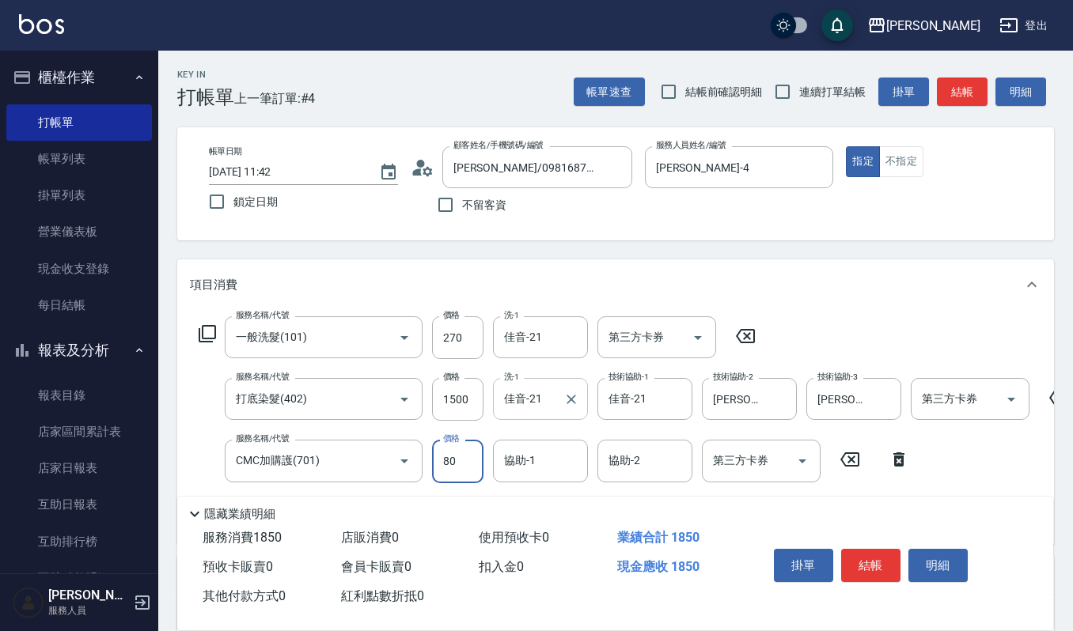
type input "800"
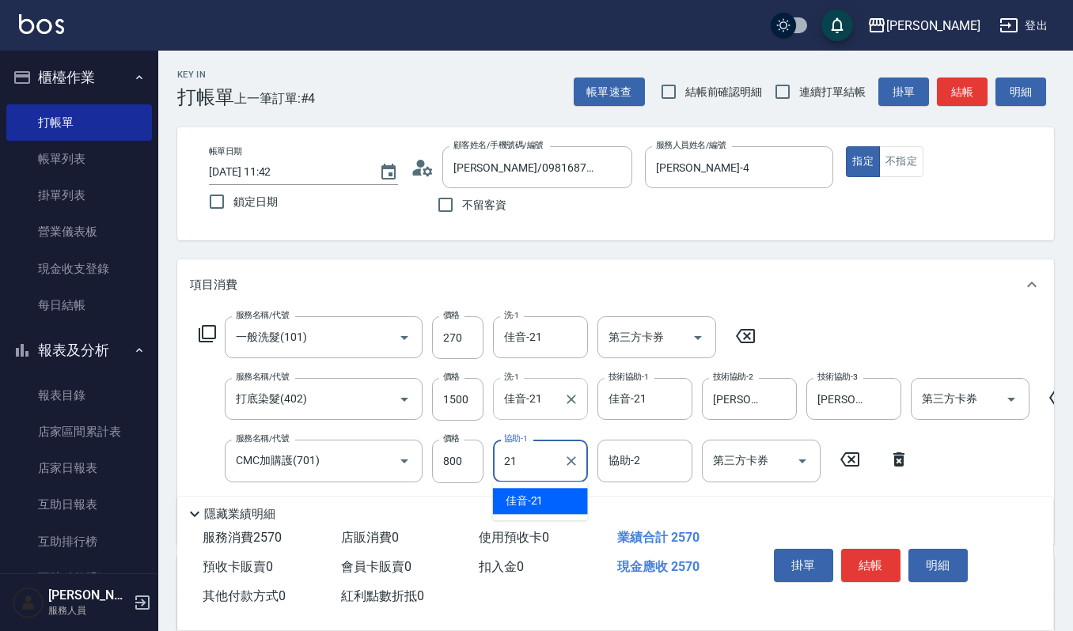
type input "佳音-21"
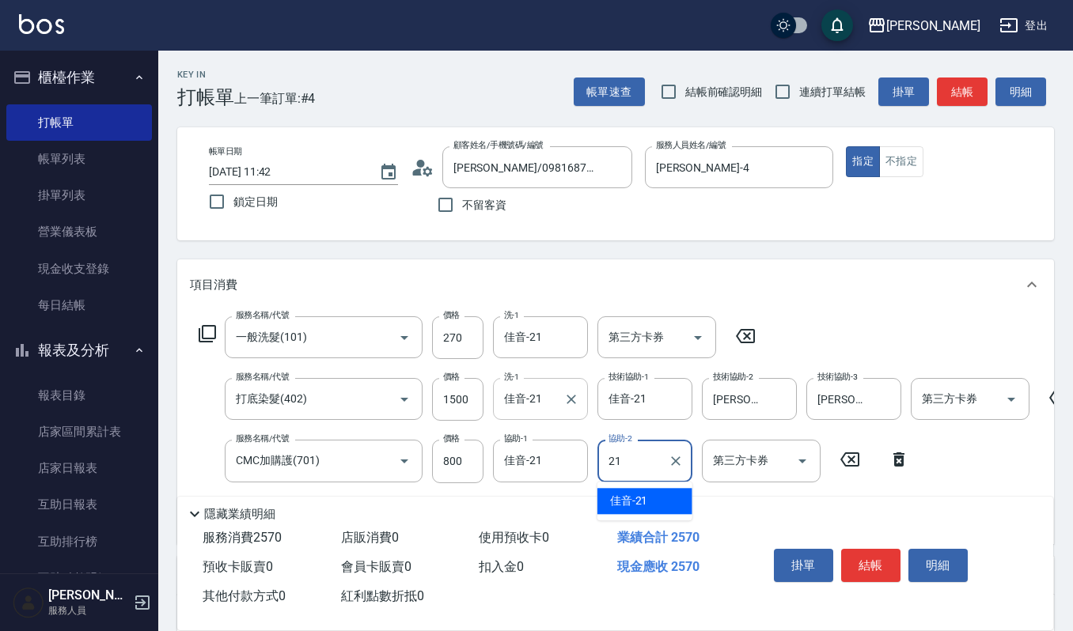
type input "佳音-21"
click at [736, 334] on icon at bounding box center [746, 336] width 40 height 19
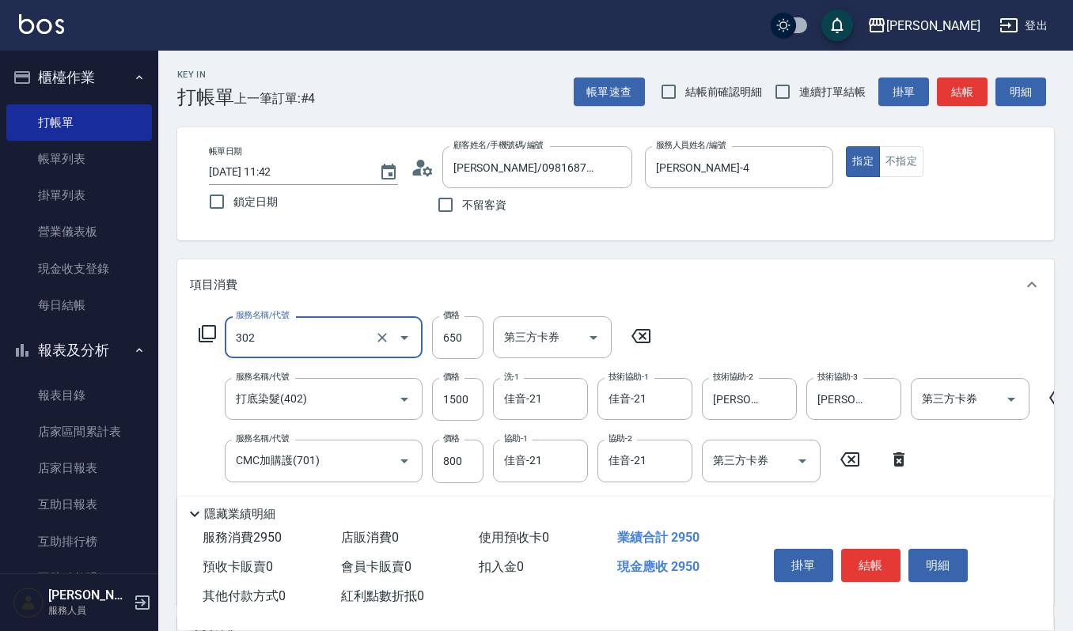
type input "經典剪髮-Gill(302)"
drag, startPoint x: 469, startPoint y: 337, endPoint x: 481, endPoint y: 332, distance: 12.8
click at [469, 337] on input "650" at bounding box center [457, 337] width 51 height 43
type input "600"
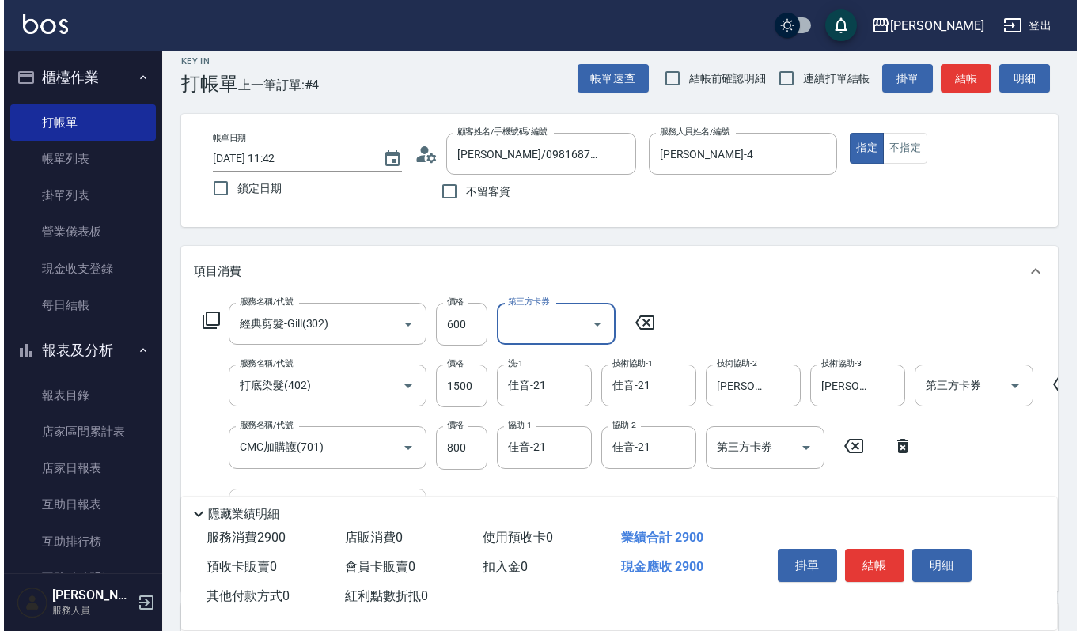
scroll to position [210, 0]
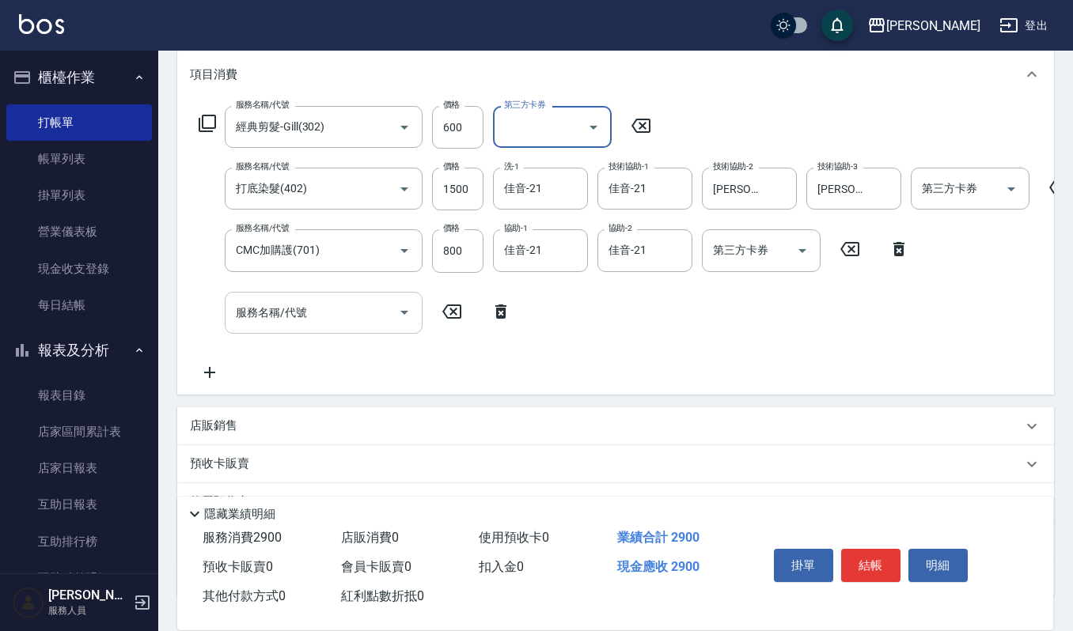
click at [299, 320] on input "服務名稱/代號" at bounding box center [312, 313] width 160 height 28
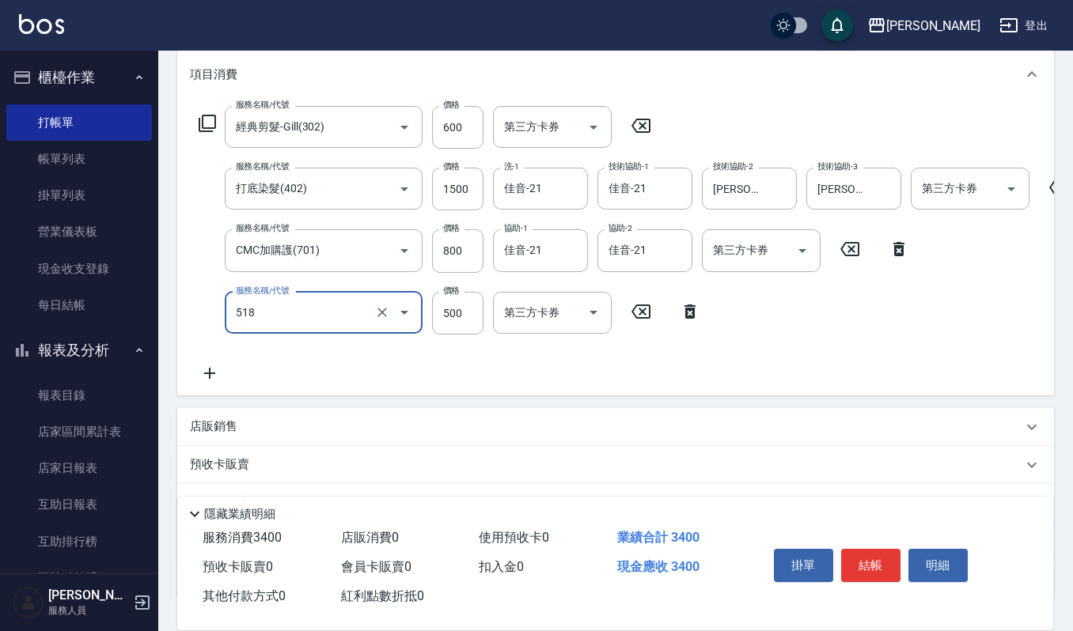
type input "(雲提)燙染前頭皮防護(518)"
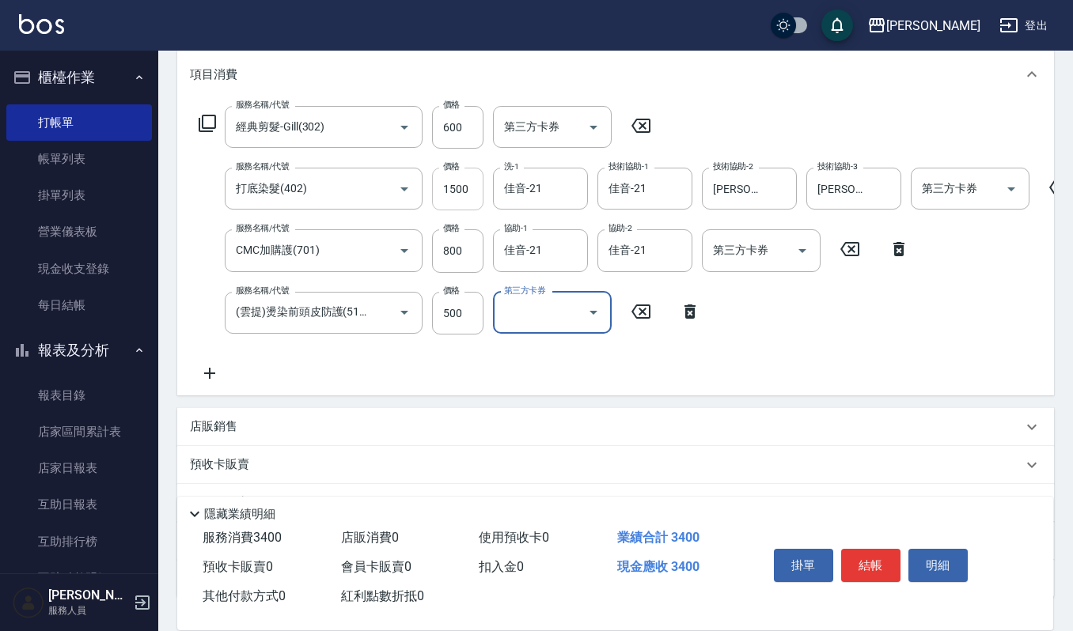
click at [445, 194] on input "1500" at bounding box center [457, 189] width 51 height 43
click at [445, 188] on input "1500" at bounding box center [457, 189] width 51 height 43
type input "1800"
click at [947, 577] on button "明細" at bounding box center [937, 565] width 59 height 33
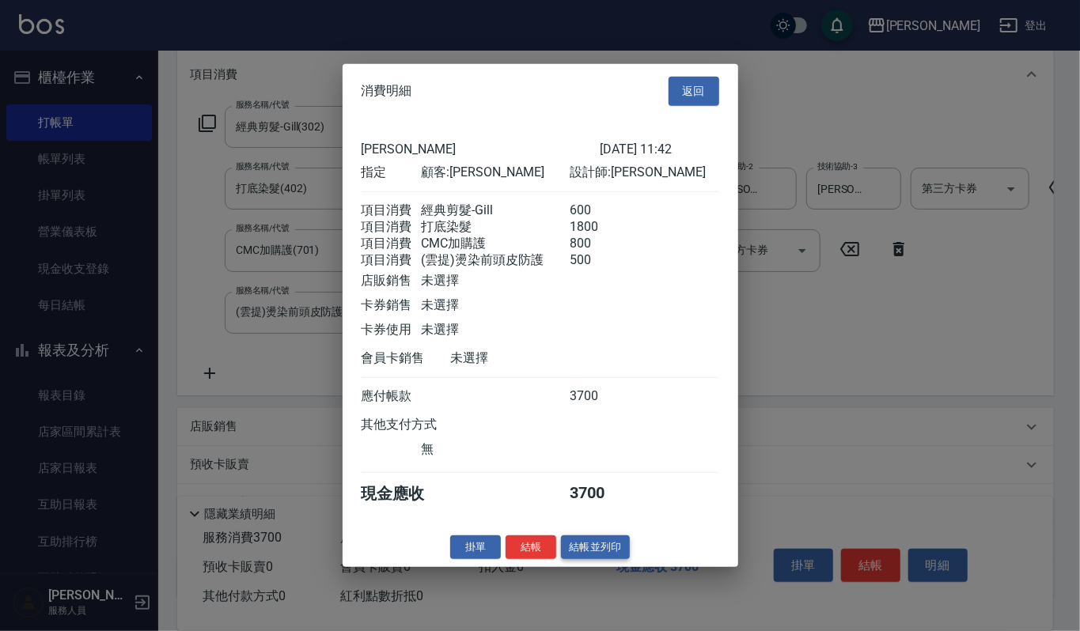
click at [602, 549] on button "結帳並列印" at bounding box center [595, 547] width 69 height 25
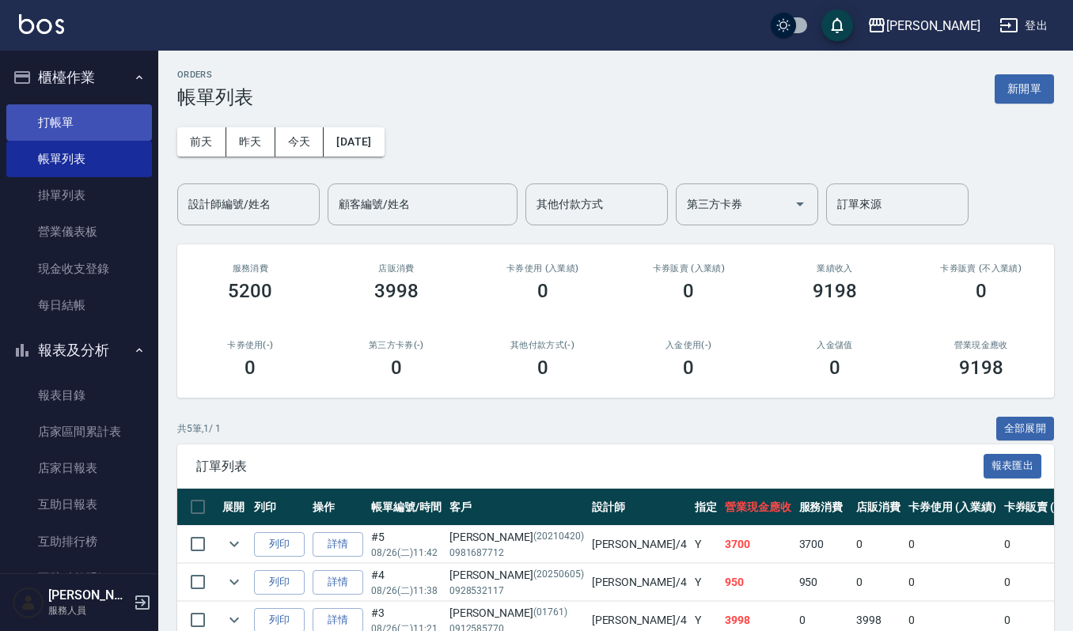
click at [89, 120] on link "打帳單" at bounding box center [79, 122] width 146 height 36
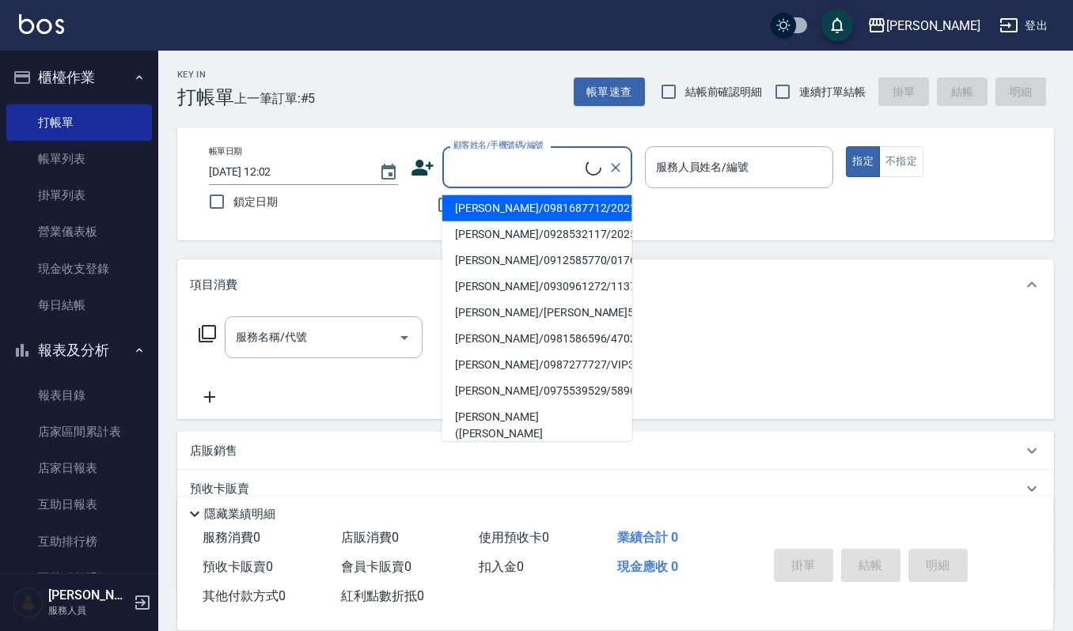
click at [495, 169] on input "顧客姓名/手機號碼/編號" at bounding box center [517, 167] width 136 height 28
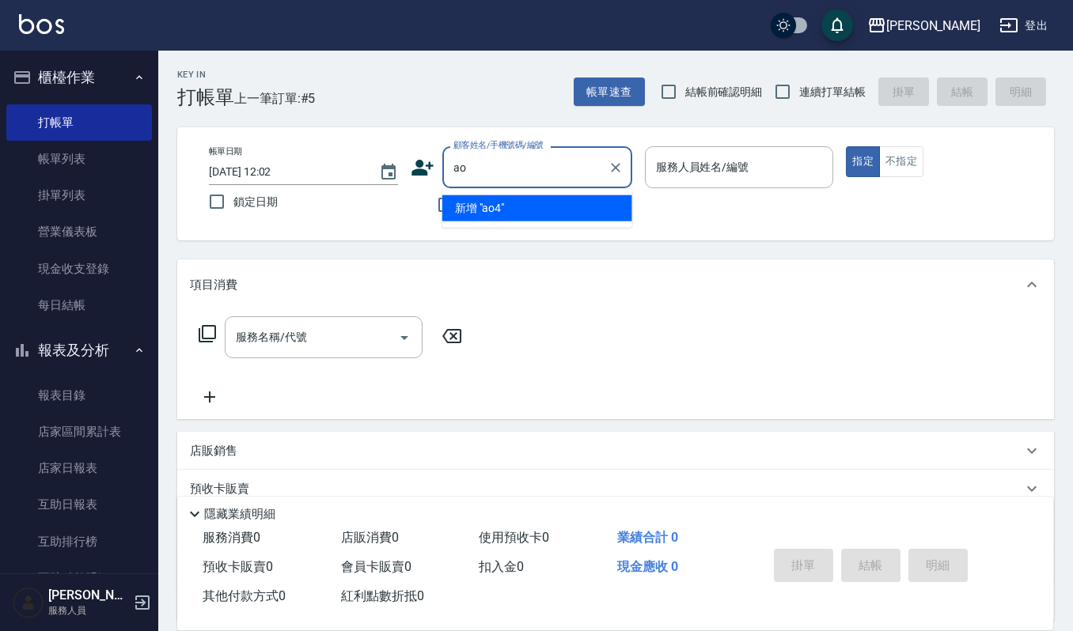
type input "a"
type input "妹"
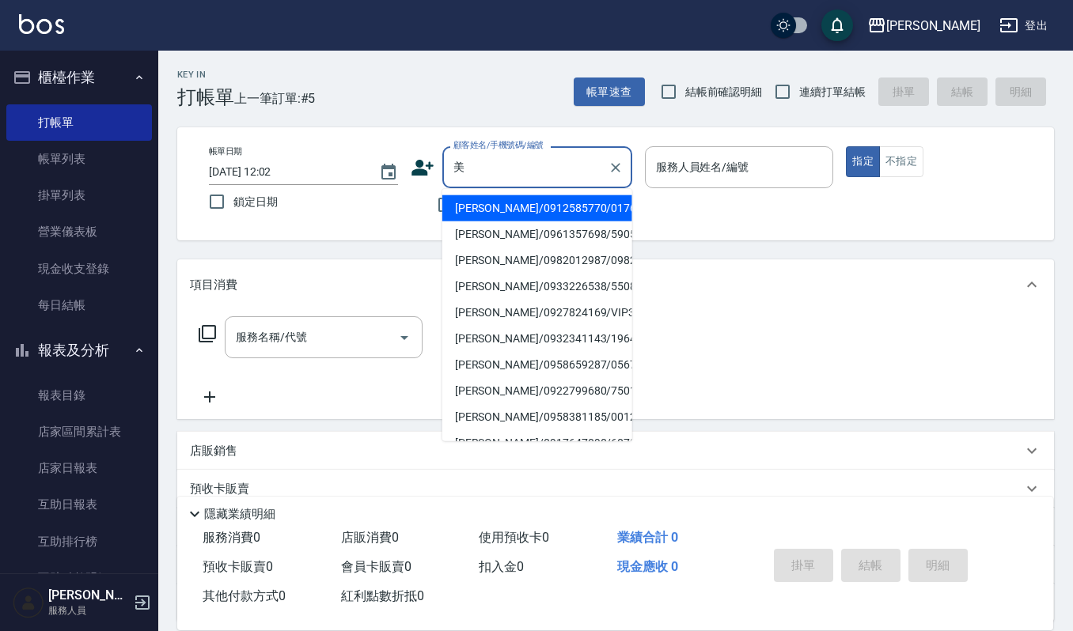
click at [503, 203] on li "[PERSON_NAME]/0912585770/01761" at bounding box center [537, 208] width 190 height 26
type input "[PERSON_NAME]/0912585770/01761"
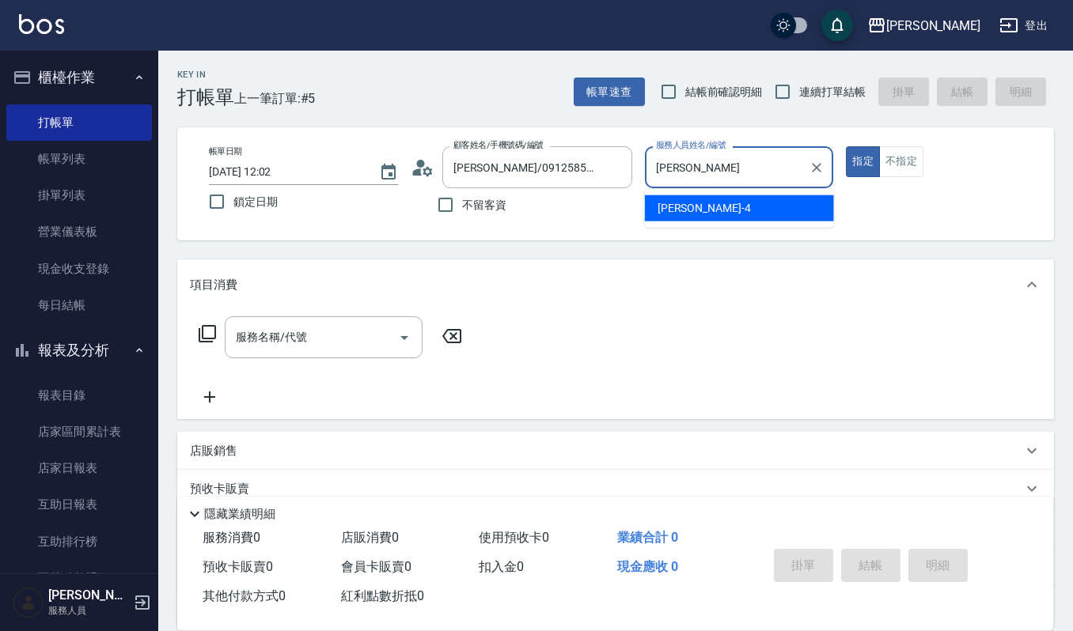
type input "[PERSON_NAME]"
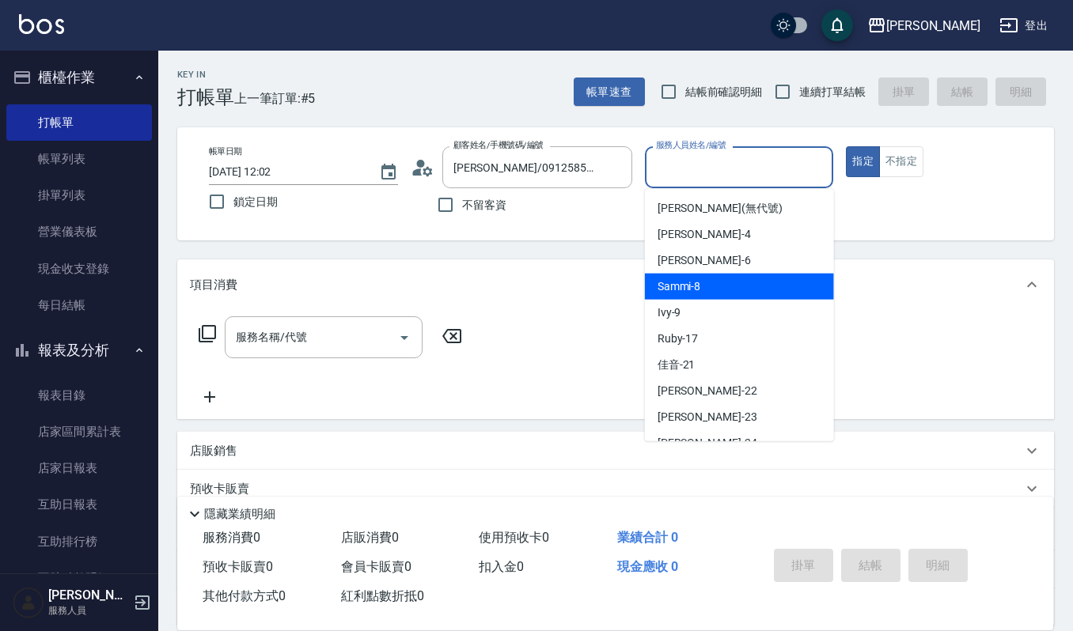
click at [688, 280] on span "Sammi -8" at bounding box center [679, 287] width 44 height 17
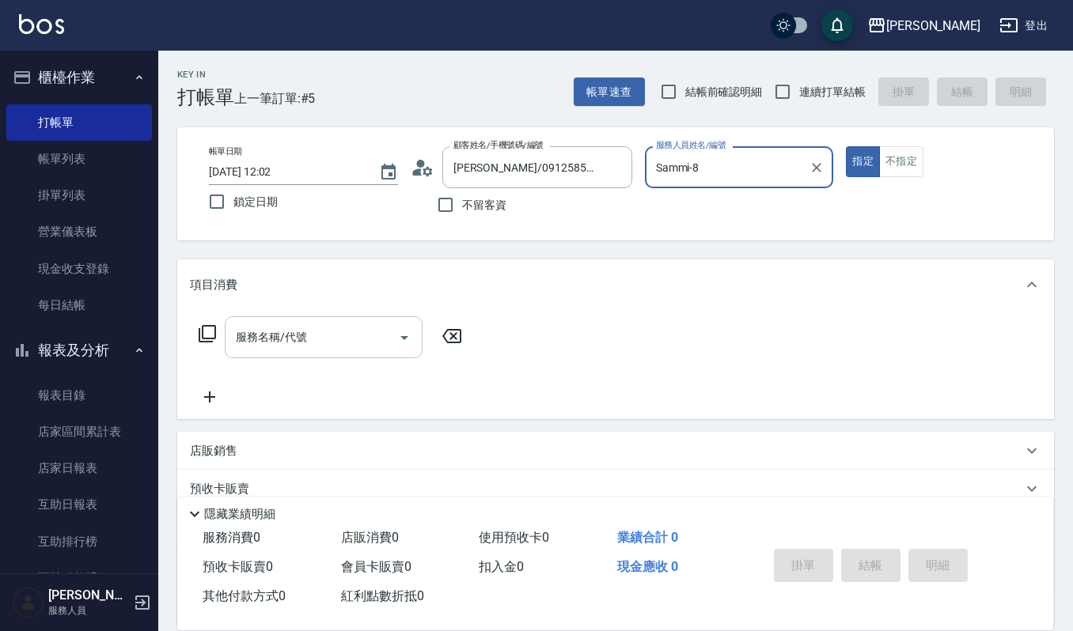
click at [404, 334] on icon "Open" at bounding box center [404, 337] width 19 height 19
type input "Sammi-8"
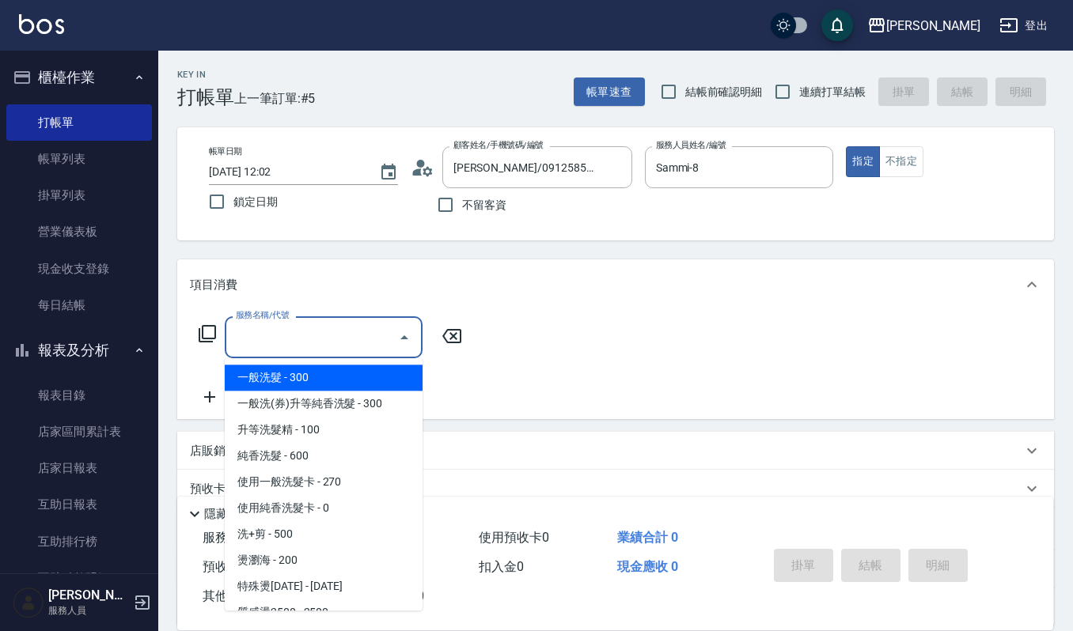
click at [342, 381] on span "一般洗髮 - 300" at bounding box center [324, 378] width 198 height 26
type input "一般洗髮(101)"
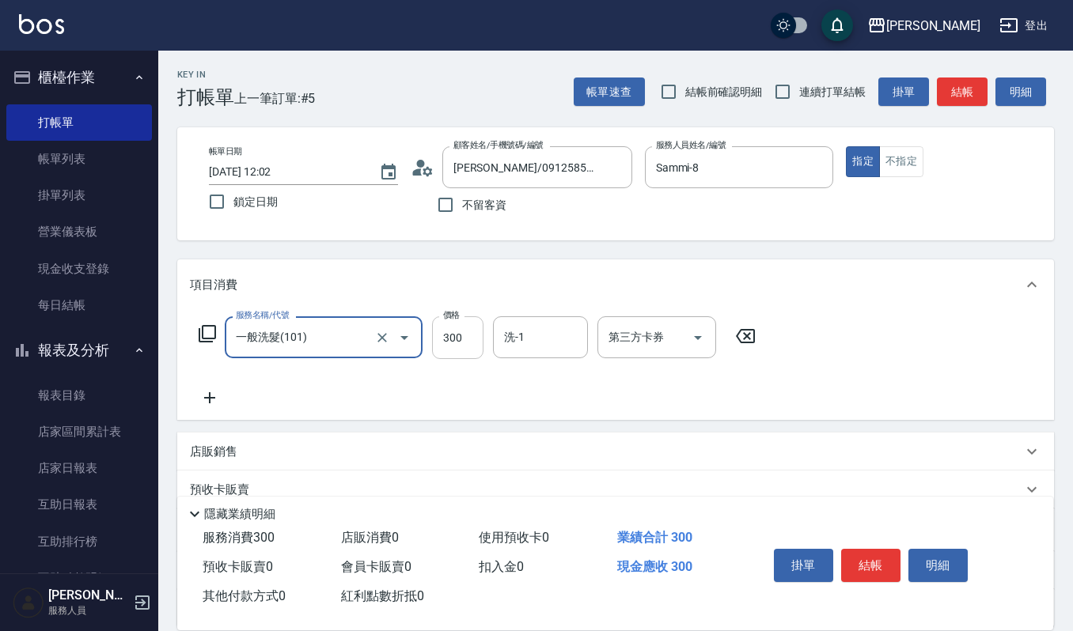
click at [468, 335] on input "300" at bounding box center [457, 337] width 51 height 43
type input "270"
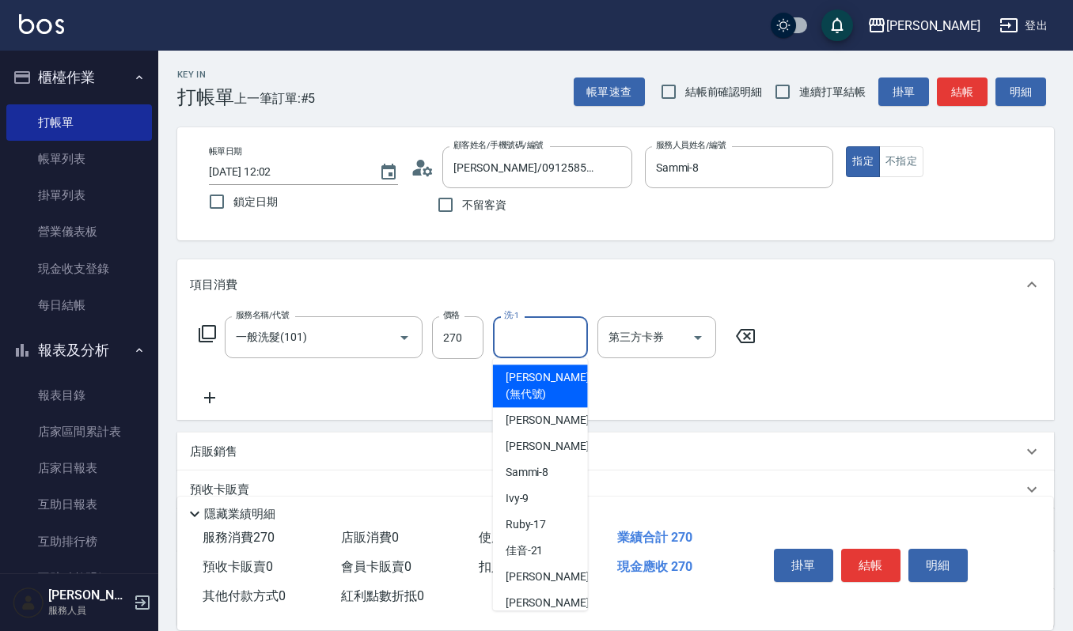
click at [513, 342] on input "洗-1" at bounding box center [540, 338] width 81 height 28
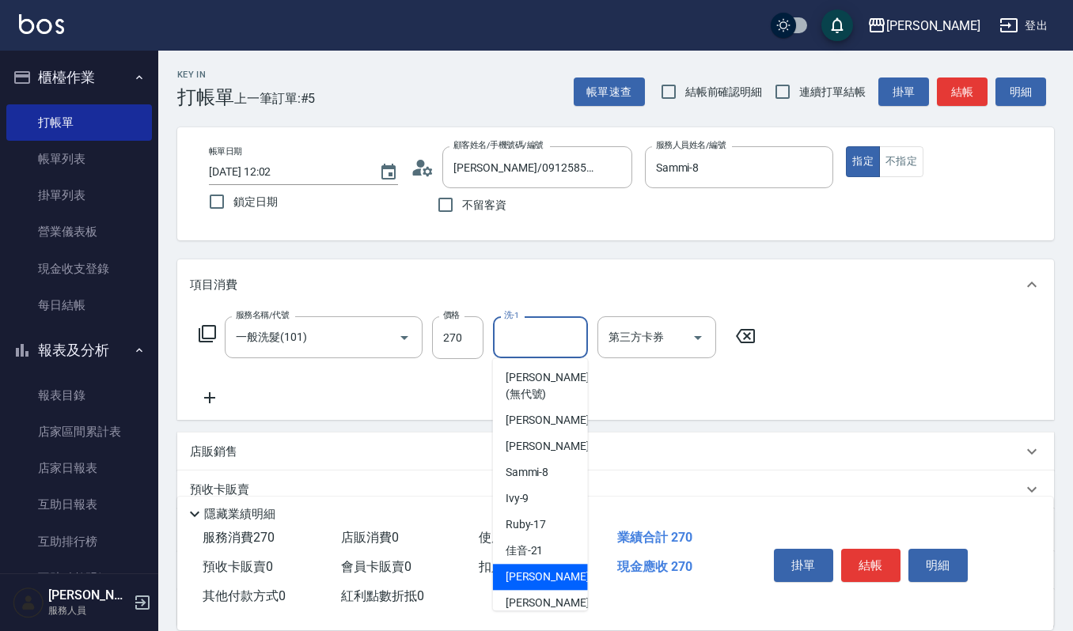
click at [527, 571] on span "[PERSON_NAME] -22" at bounding box center [556, 577] width 100 height 17
type input "宜芳-22"
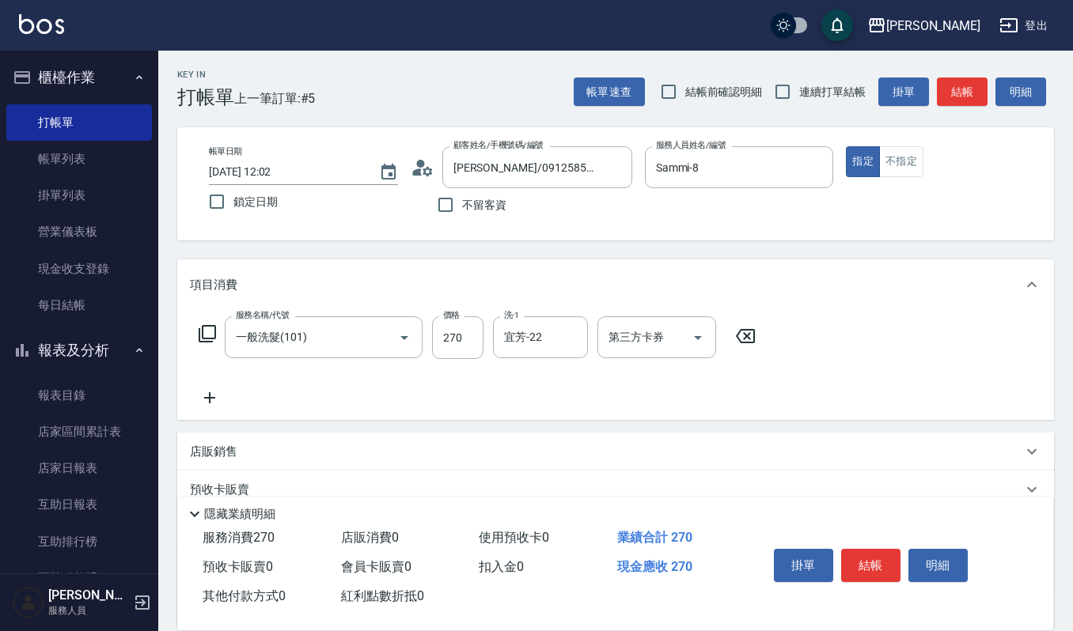
click at [201, 391] on icon at bounding box center [210, 397] width 40 height 19
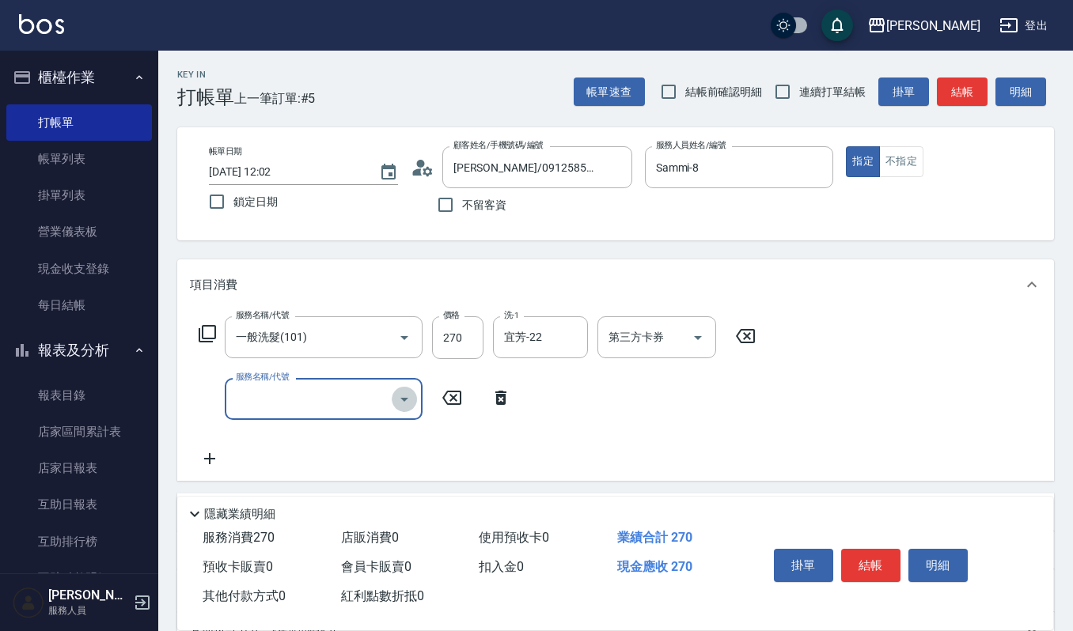
click at [400, 405] on icon "Open" at bounding box center [404, 399] width 19 height 19
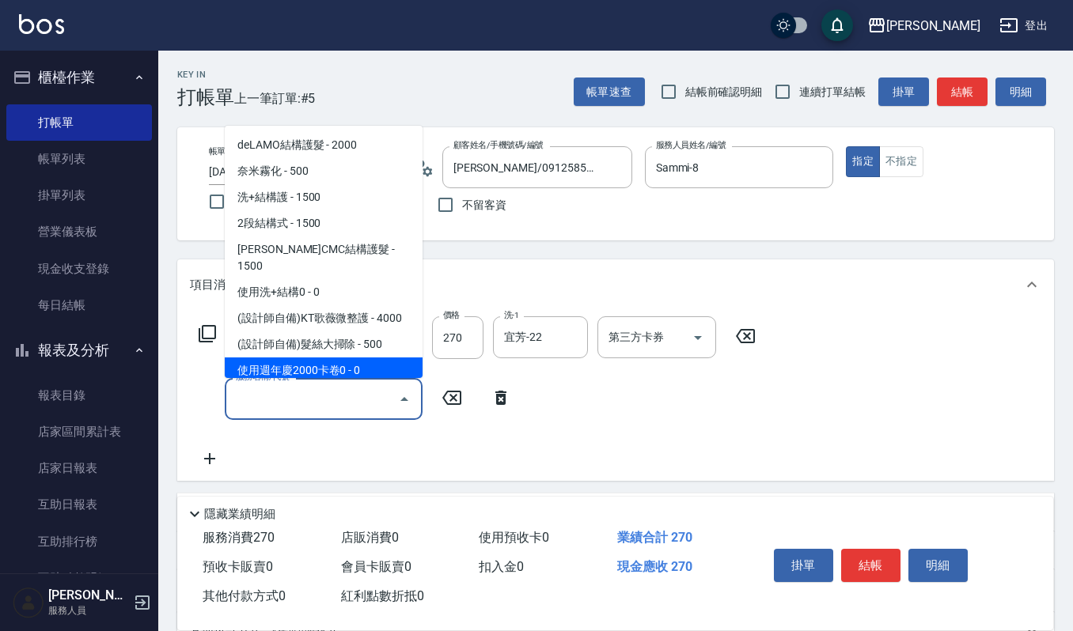
scroll to position [2109, 0]
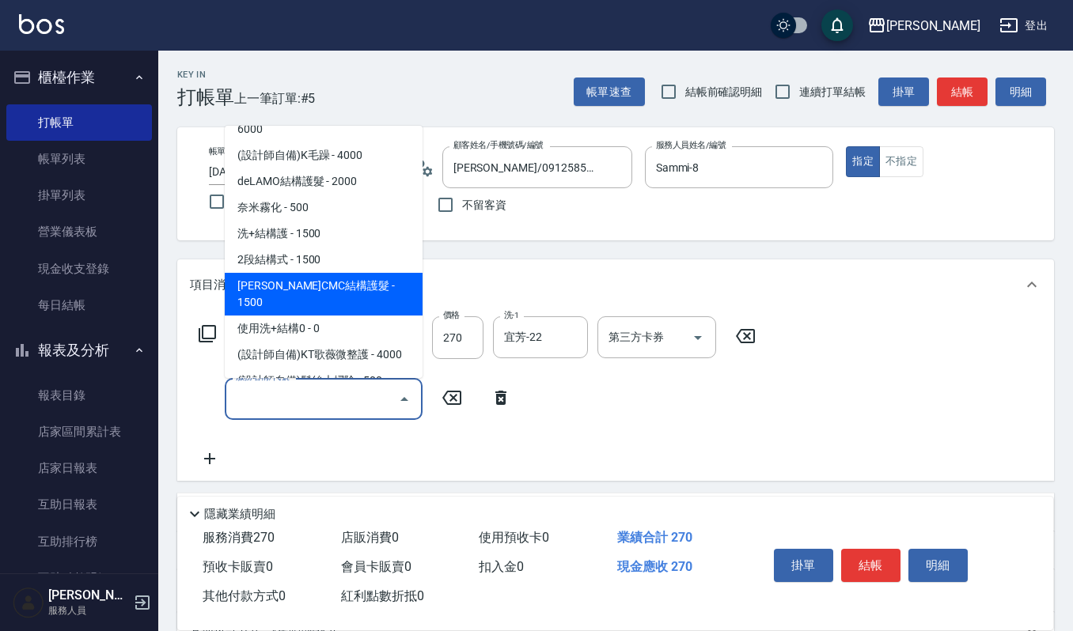
click at [339, 273] on span "[PERSON_NAME]CMC結構護髮 - 1500" at bounding box center [324, 294] width 198 height 43
type input "[PERSON_NAME]CMC結構護髮(585)"
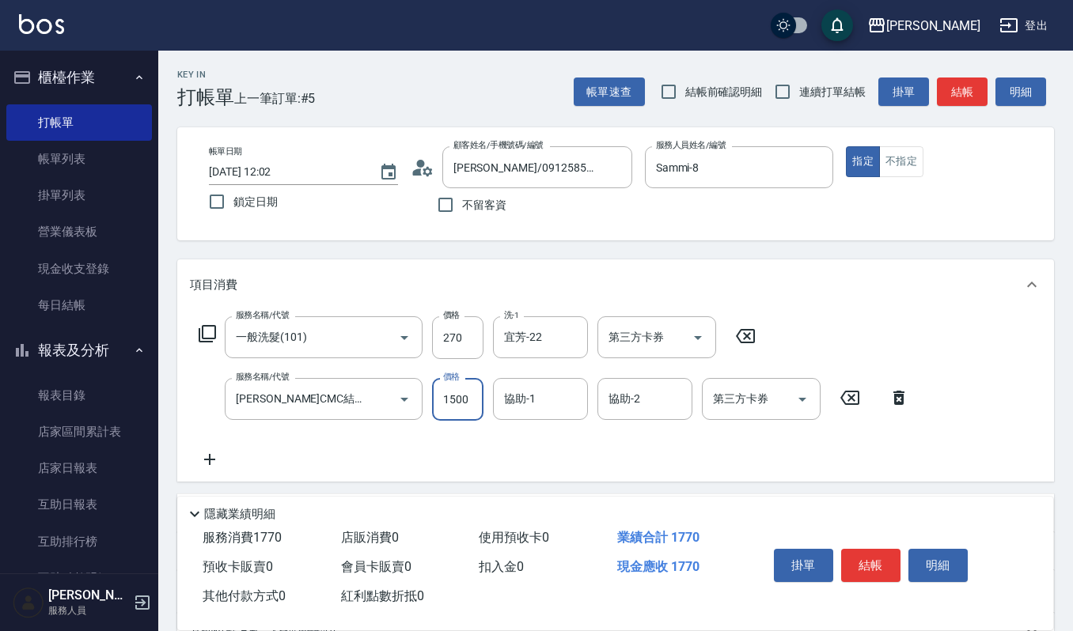
click at [462, 391] on input "1500" at bounding box center [457, 399] width 51 height 43
type input "1700"
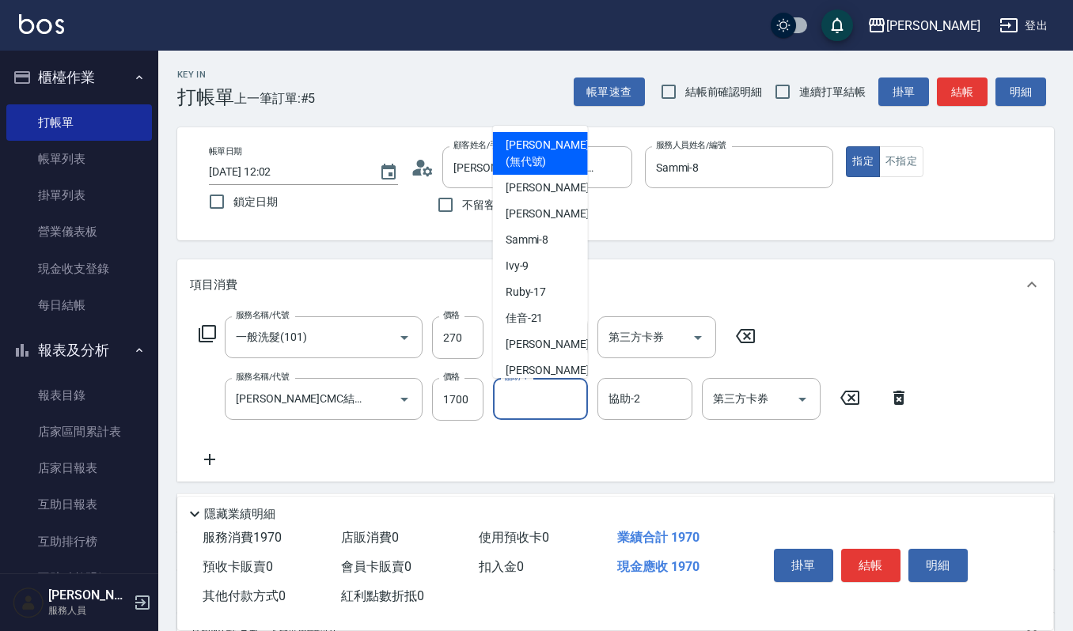
click at [505, 408] on input "協助-1" at bounding box center [540, 399] width 81 height 28
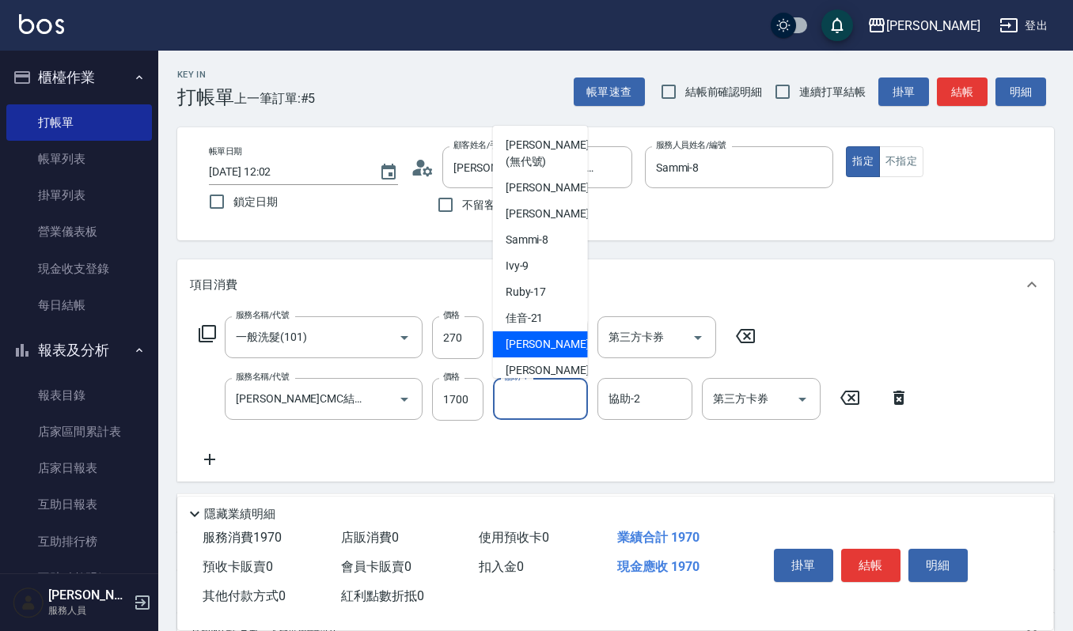
click at [526, 349] on span "[PERSON_NAME] -22" at bounding box center [556, 344] width 100 height 17
type input "宜芳-22"
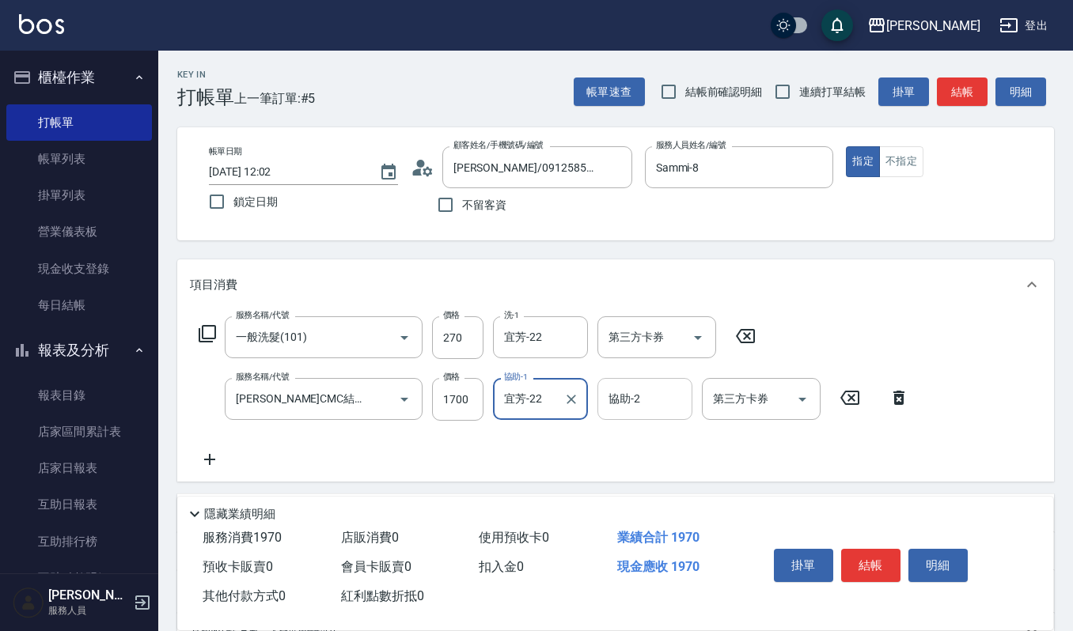
click at [638, 397] on input "協助-2" at bounding box center [644, 399] width 81 height 28
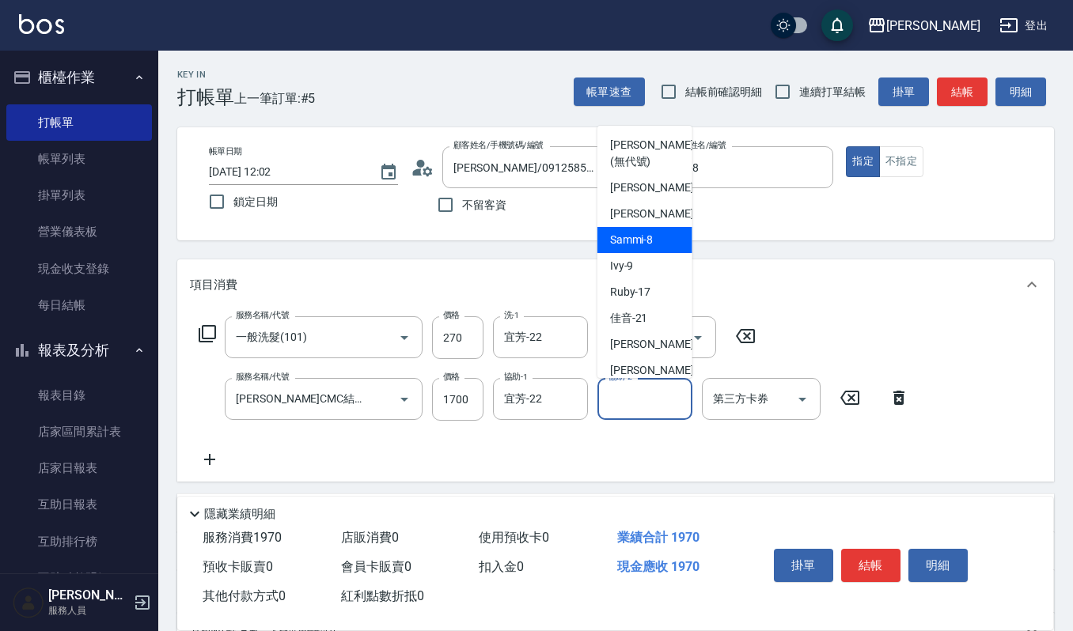
click at [642, 244] on span "Sammi -8" at bounding box center [632, 240] width 44 height 17
type input "Sammi-8"
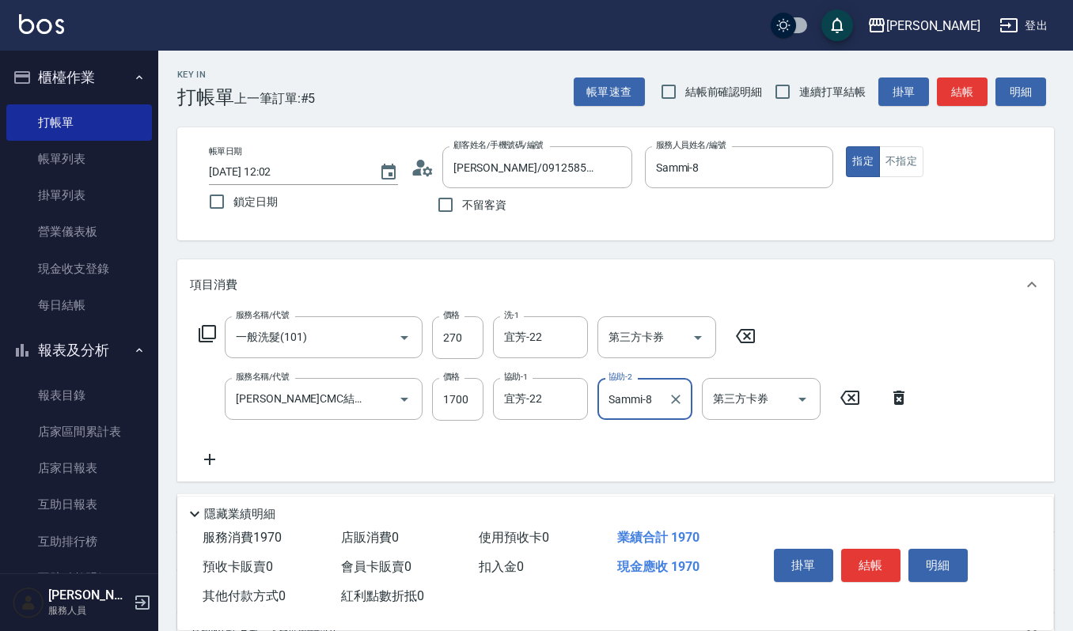
click at [213, 460] on icon at bounding box center [209, 459] width 11 height 11
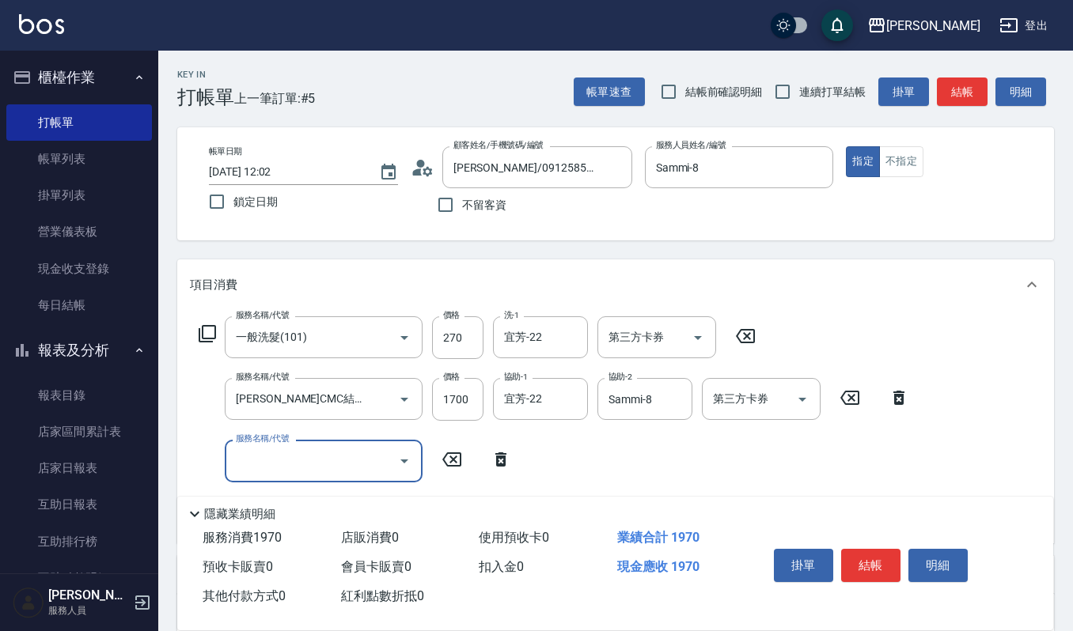
click at [404, 462] on icon "Open" at bounding box center [404, 462] width 8 height 4
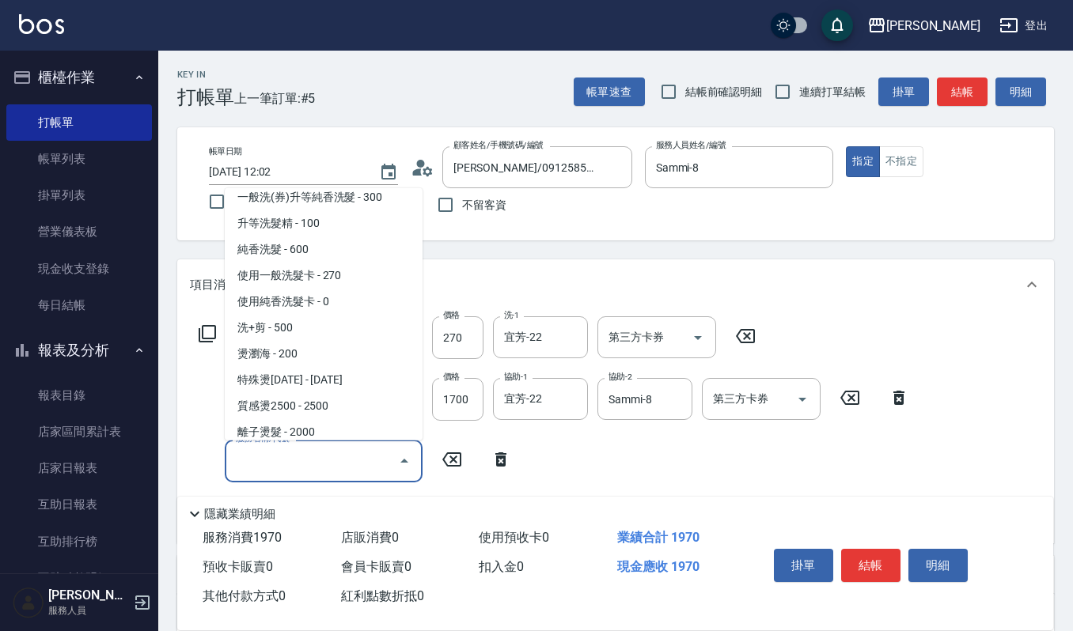
scroll to position [0, 0]
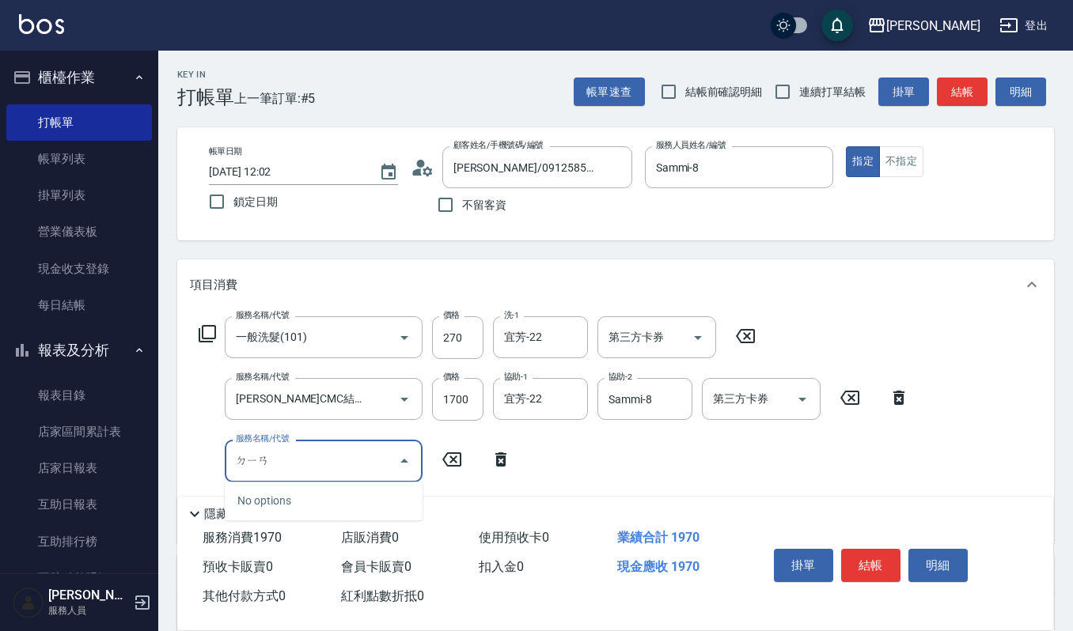
type input "店"
type input "典"
click at [333, 502] on span "電棒離子夾玉米鬚 - 100" at bounding box center [324, 501] width 198 height 26
type input "電棒離子夾玉米鬚(603)"
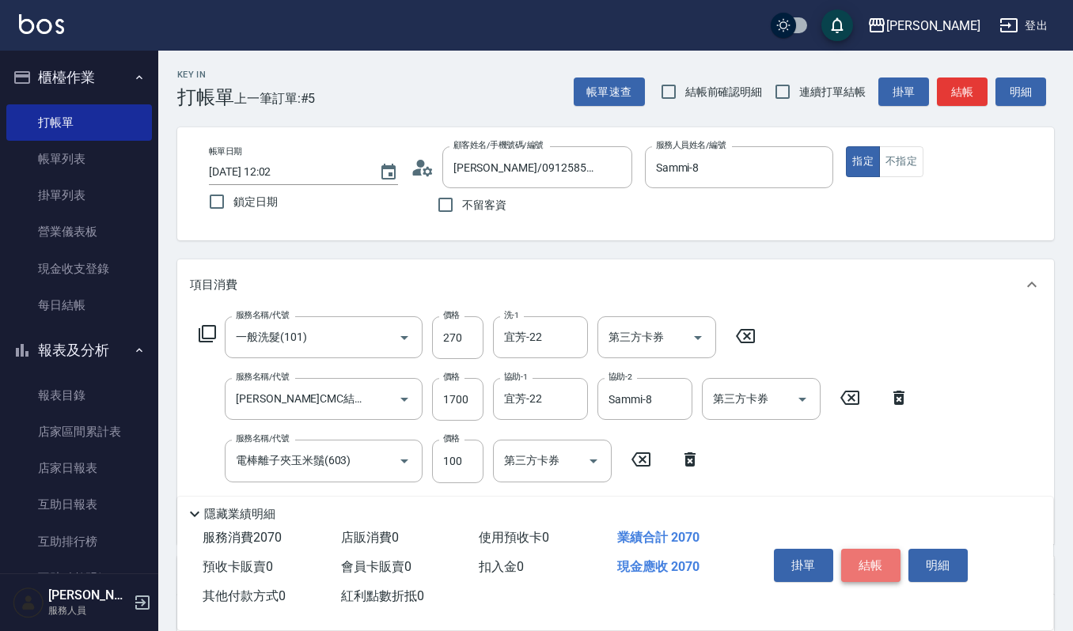
click at [862, 568] on button "結帳" at bounding box center [870, 565] width 59 height 33
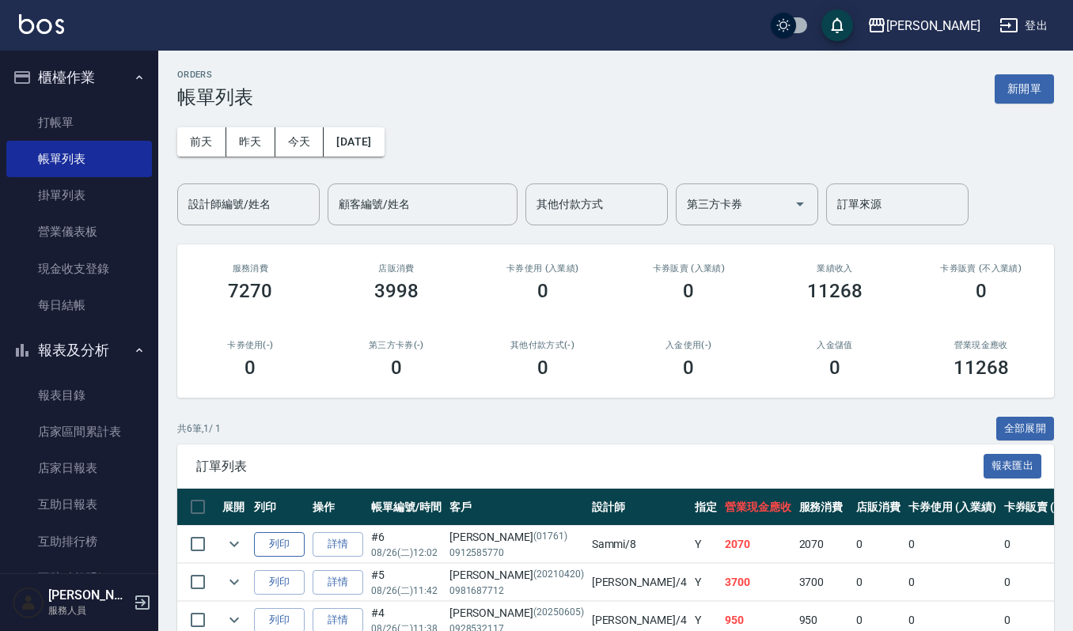
click at [269, 545] on button "列印" at bounding box center [279, 544] width 51 height 25
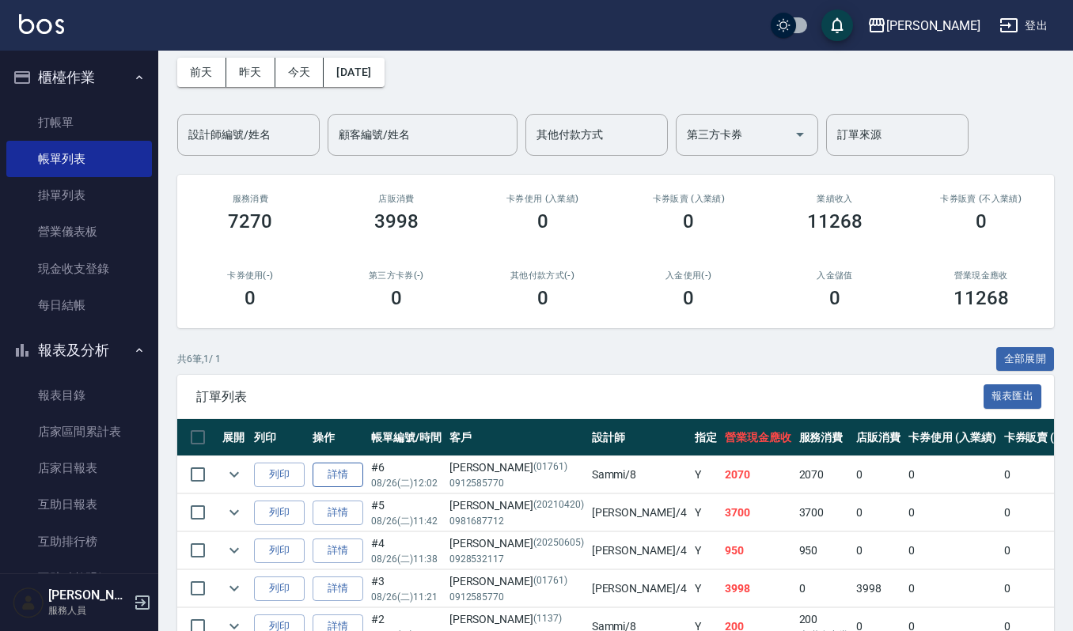
scroll to position [105, 0]
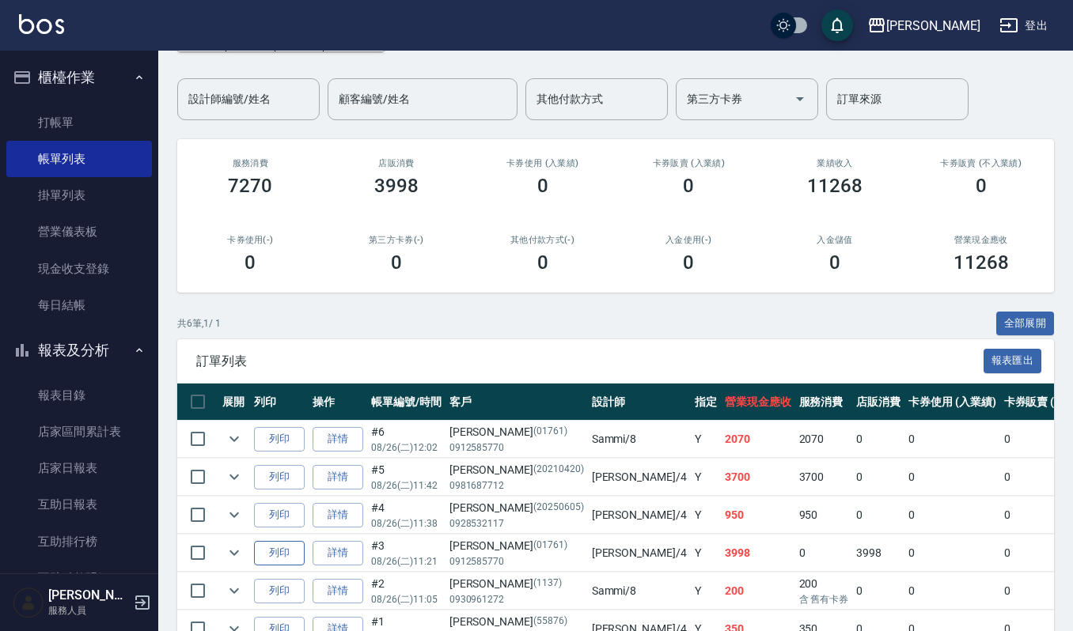
click at [279, 551] on button "列印" at bounding box center [279, 553] width 51 height 25
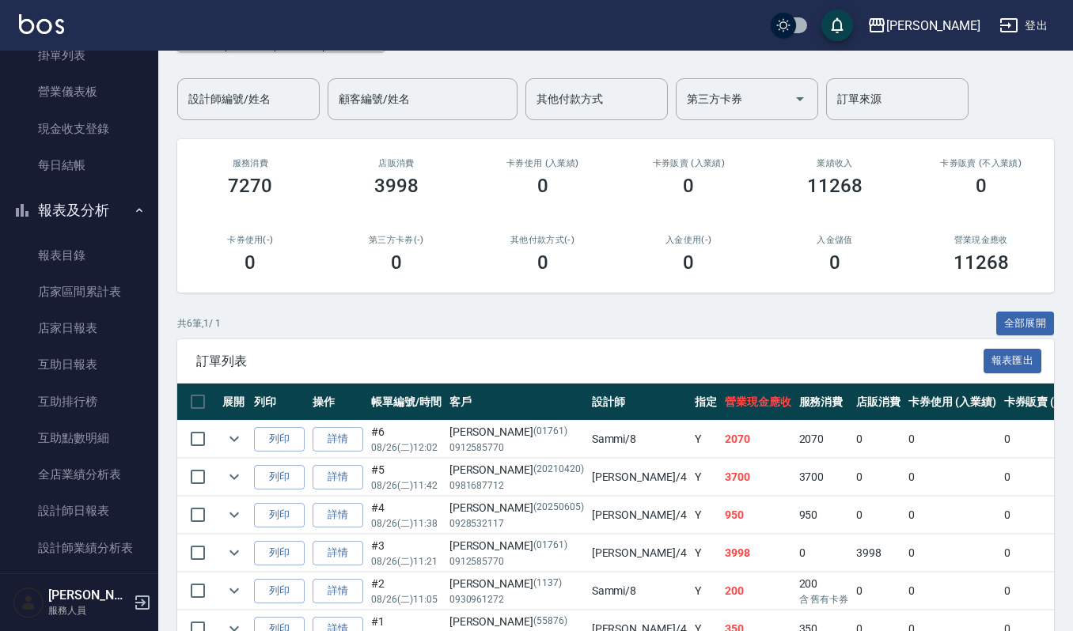
scroll to position [316, 0]
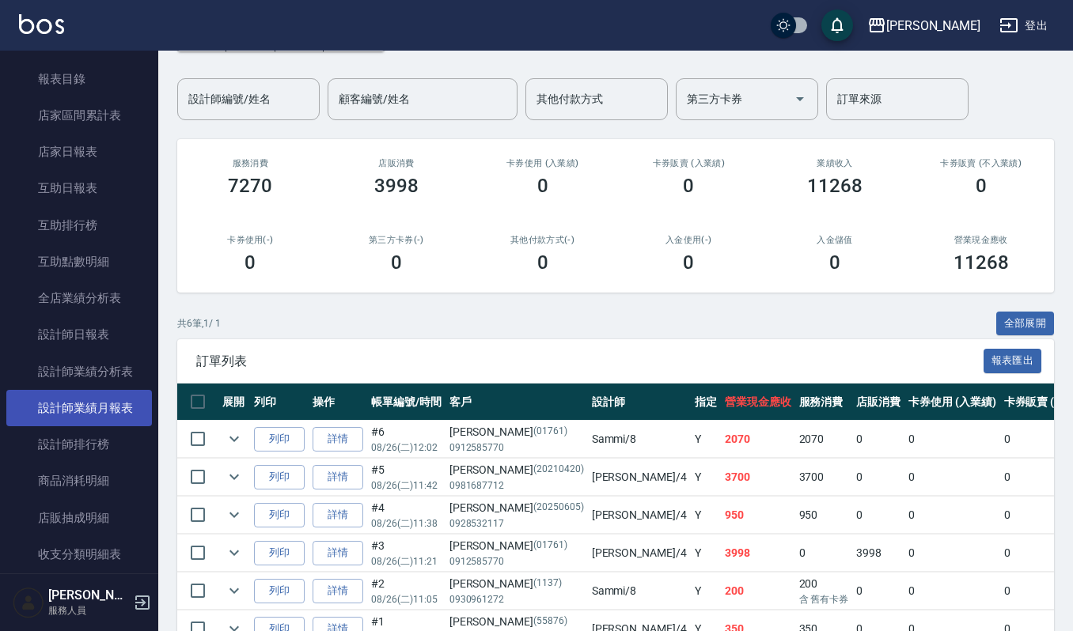
click at [62, 408] on link "設計師業績月報表" at bounding box center [79, 408] width 146 height 36
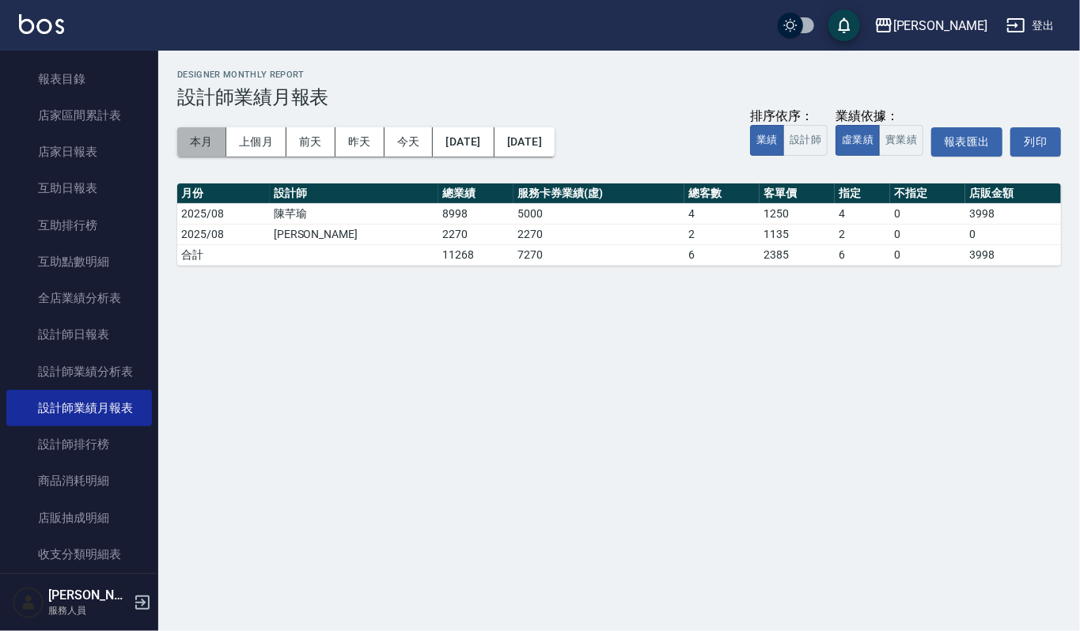
click at [195, 146] on button "本月" at bounding box center [201, 141] width 49 height 29
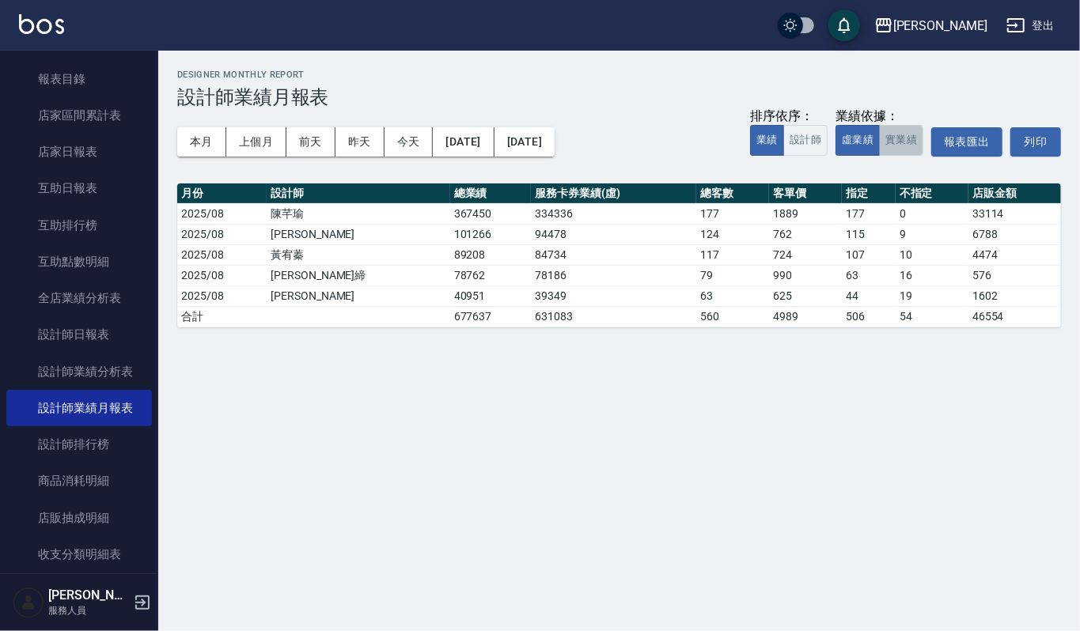
click at [906, 138] on button "實業績" at bounding box center [901, 140] width 44 height 31
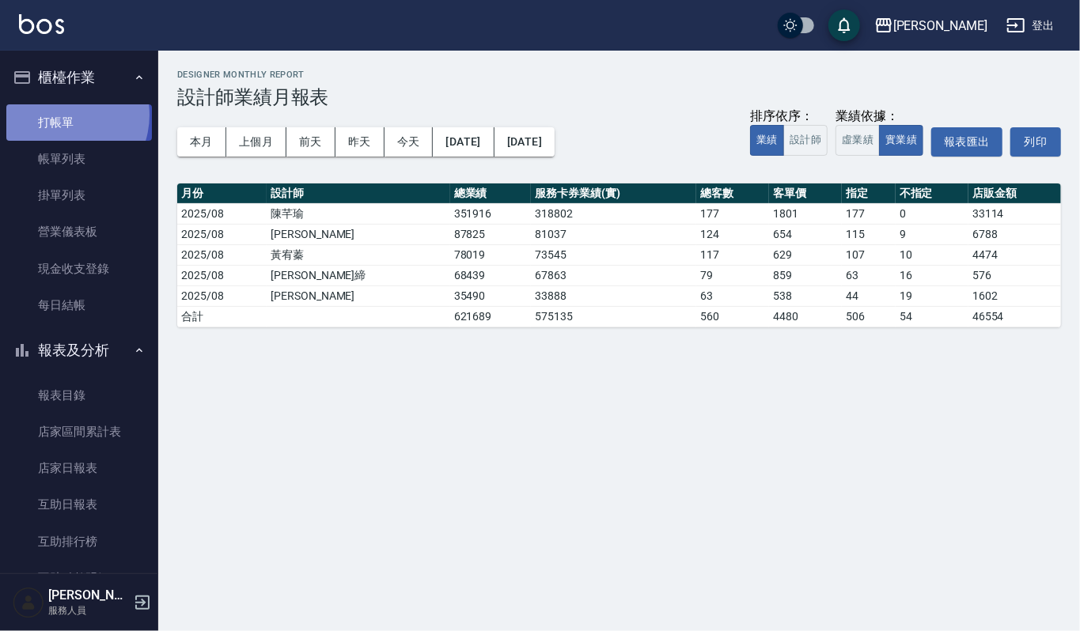
click at [61, 115] on link "打帳單" at bounding box center [79, 122] width 146 height 36
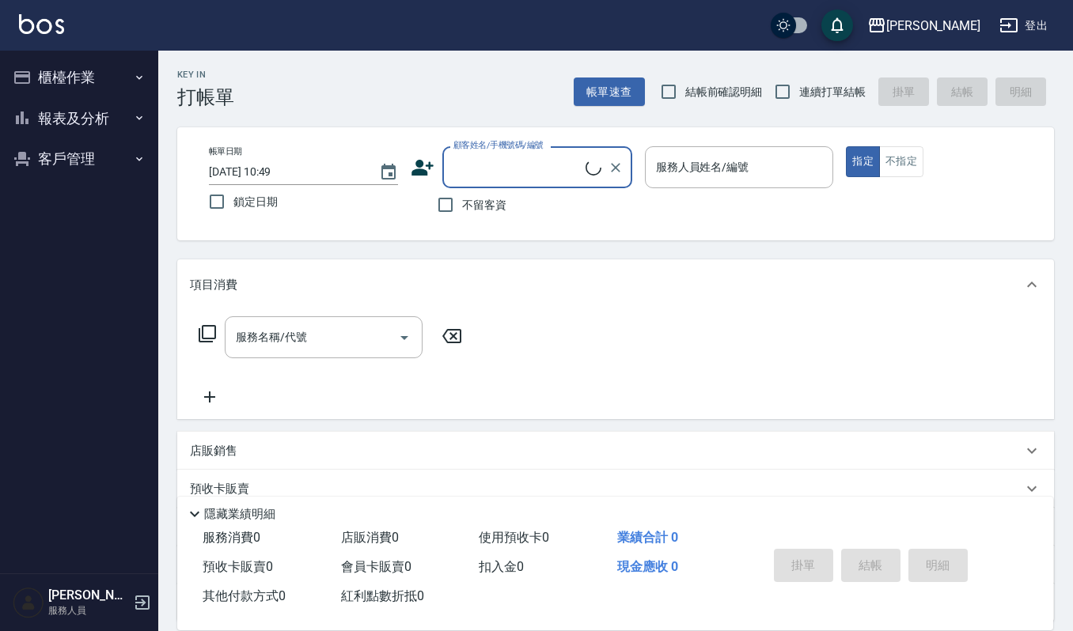
click at [74, 157] on button "客戶管理" at bounding box center [79, 158] width 146 height 41
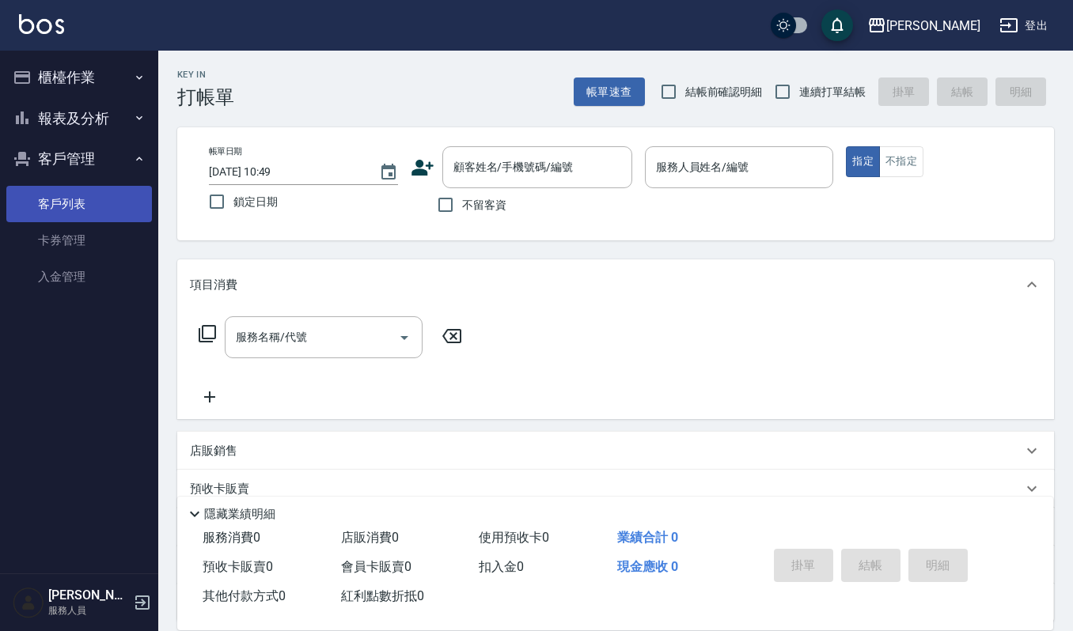
click at [85, 195] on link "客戶列表" at bounding box center [79, 204] width 146 height 36
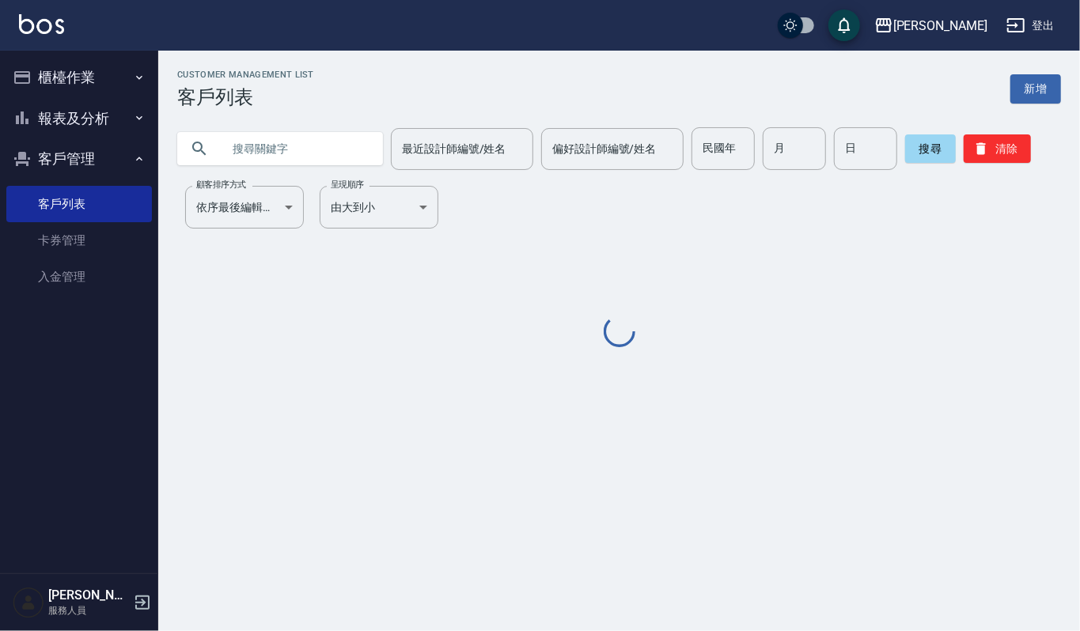
click at [280, 155] on input "text" at bounding box center [296, 148] width 149 height 43
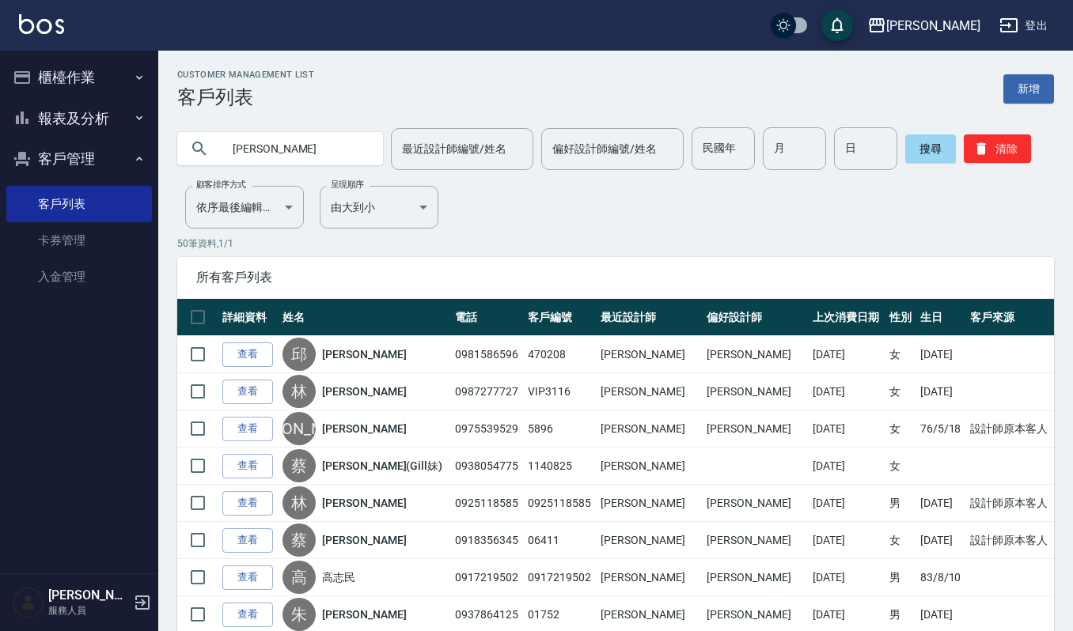
type input "[PERSON_NAME]"
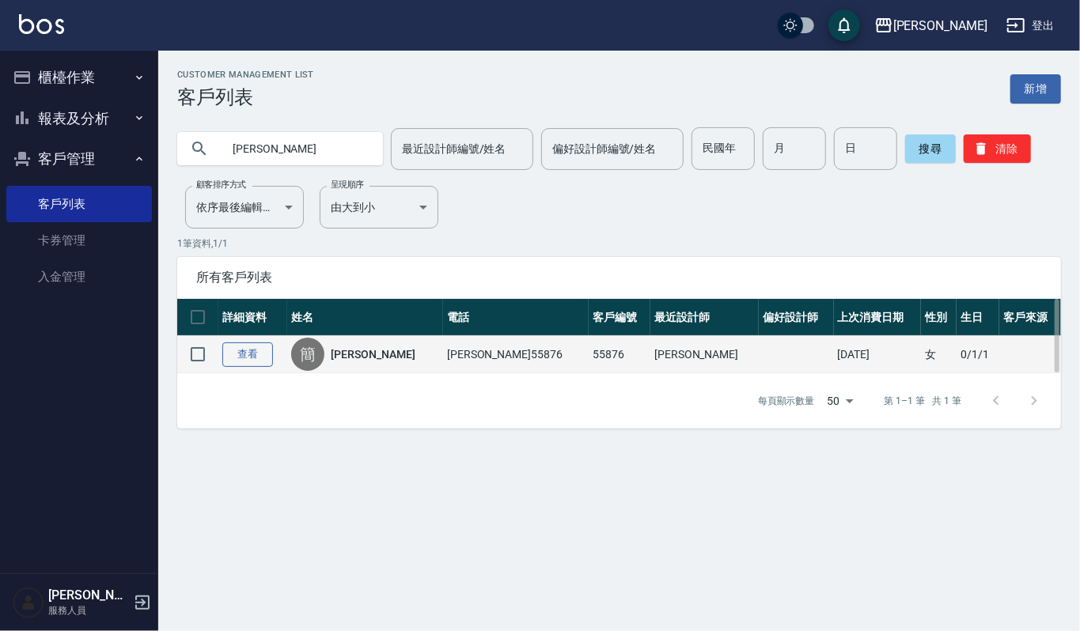
click at [236, 350] on link "查看" at bounding box center [247, 355] width 51 height 25
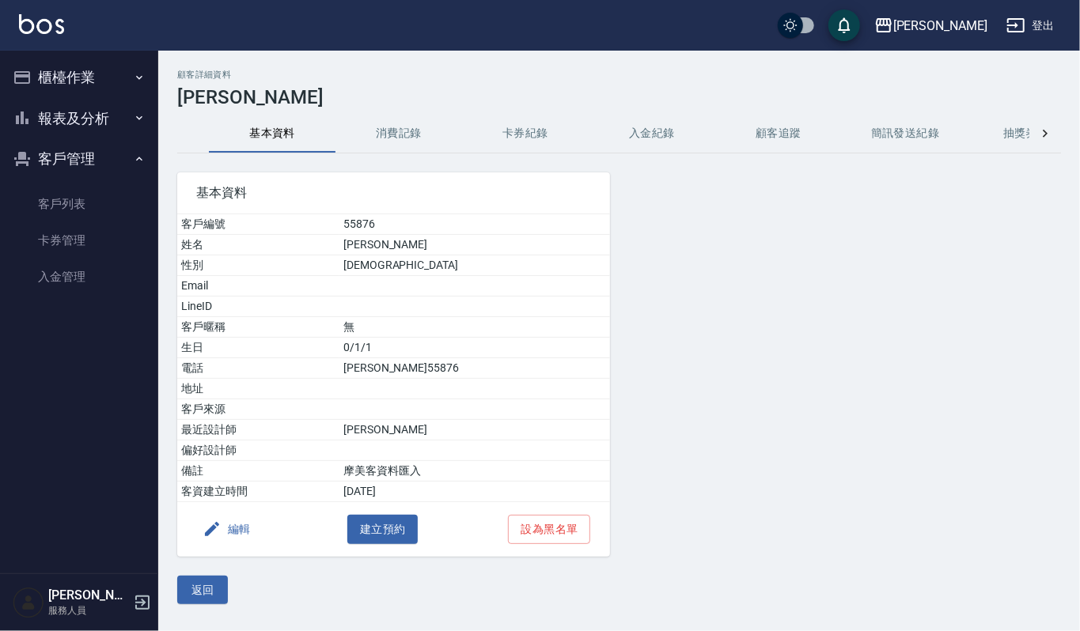
click at [383, 127] on button "消費記錄" at bounding box center [398, 134] width 127 height 38
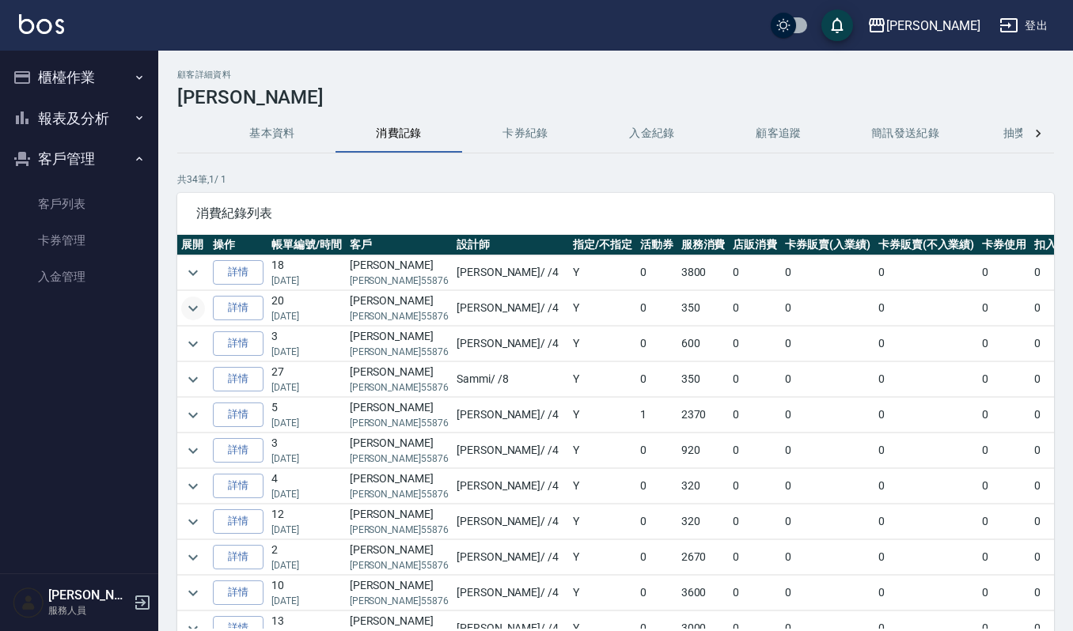
click at [193, 311] on icon "expand row" at bounding box center [192, 308] width 9 height 6
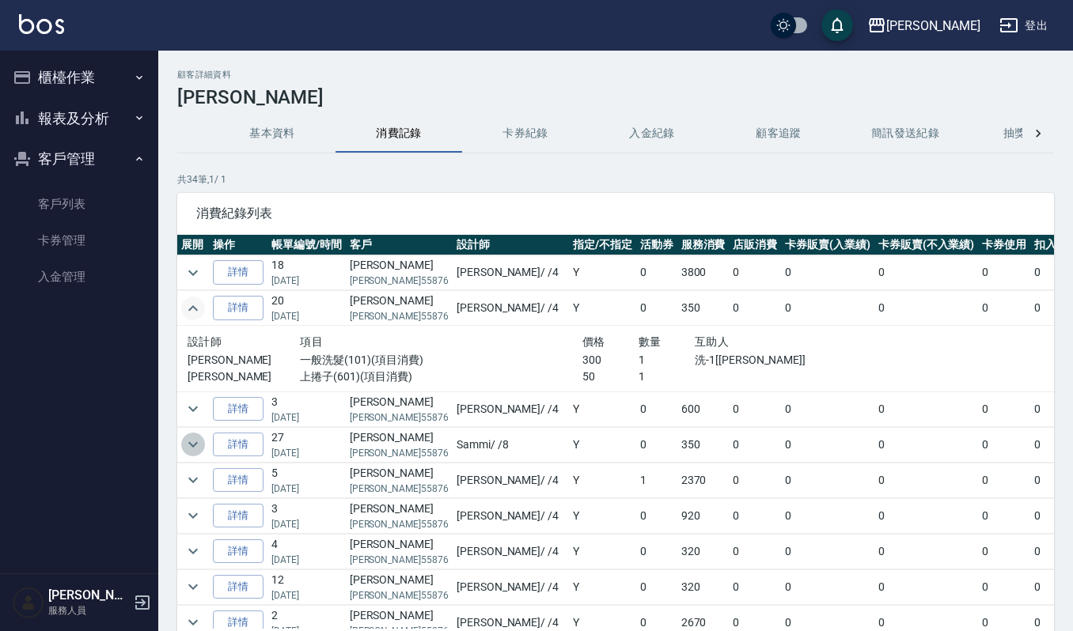
click at [191, 450] on icon "expand row" at bounding box center [193, 444] width 19 height 19
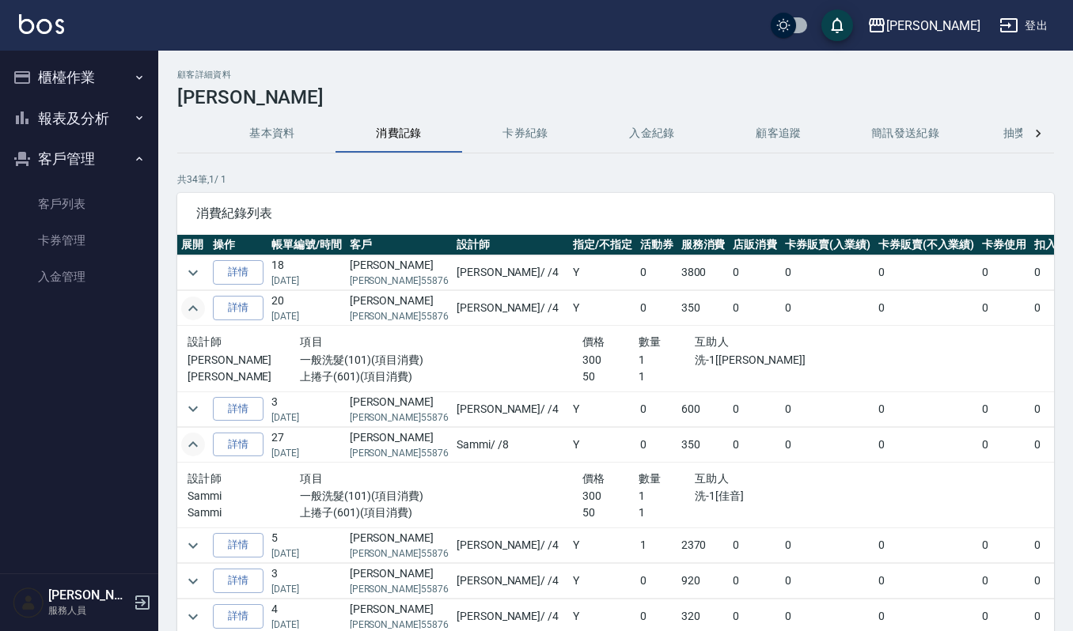
click at [267, 139] on button "基本資料" at bounding box center [272, 134] width 127 height 38
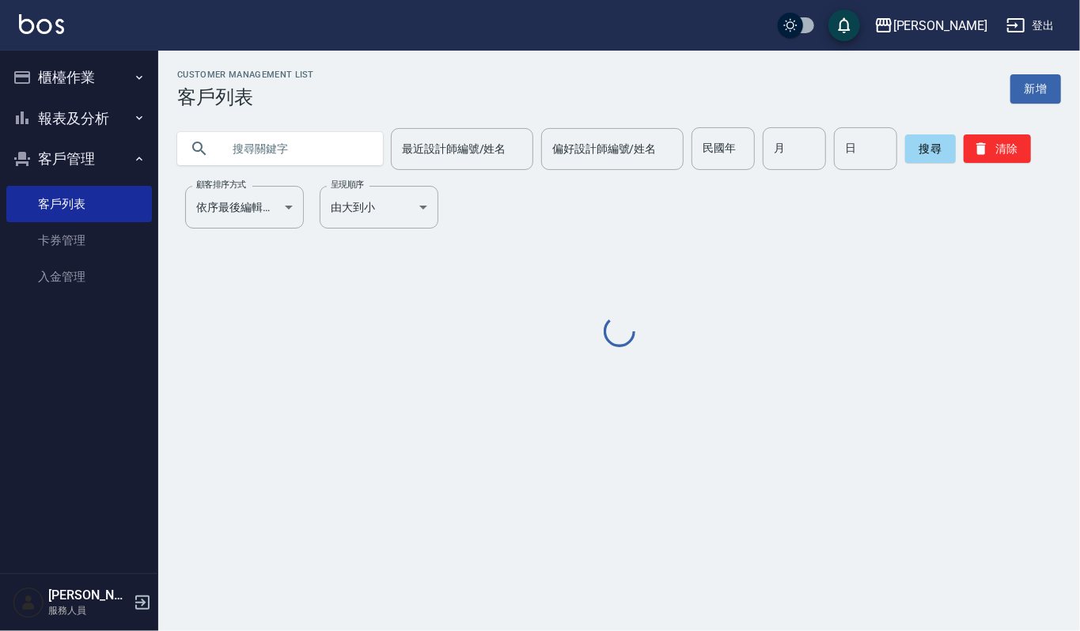
click at [245, 163] on input "text" at bounding box center [296, 148] width 149 height 43
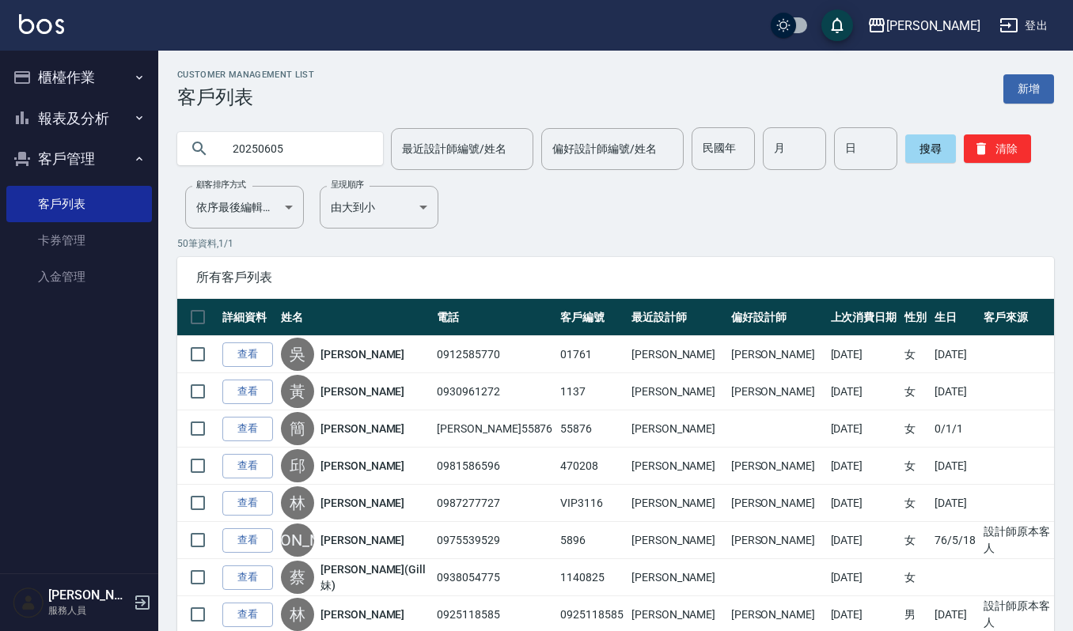
type input "20250605"
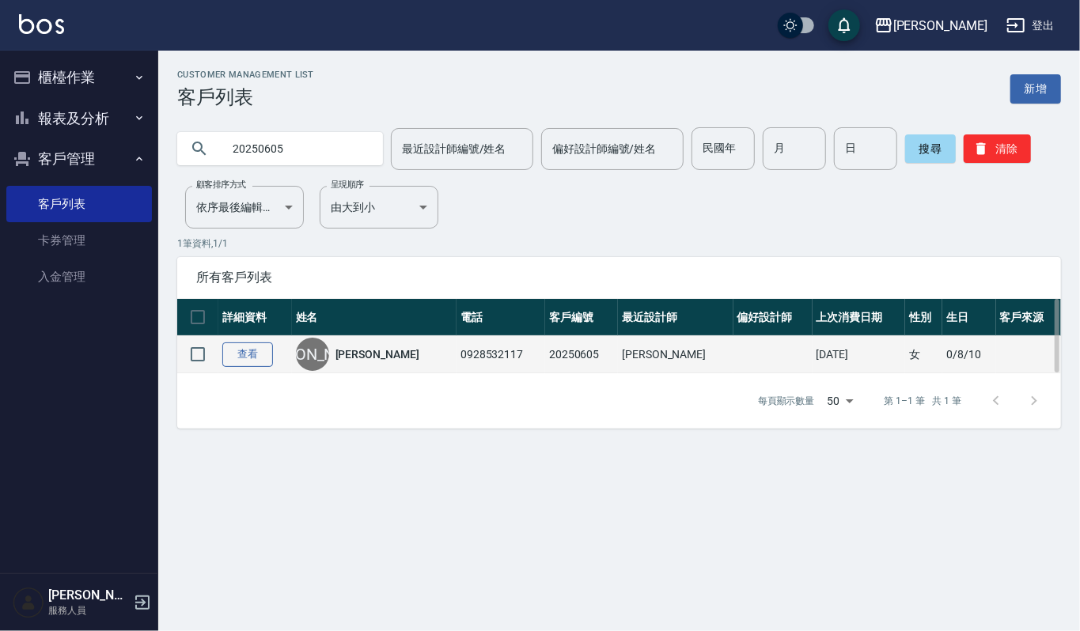
click at [264, 362] on link "查看" at bounding box center [247, 355] width 51 height 25
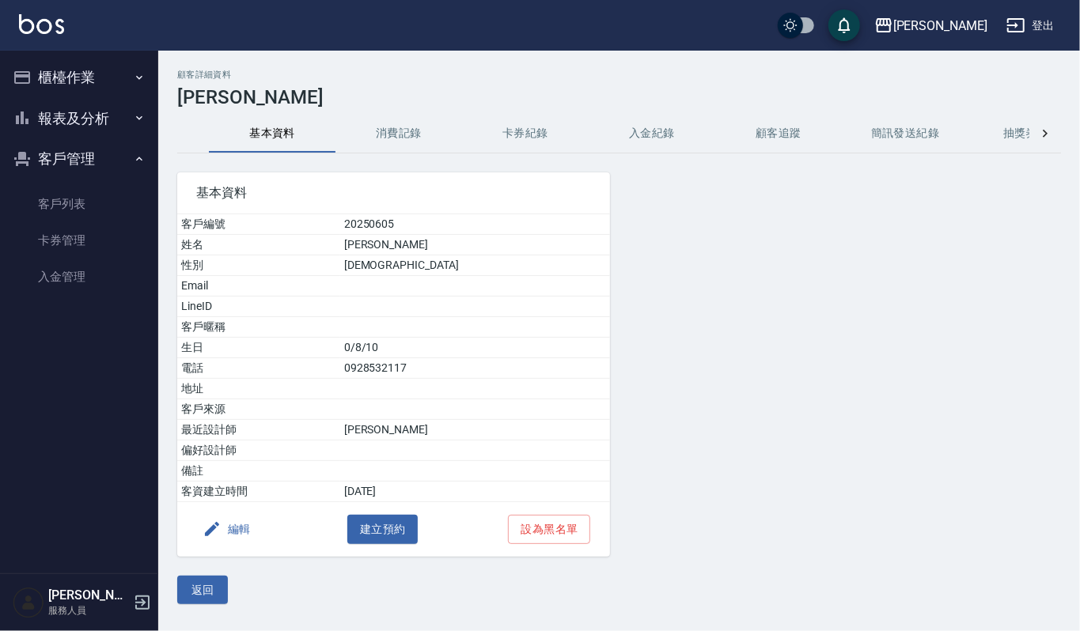
click at [374, 125] on button "消費記錄" at bounding box center [398, 134] width 127 height 38
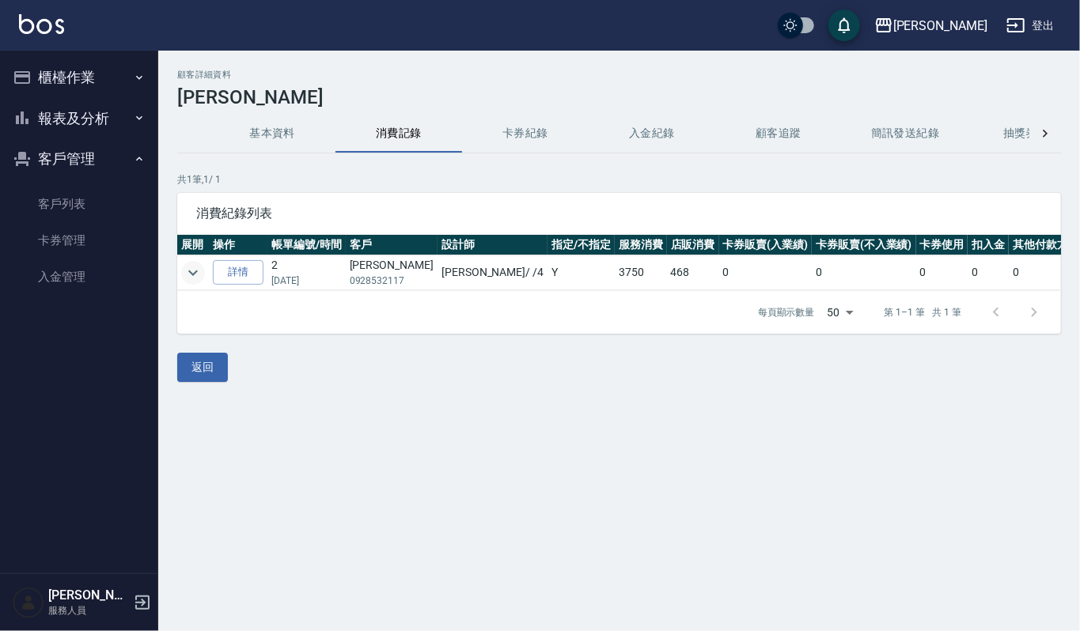
click at [188, 269] on icon "expand row" at bounding box center [193, 272] width 19 height 19
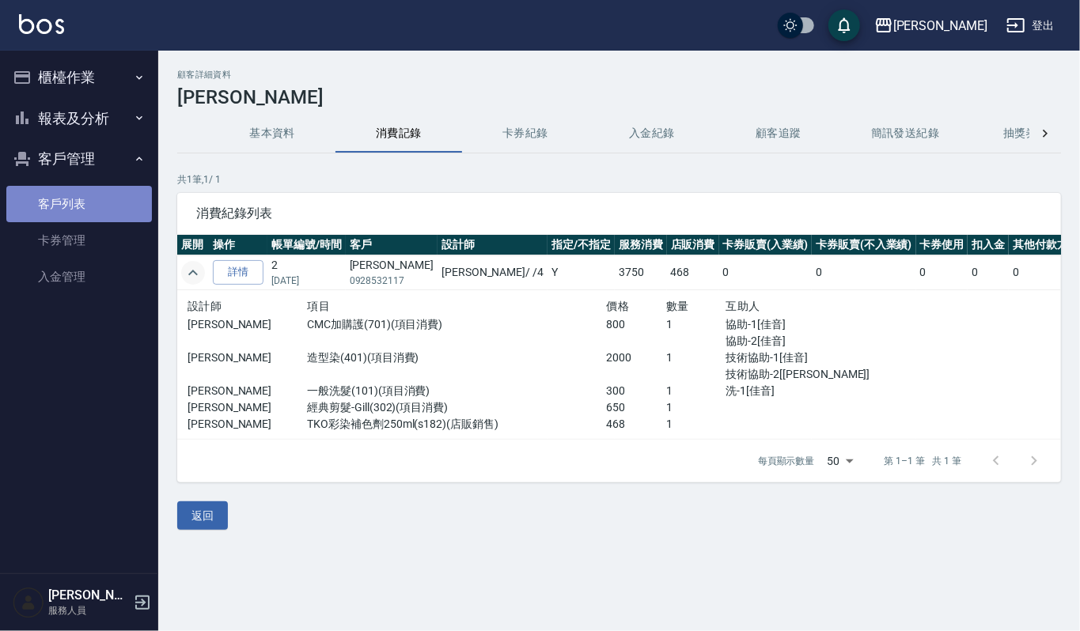
click at [93, 200] on link "客戶列表" at bounding box center [79, 204] width 146 height 36
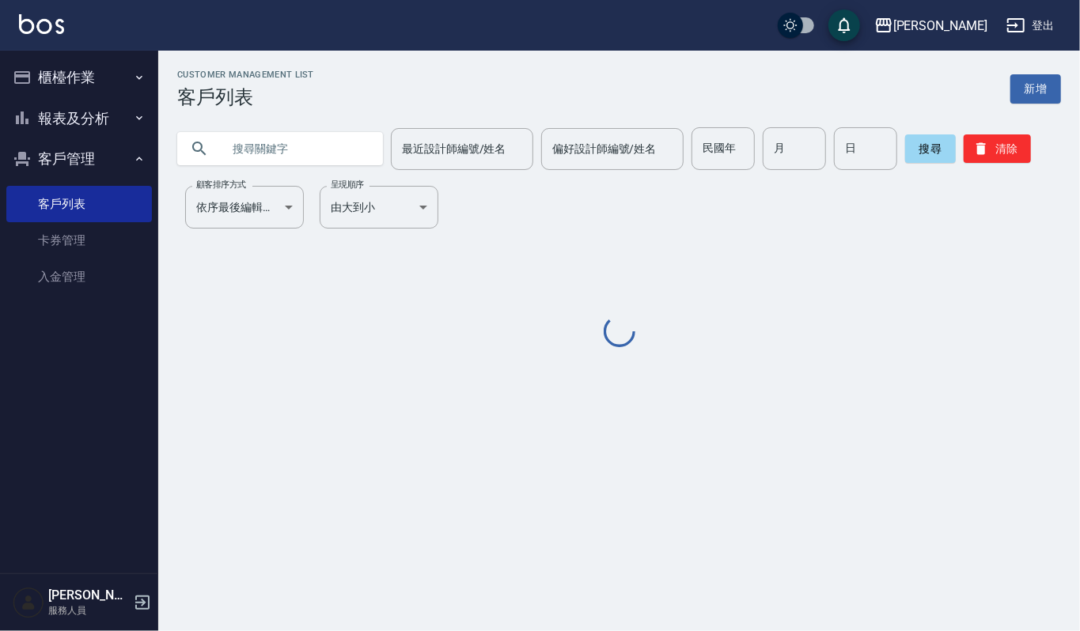
drag, startPoint x: 345, startPoint y: 146, endPoint x: 354, endPoint y: 161, distance: 17.8
click at [352, 158] on input "text" at bounding box center [296, 148] width 149 height 43
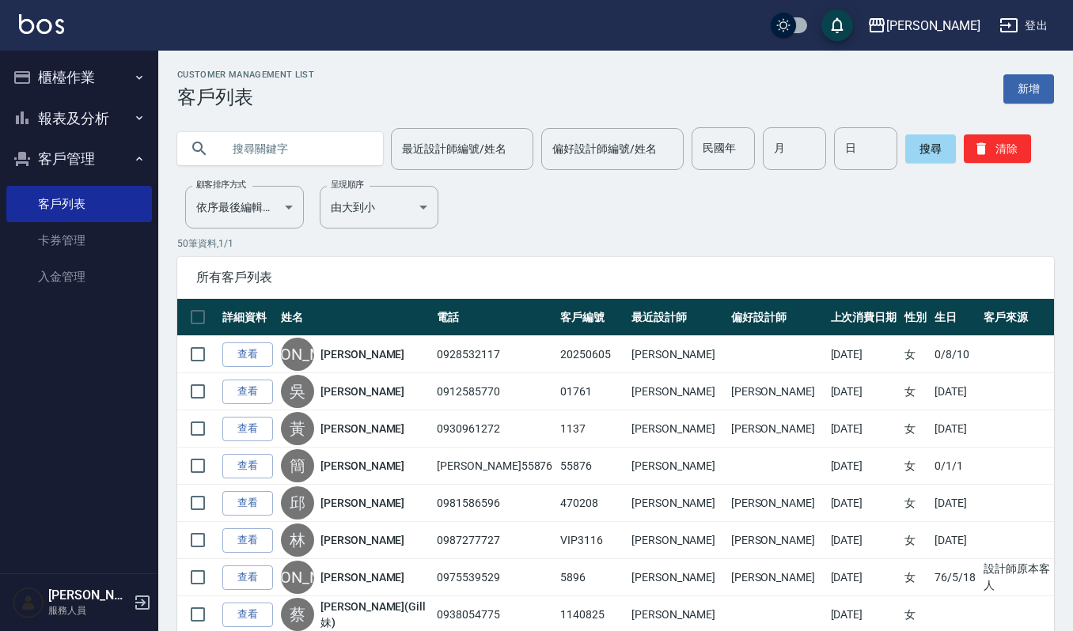
paste input "20210420"
type input "20210420"
click at [938, 161] on button "搜尋" at bounding box center [930, 149] width 51 height 28
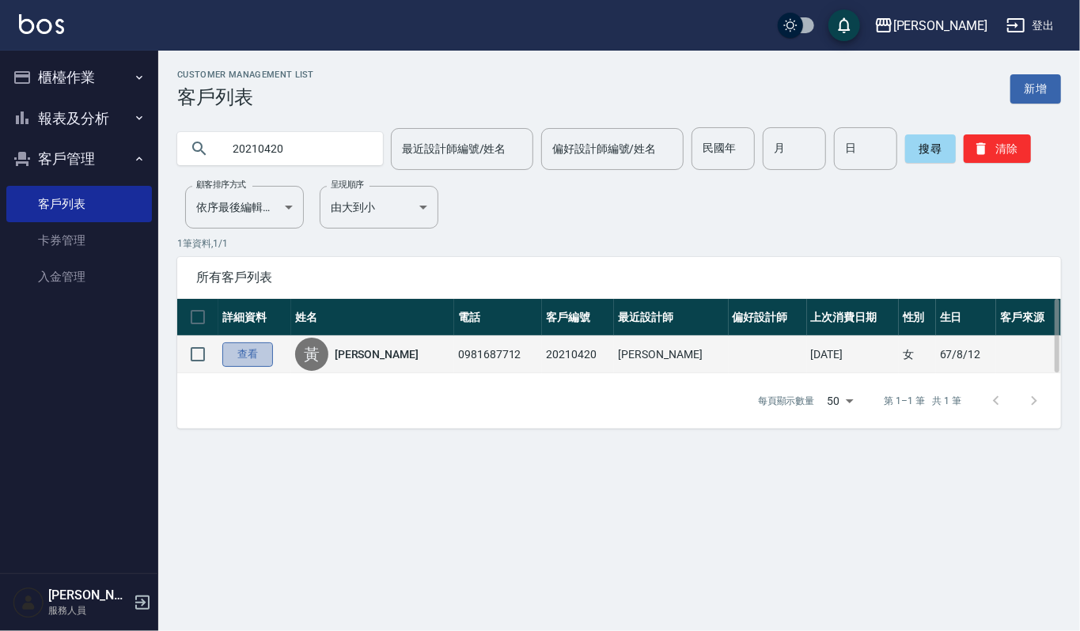
click at [226, 352] on link "查看" at bounding box center [247, 355] width 51 height 25
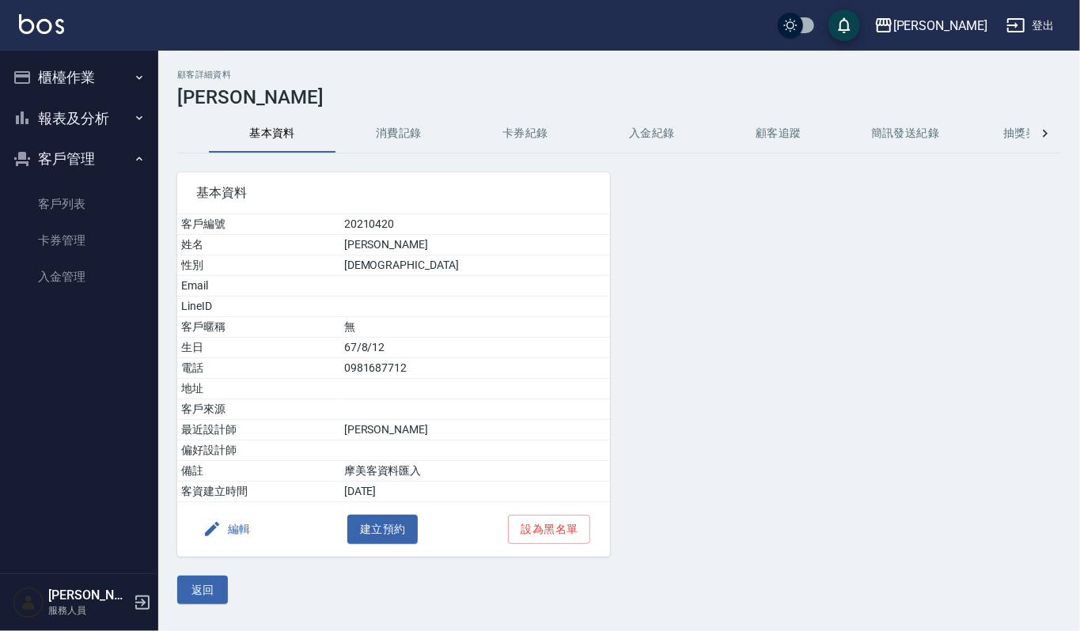
click at [381, 124] on button "消費記錄" at bounding box center [398, 134] width 127 height 38
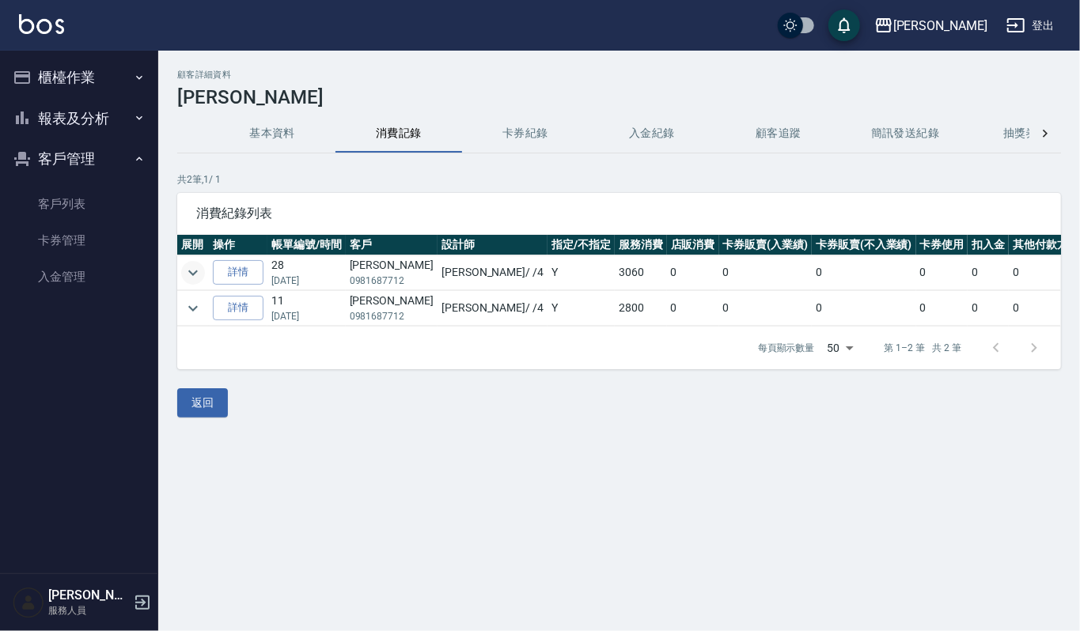
click at [188, 264] on icon "expand row" at bounding box center [193, 272] width 19 height 19
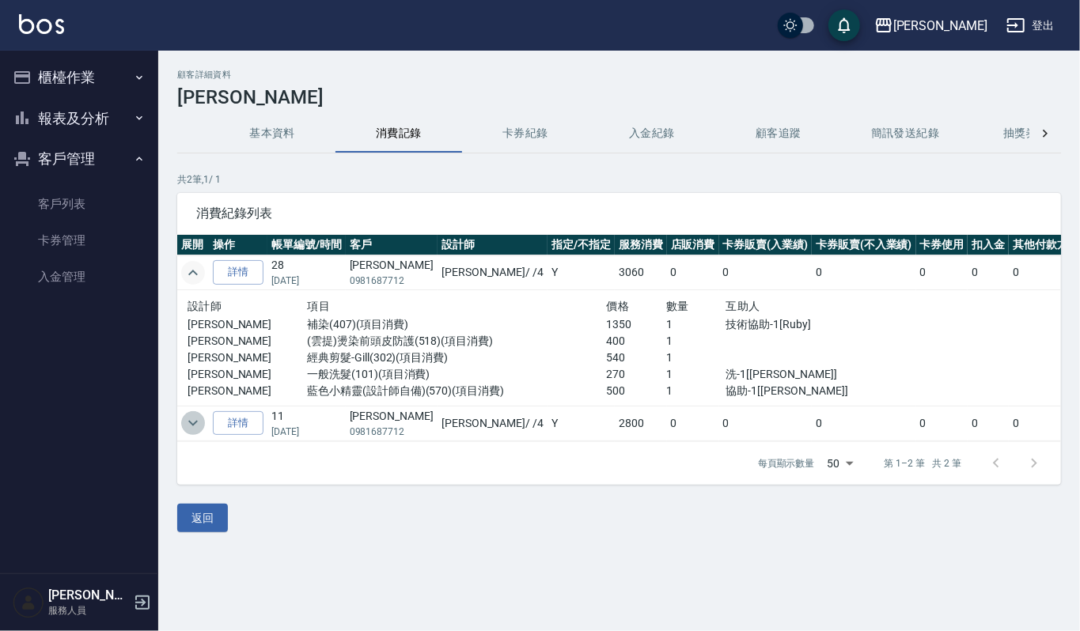
click at [182, 429] on button "expand row" at bounding box center [193, 423] width 24 height 24
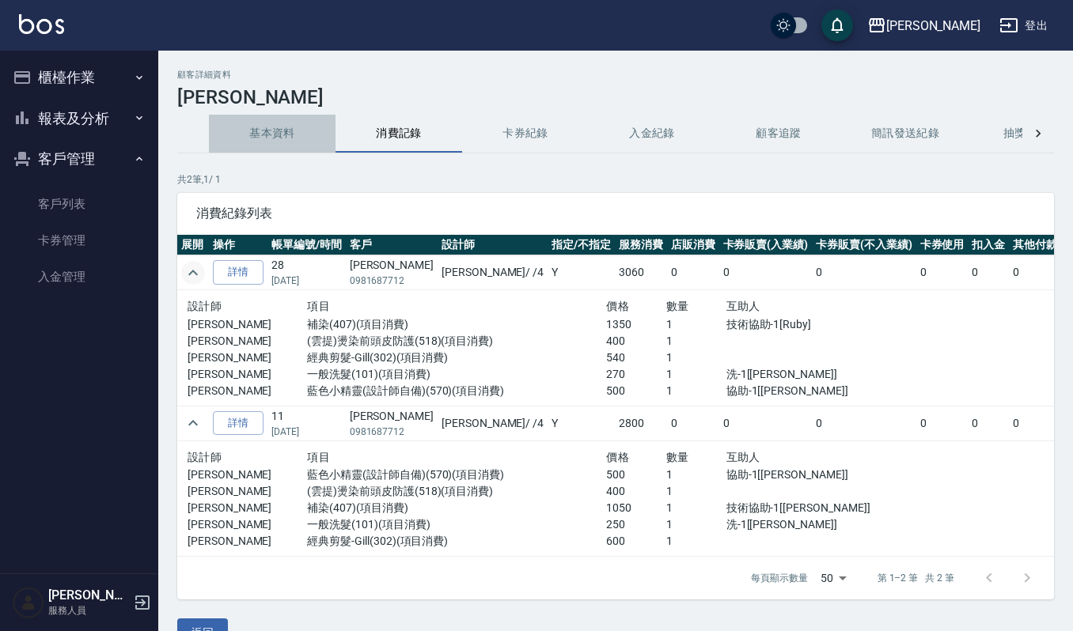
click at [241, 116] on button "基本資料" at bounding box center [272, 134] width 127 height 38
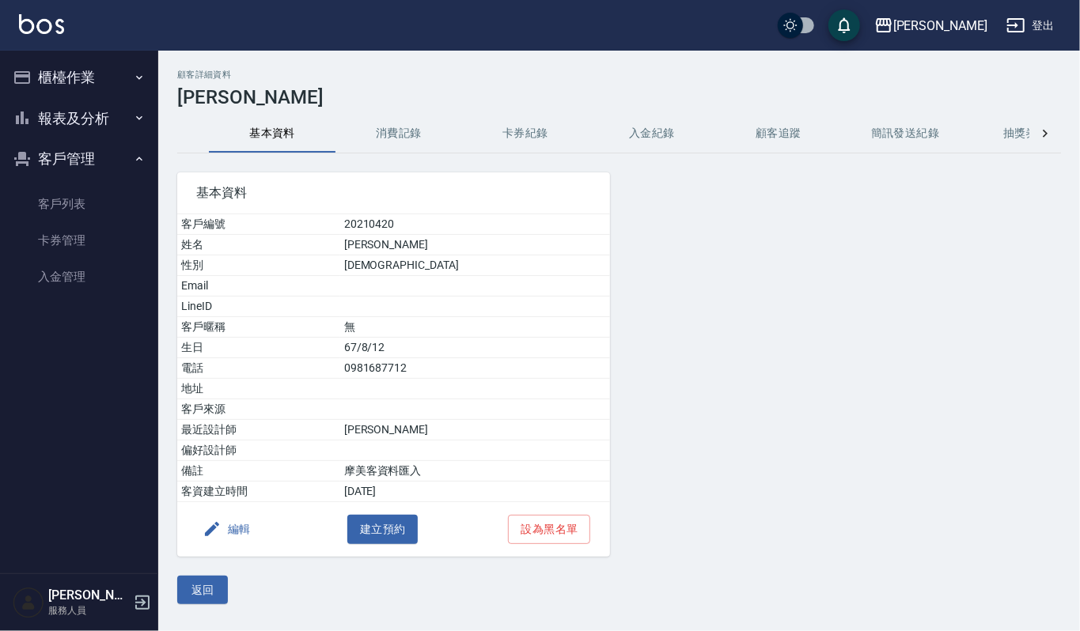
click at [400, 109] on div "顧客詳細資料 黃淑梅 基本資料 消費記錄 卡券紀錄 入金紀錄 顧客追蹤 簡訊發送紀錄 抽獎券紀錄 基本資料 客戶編號 20210420 姓名 黃淑梅 性別 F…" at bounding box center [619, 337] width 922 height 535
click at [399, 144] on button "消費記錄" at bounding box center [398, 134] width 127 height 38
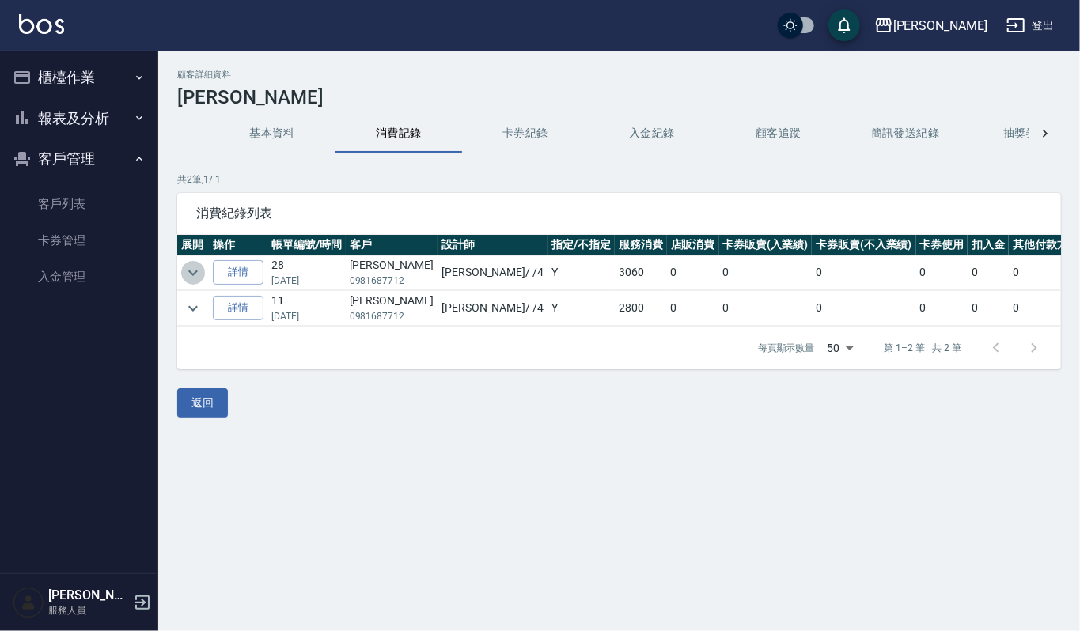
click at [195, 274] on icon "expand row" at bounding box center [192, 273] width 9 height 6
